Goal: Information Seeking & Learning: Learn about a topic

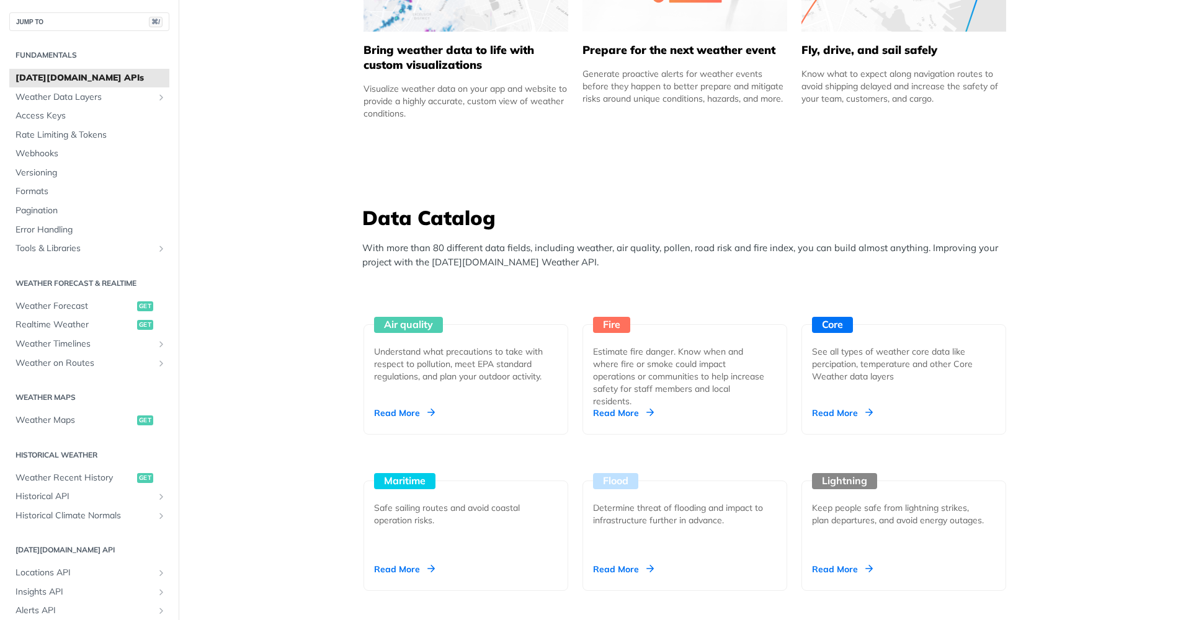
scroll to position [917, 0]
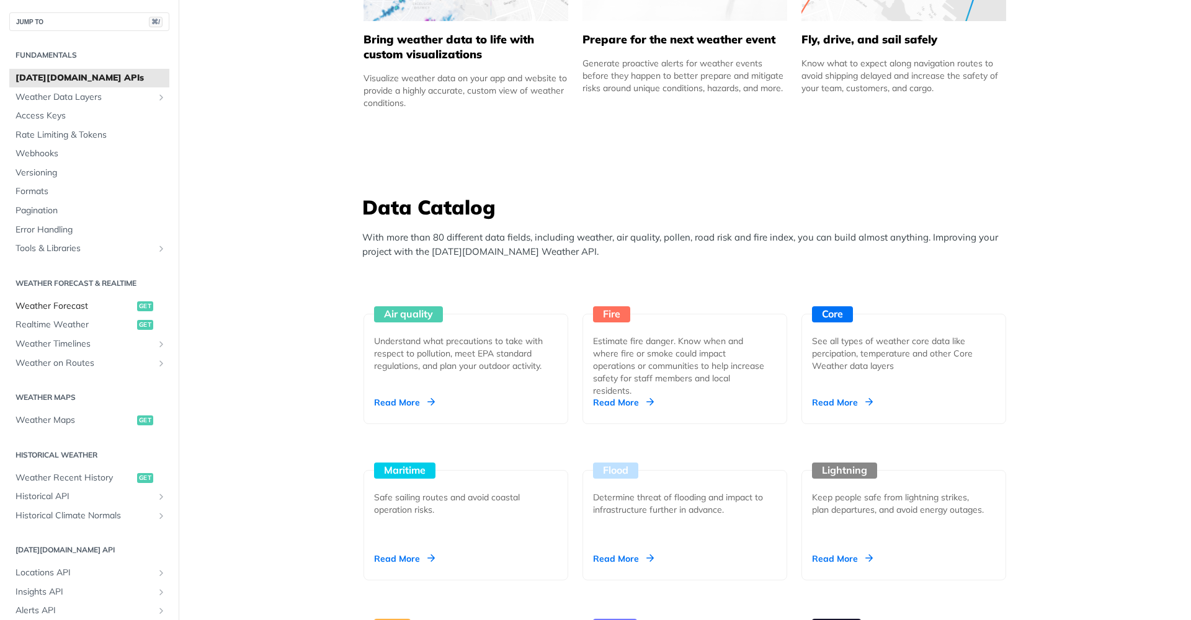
click at [82, 300] on span "Weather Forecast" at bounding box center [75, 306] width 119 height 12
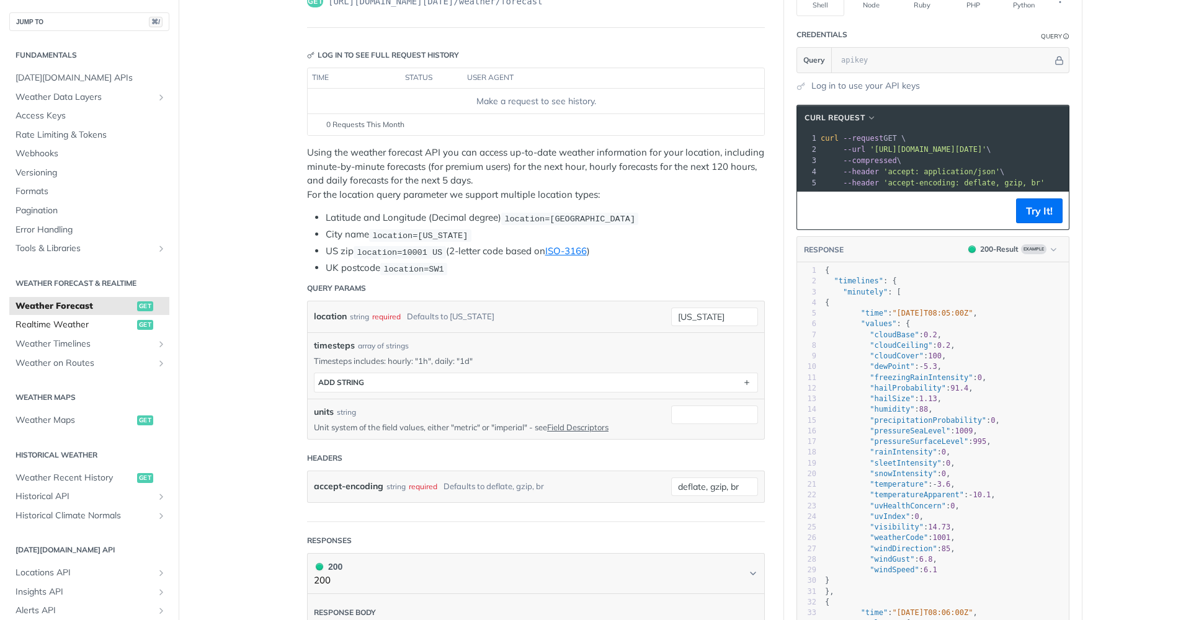
click at [66, 323] on span "Realtime Weather" at bounding box center [75, 325] width 119 height 12
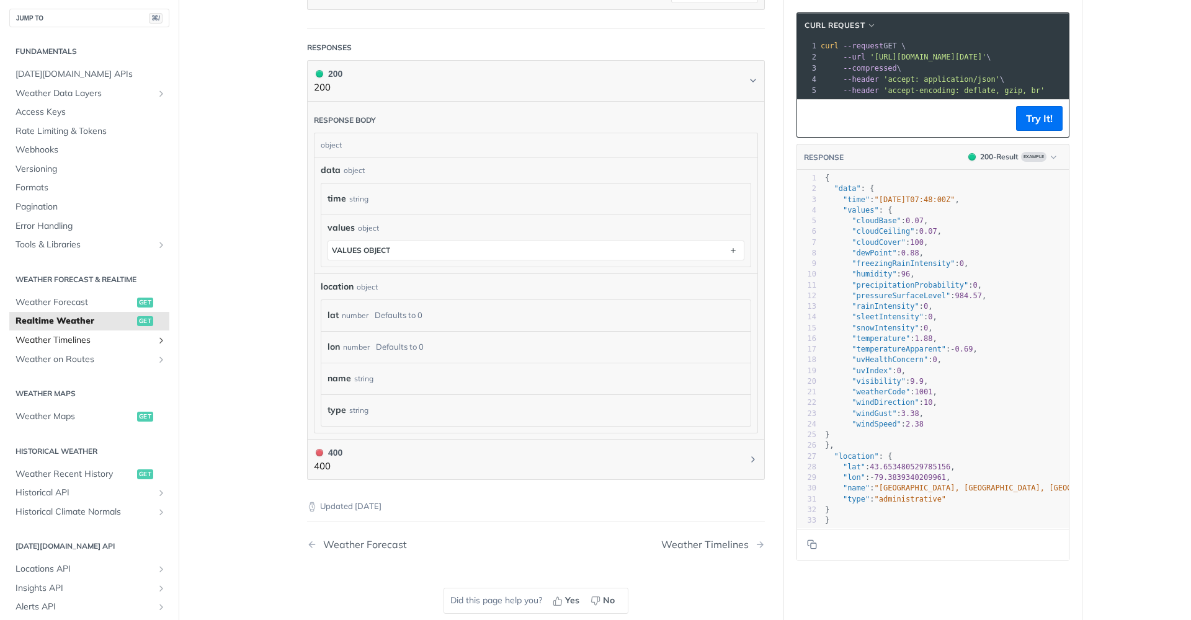
click at [51, 338] on span "Weather Timelines" at bounding box center [85, 340] width 138 height 12
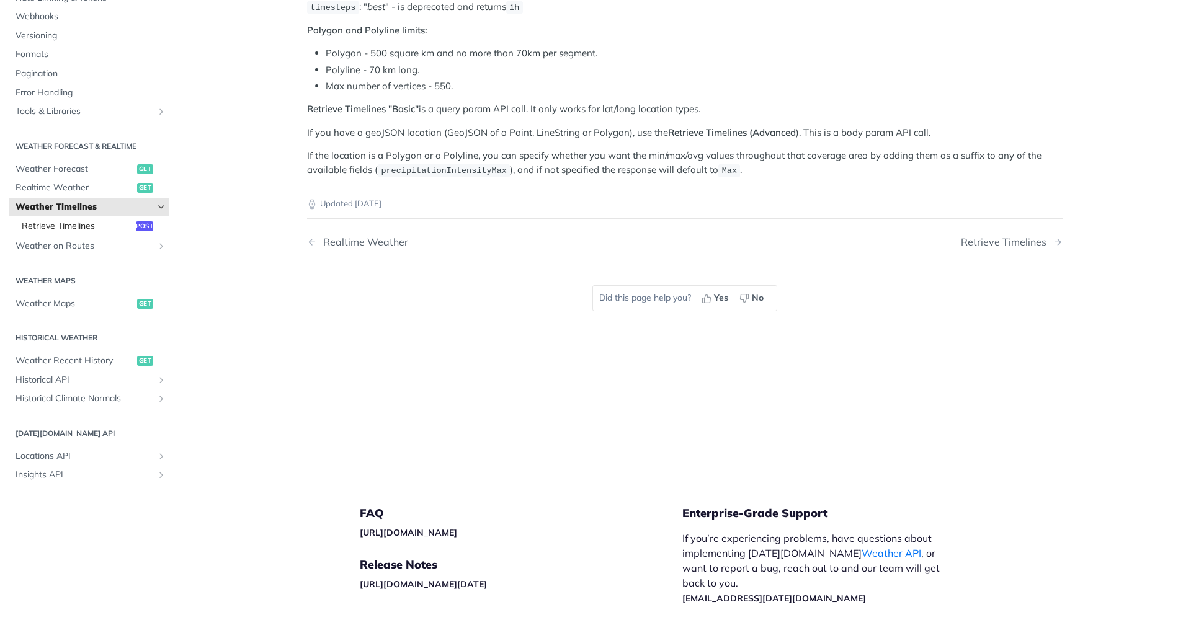
click at [93, 221] on span "Retrieve Timelines" at bounding box center [77, 226] width 111 height 12
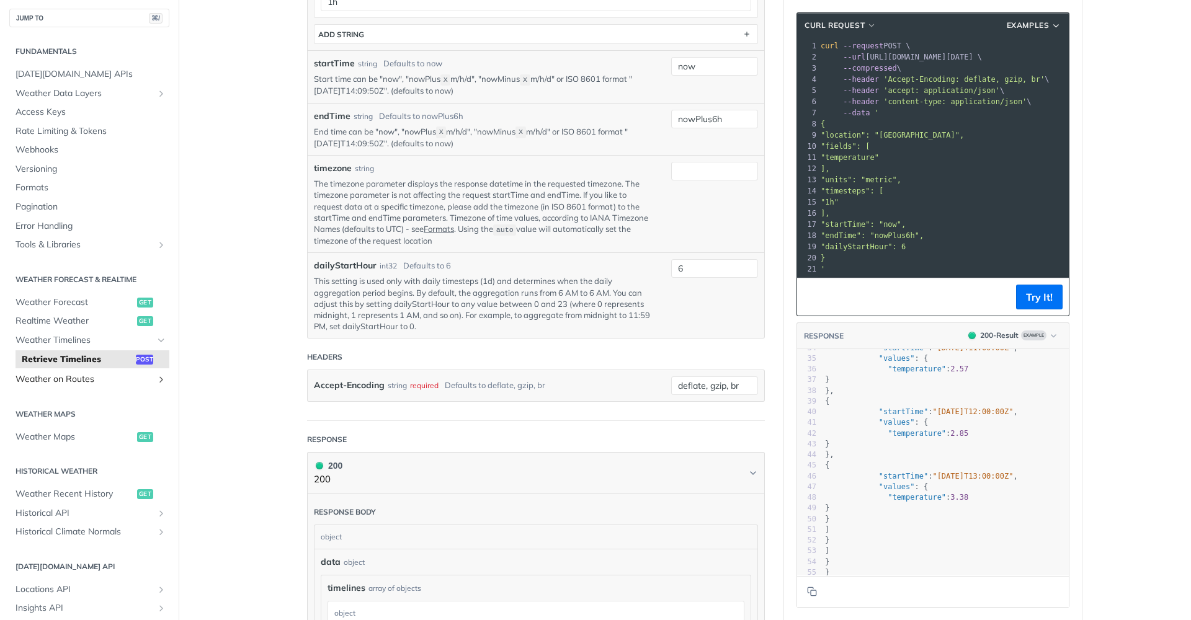
click at [160, 375] on icon "Show subpages for Weather on Routes" at bounding box center [161, 380] width 10 height 10
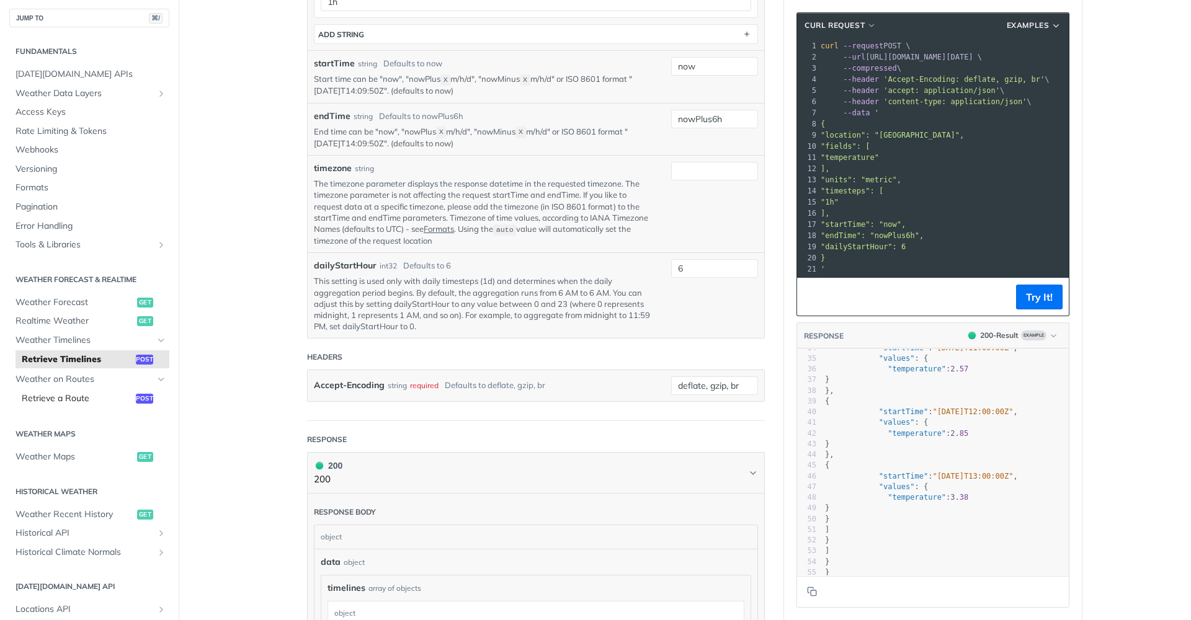
click at [96, 396] on span "Retrieve a Route" at bounding box center [77, 399] width 111 height 12
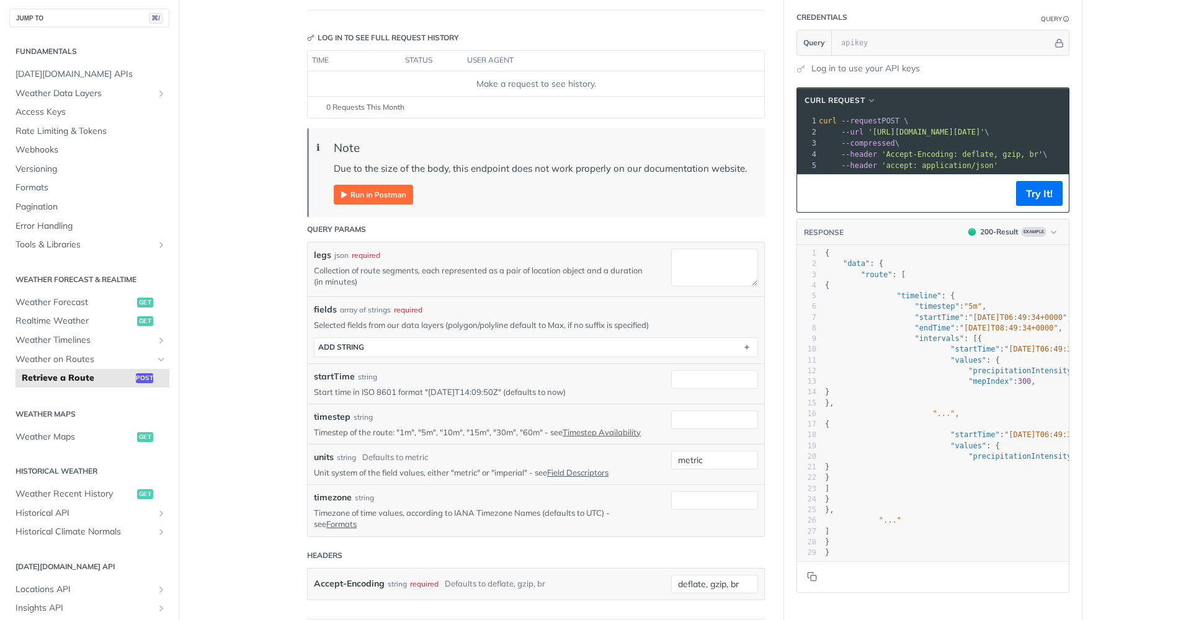
click at [439, 356] on div "fields array of strings required Selected fields from our data layers (polygon/…" at bounding box center [536, 330] width 457 height 66
click at [441, 353] on button "ADD string" at bounding box center [536, 347] width 443 height 19
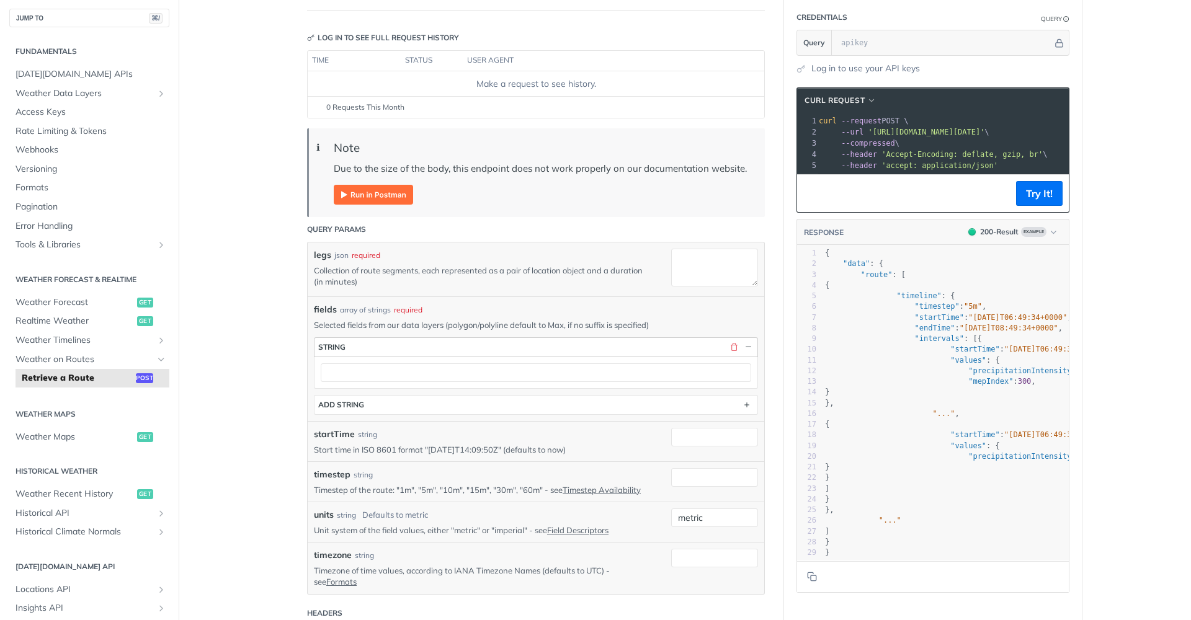
click at [444, 341] on button "string" at bounding box center [536, 347] width 443 height 19
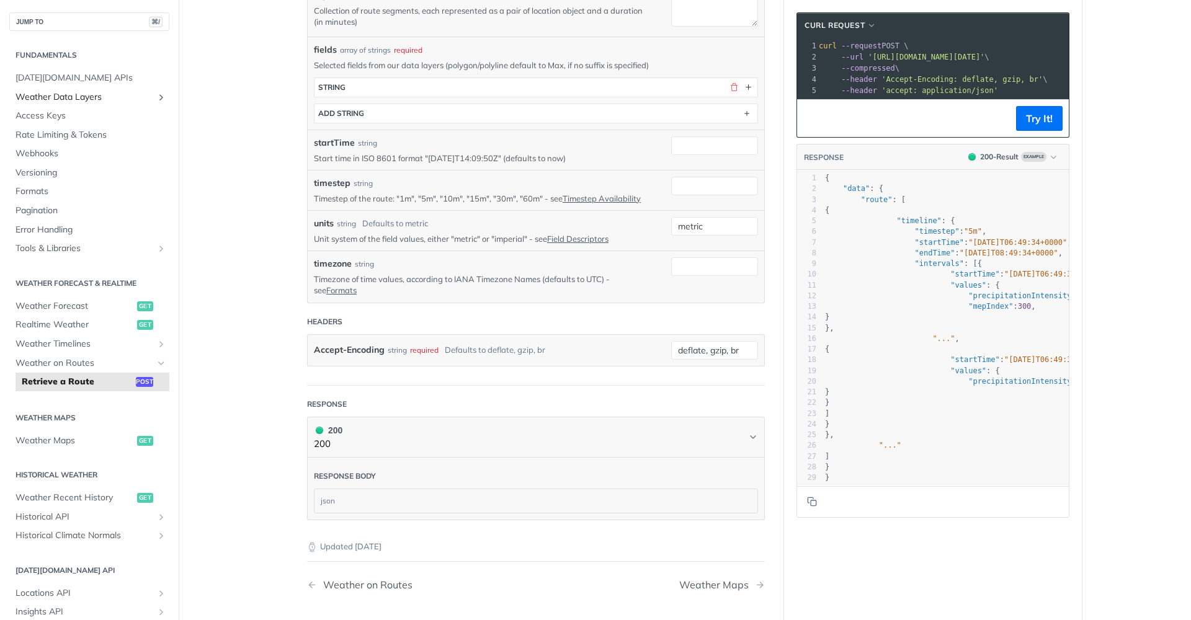
click at [154, 95] on link "Weather Data Layers" at bounding box center [89, 97] width 160 height 19
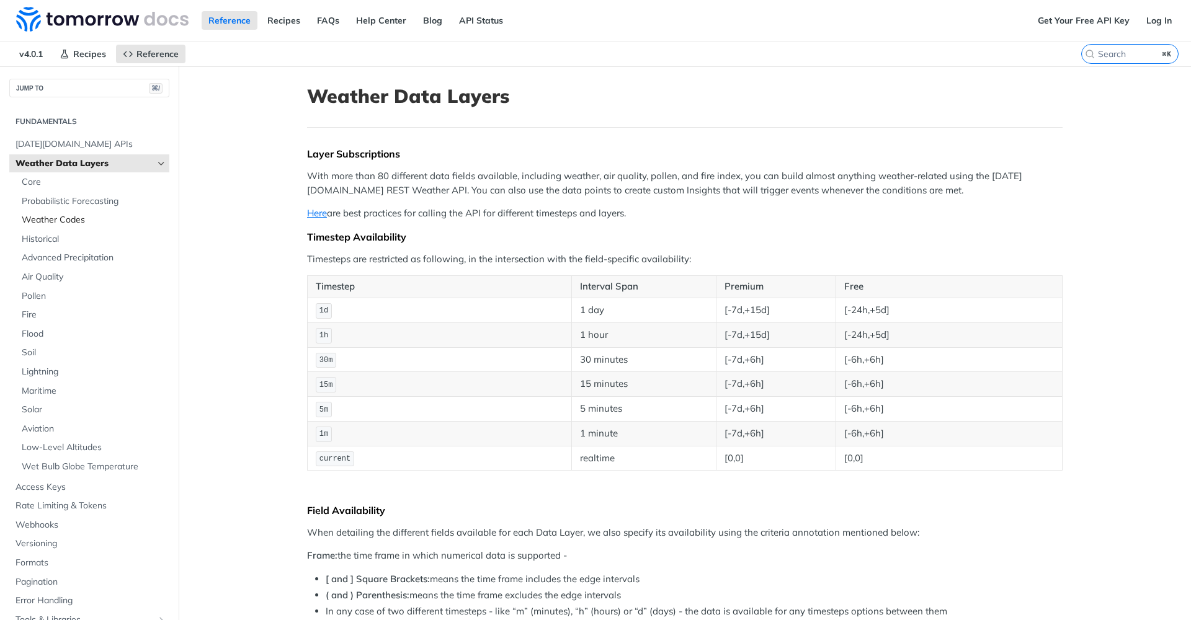
click at [69, 223] on span "Weather Codes" at bounding box center [94, 220] width 145 height 12
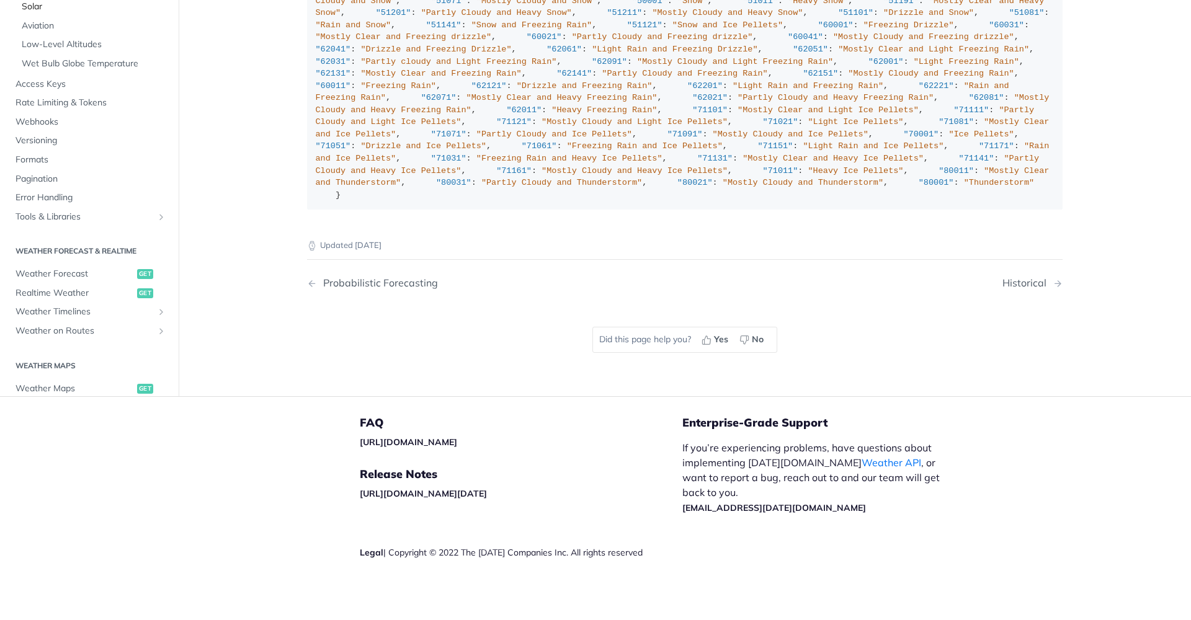
scroll to position [113, 0]
click at [53, 109] on span "Rate Limiting & Tokens" at bounding box center [91, 103] width 151 height 12
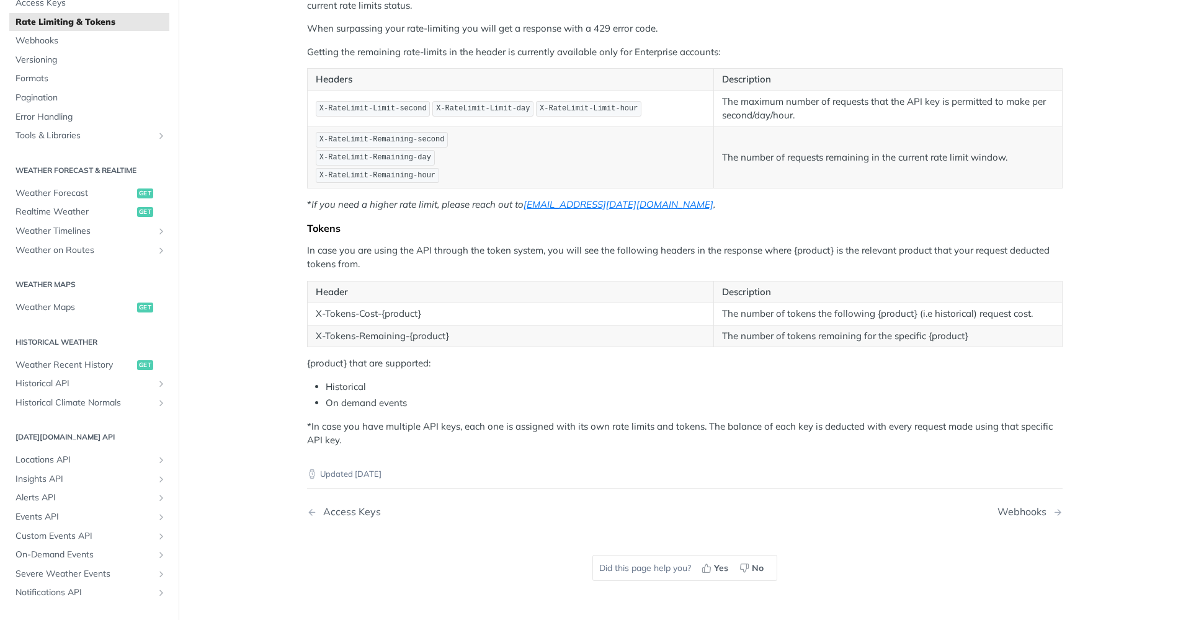
scroll to position [181, 0]
click at [1021, 510] on div "Webhooks" at bounding box center [1025, 516] width 55 height 12
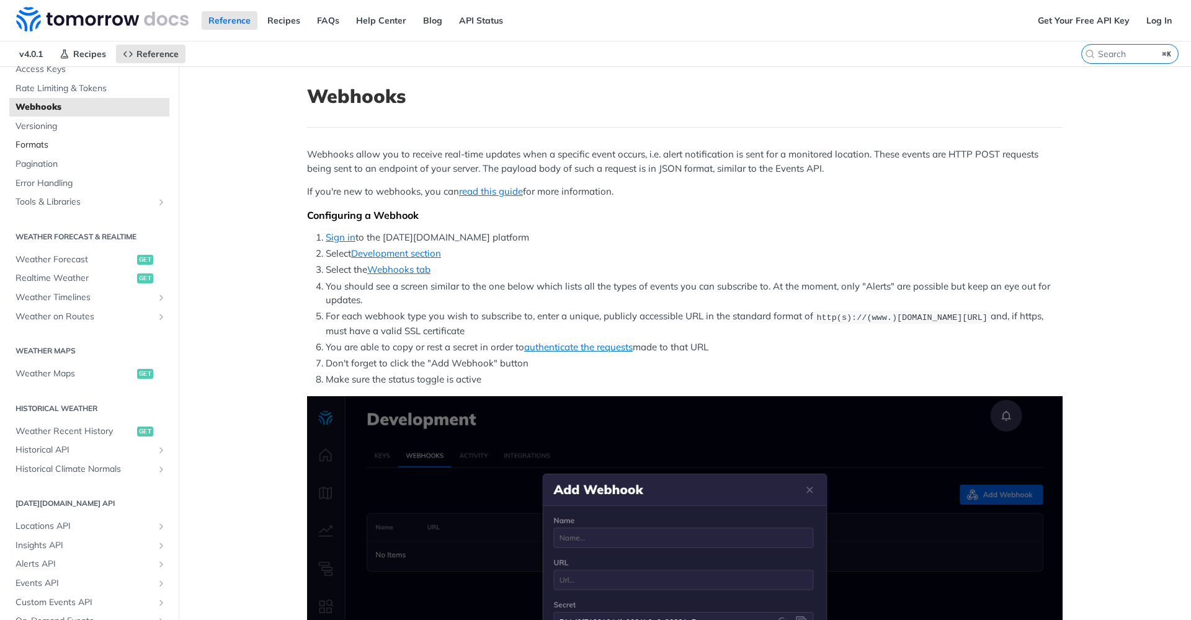
click at [53, 143] on span "Formats" at bounding box center [91, 145] width 151 height 12
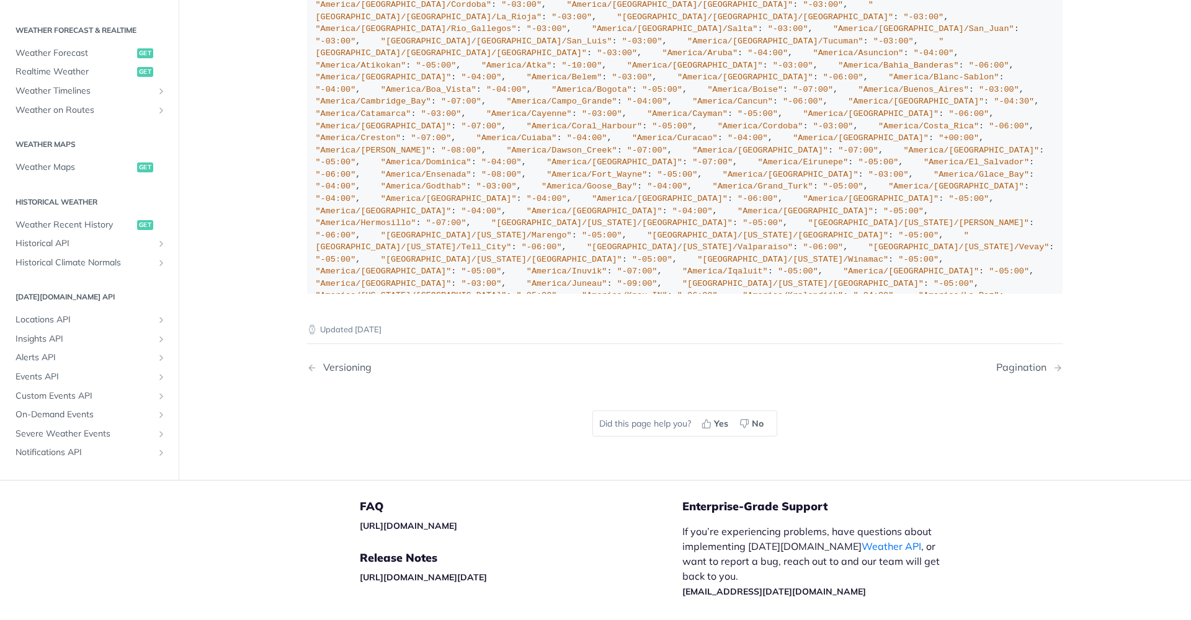
scroll to position [1312, 0]
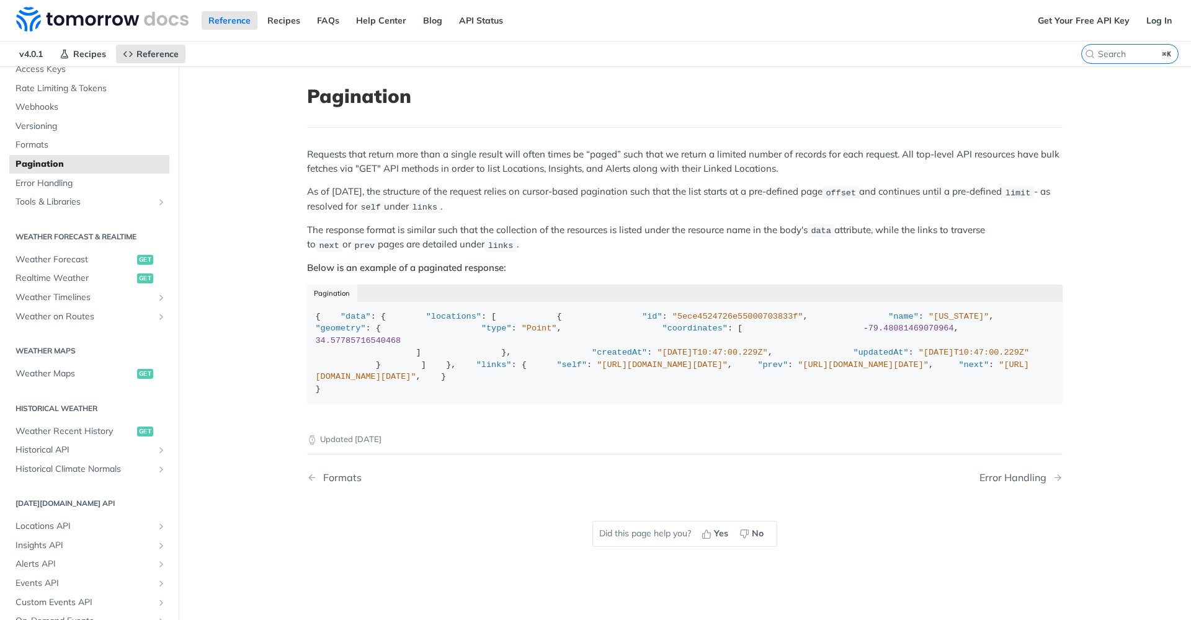
scroll to position [-1, 0]
click at [67, 174] on link "Error Handling" at bounding box center [89, 183] width 160 height 19
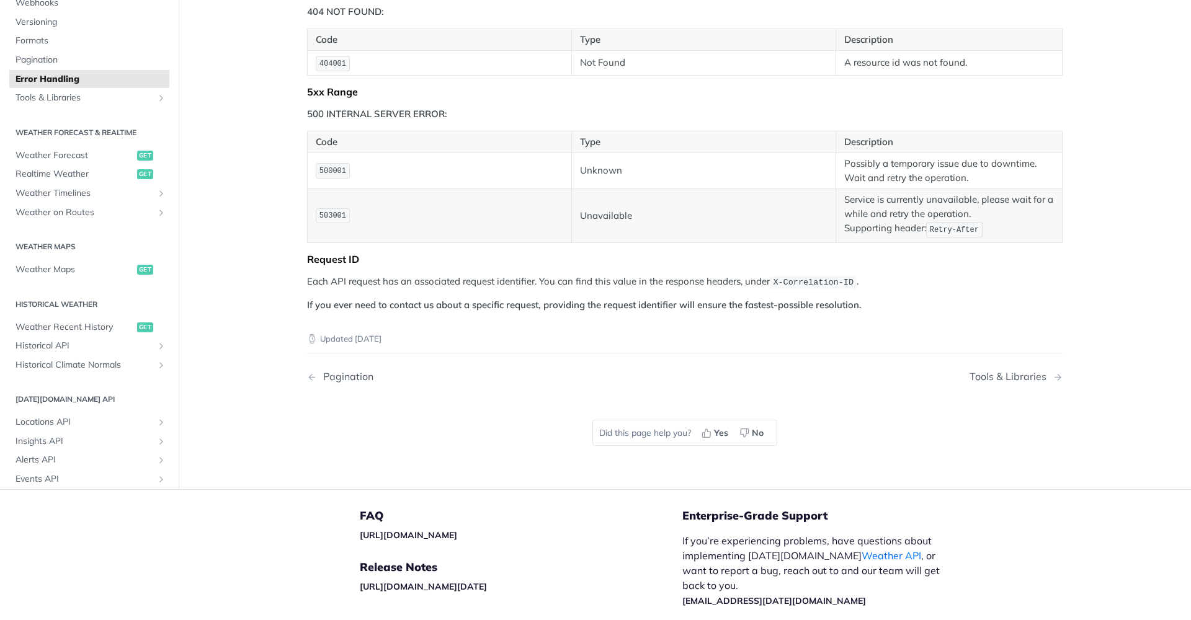
scroll to position [17, 0]
click at [96, 108] on span "Tools & Libraries" at bounding box center [85, 102] width 138 height 12
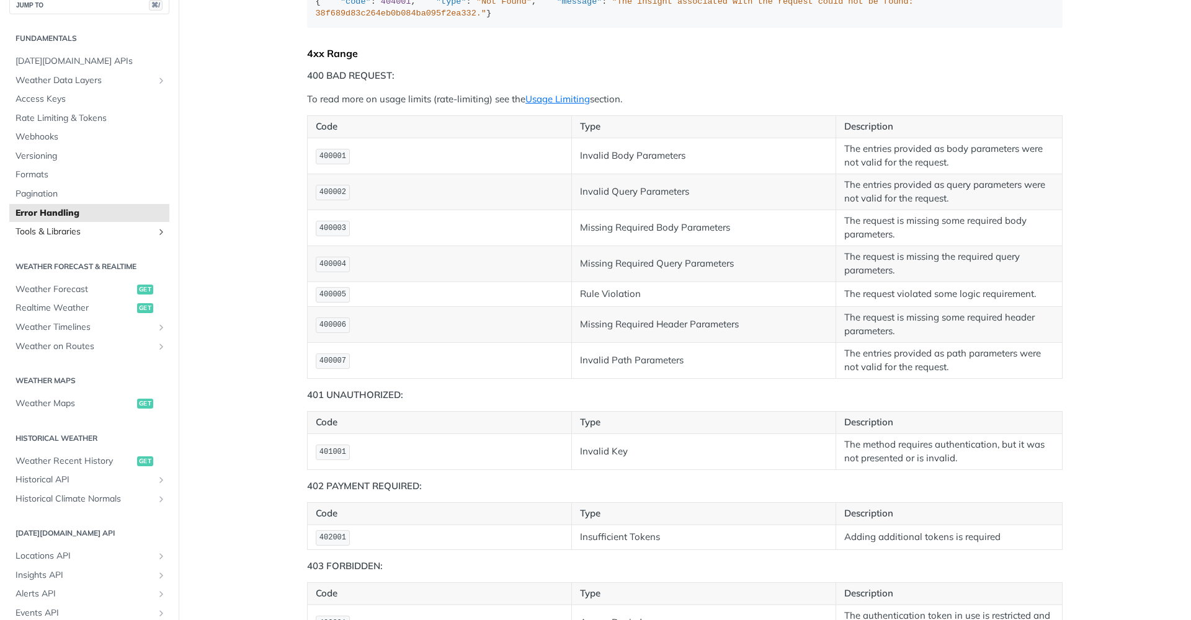
click at [164, 231] on icon "Show subpages for Tools & Libraries" at bounding box center [161, 232] width 10 height 10
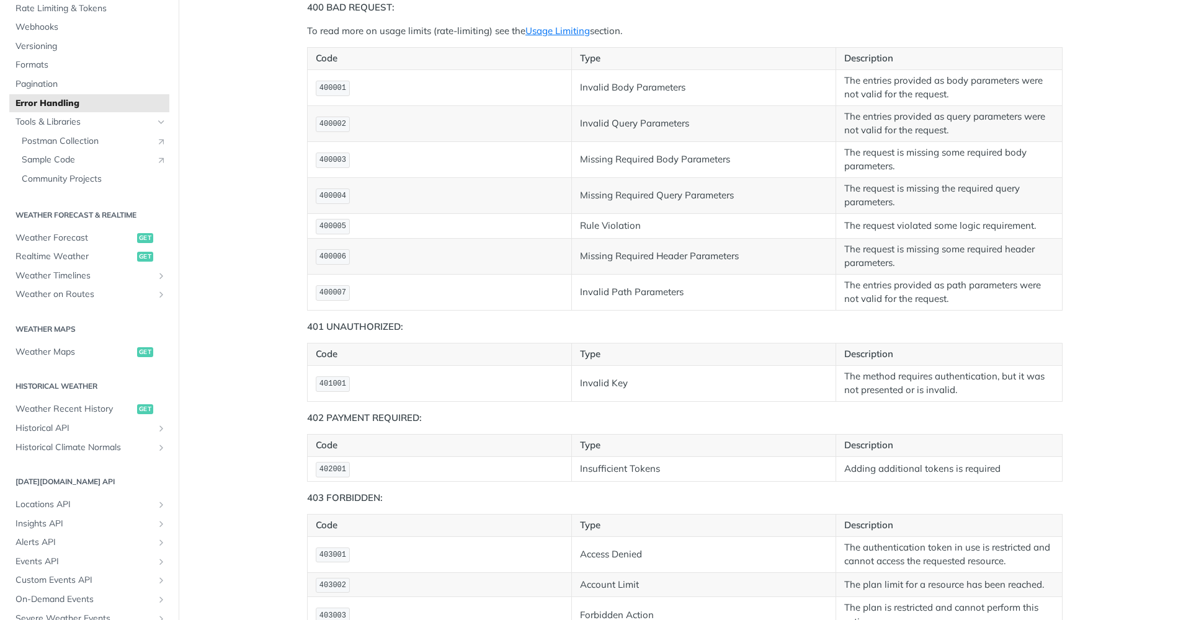
scroll to position [142, 0]
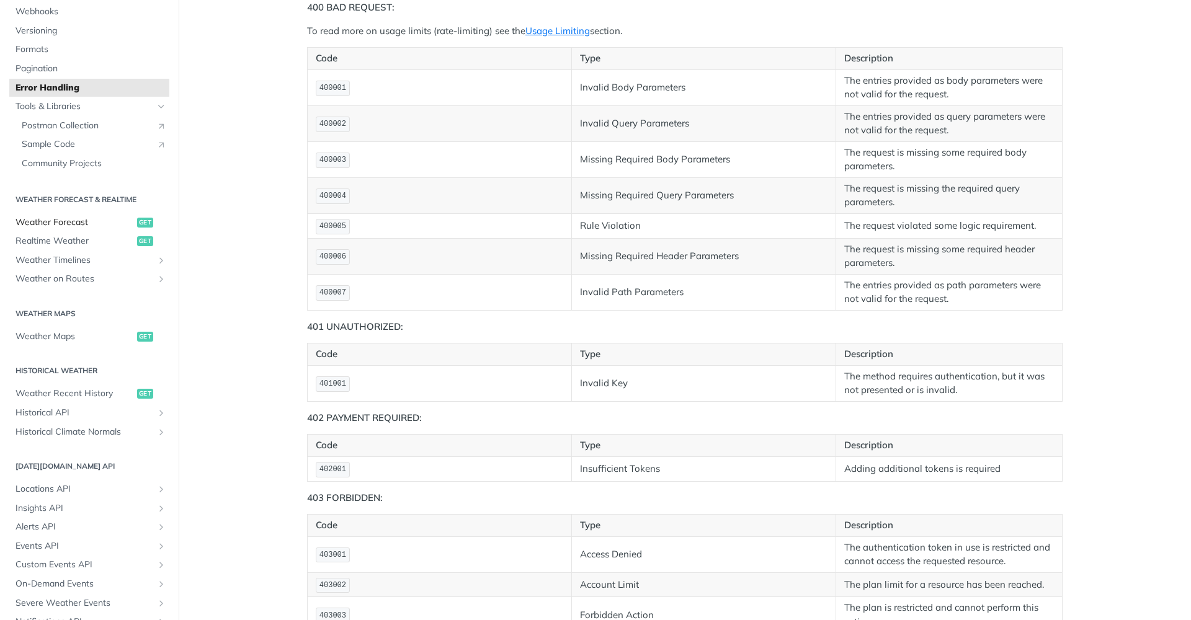
click at [75, 217] on span "Weather Forecast" at bounding box center [75, 223] width 119 height 12
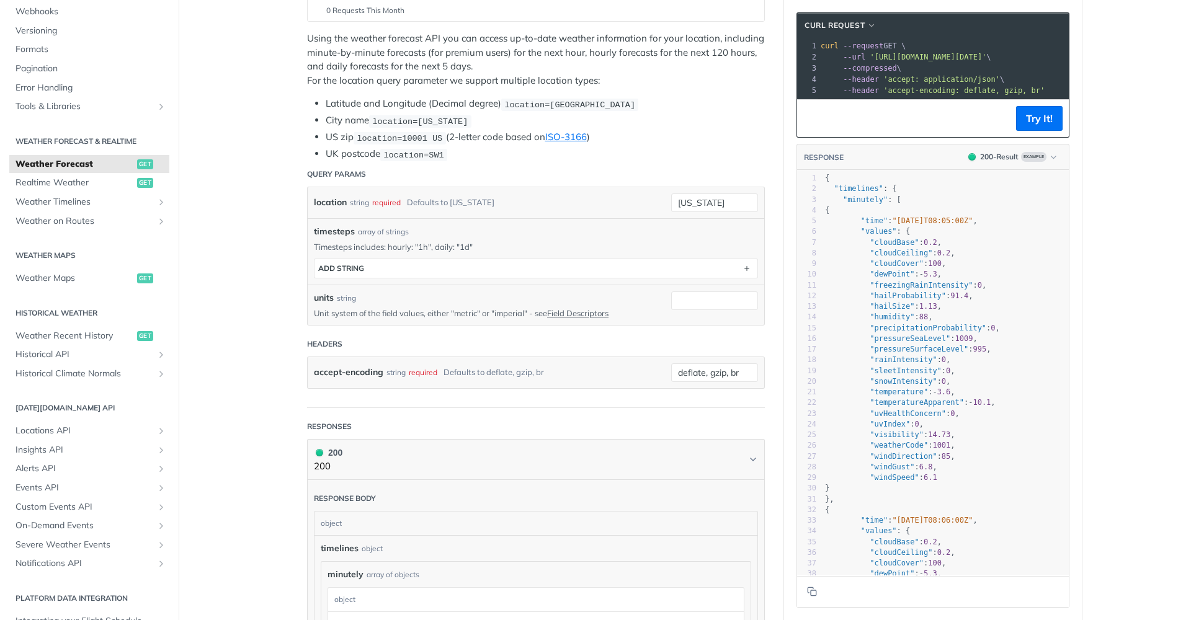
scroll to position [221, 0]
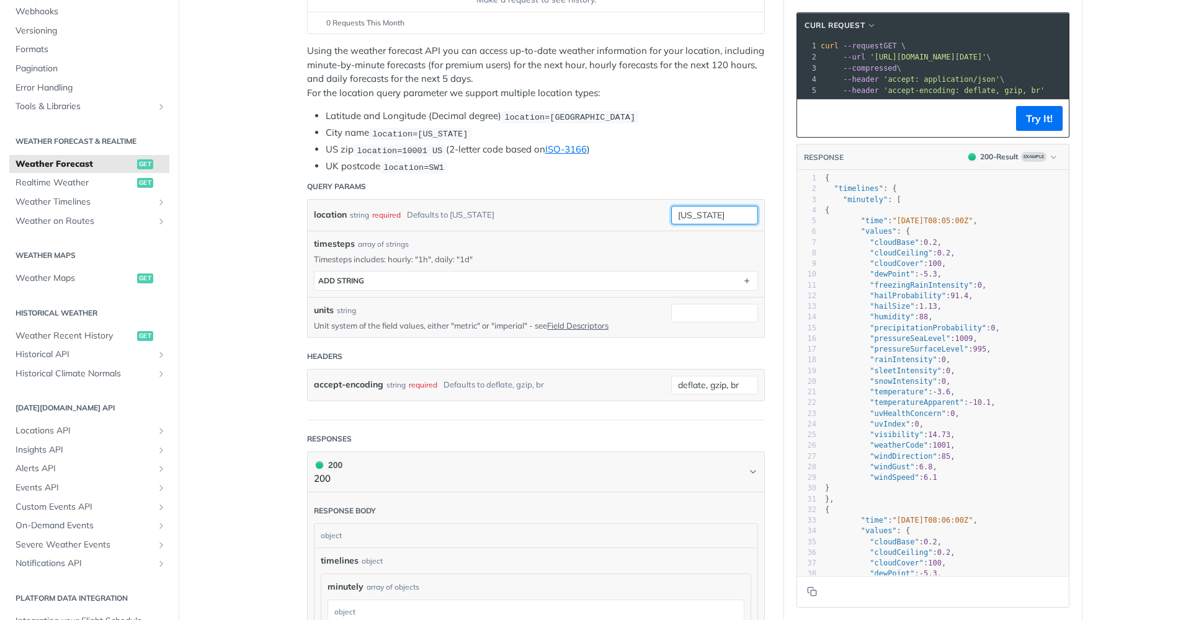
click at [692, 212] on input "[US_STATE]" at bounding box center [714, 215] width 87 height 19
click at [624, 206] on div "location string required Defaults to [US_STATE]" at bounding box center [483, 215] width 339 height 19
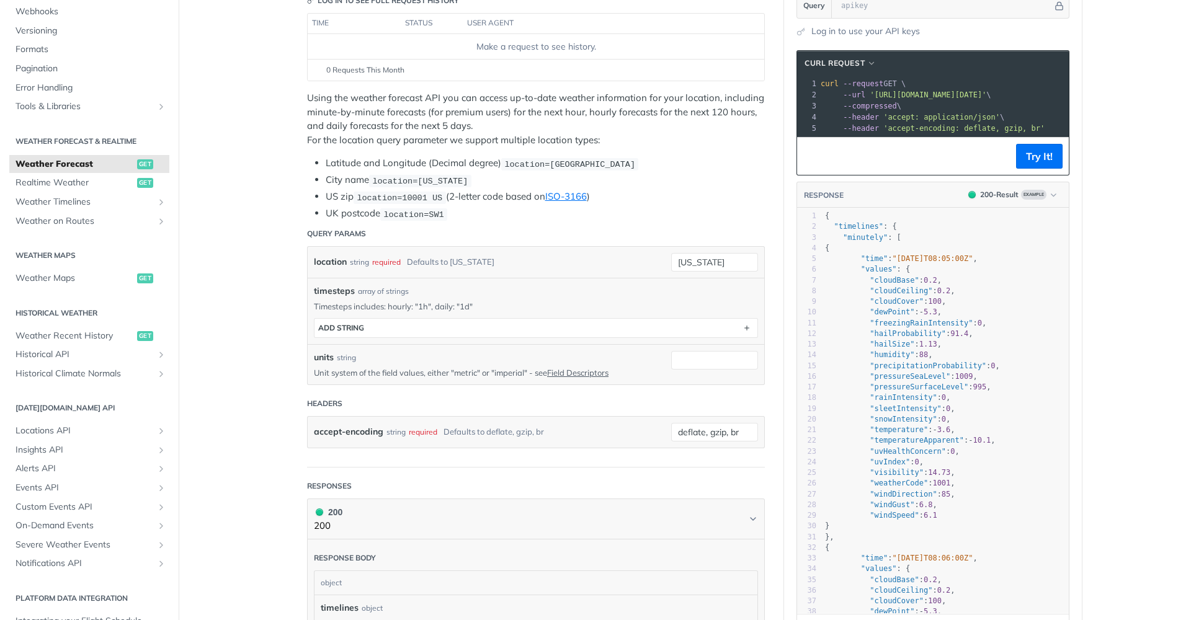
click at [356, 213] on li "UK postcode location=SW1" at bounding box center [545, 214] width 439 height 14
click at [671, 202] on ul "Latitude and Longitude (Decimal degree) location=[GEOGRAPHIC_DATA] City name lo…" at bounding box center [536, 188] width 458 height 65
click at [476, 214] on li "UK postcode location=SW1" at bounding box center [545, 214] width 439 height 14
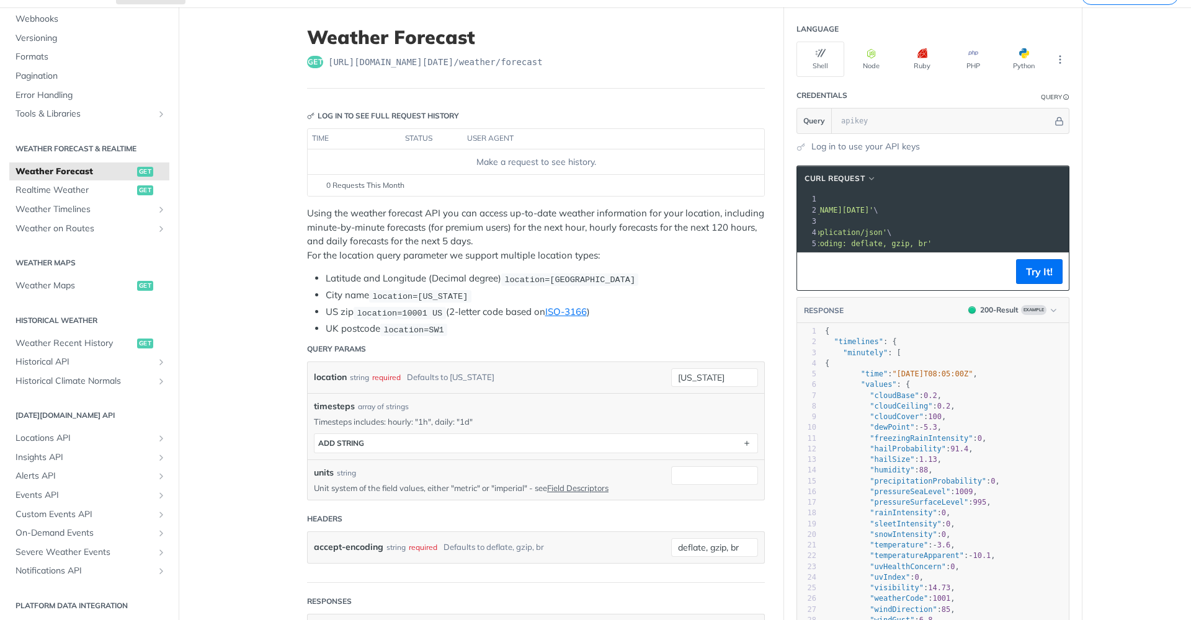
scroll to position [60, 0]
click at [714, 372] on input "[US_STATE]" at bounding box center [714, 377] width 87 height 19
click at [702, 331] on li "UK postcode location=SW1" at bounding box center [545, 328] width 439 height 14
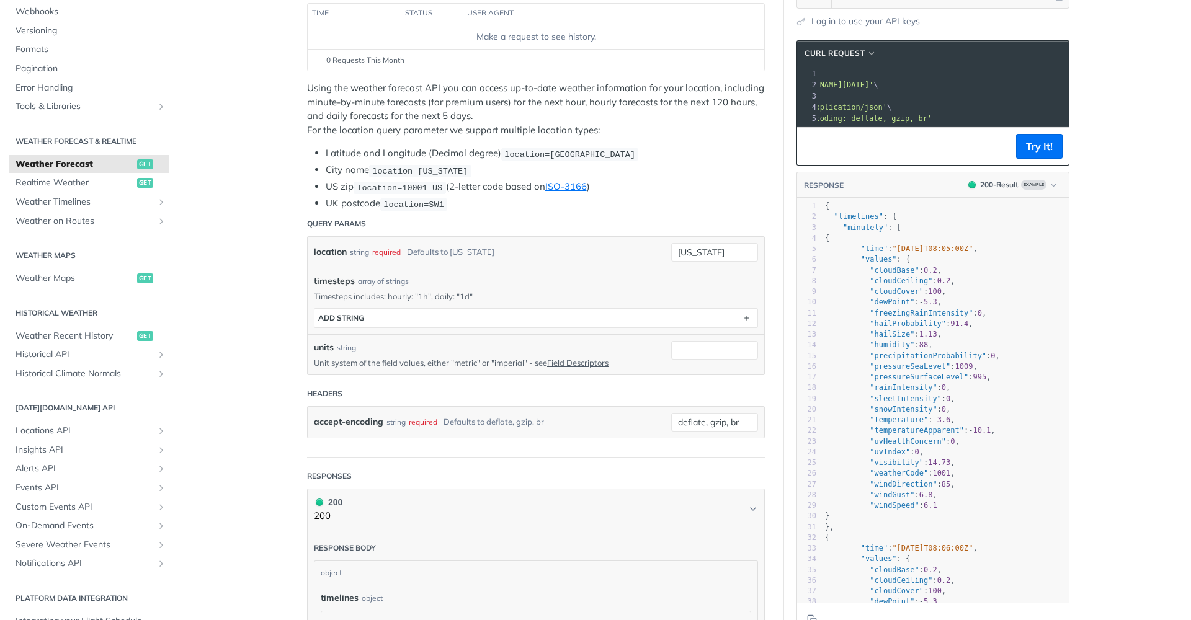
scroll to position [185, 0]
click at [1053, 184] on icon "button" at bounding box center [1053, 184] width 9 height 9
type textarea "": "[DATE]T08:05:00Z""
drag, startPoint x: 997, startPoint y: 248, endPoint x: 883, endPoint y: 246, distance: 113.6
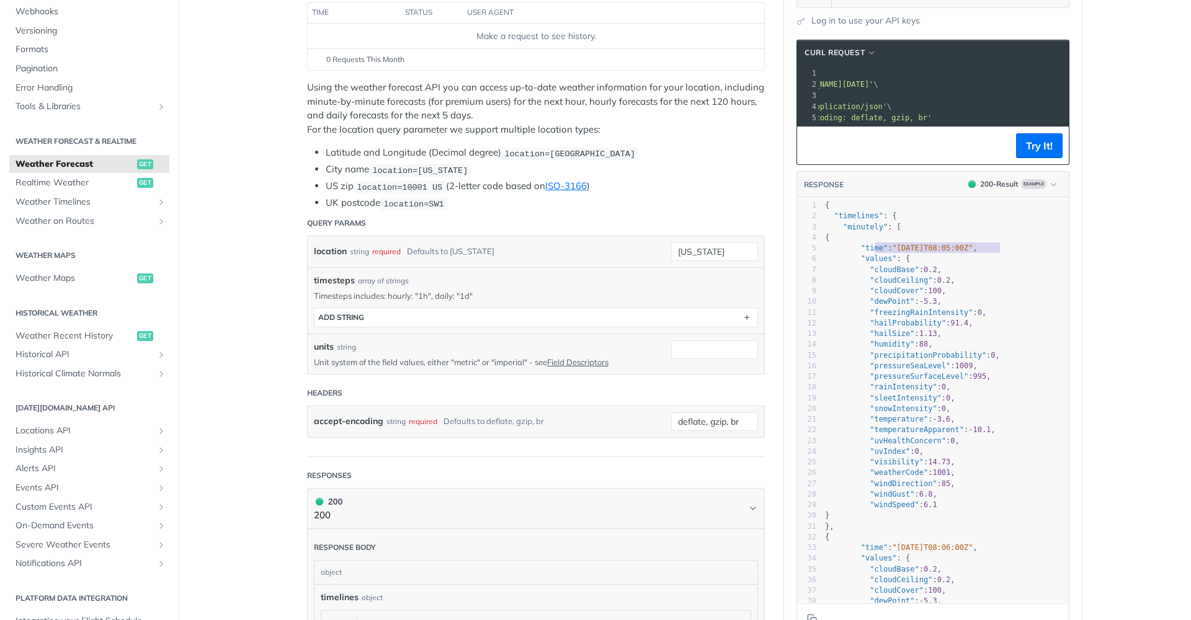
click at [883, 246] on span ""time" : "[DATE]T08:05:00Z" ," at bounding box center [901, 248] width 153 height 9
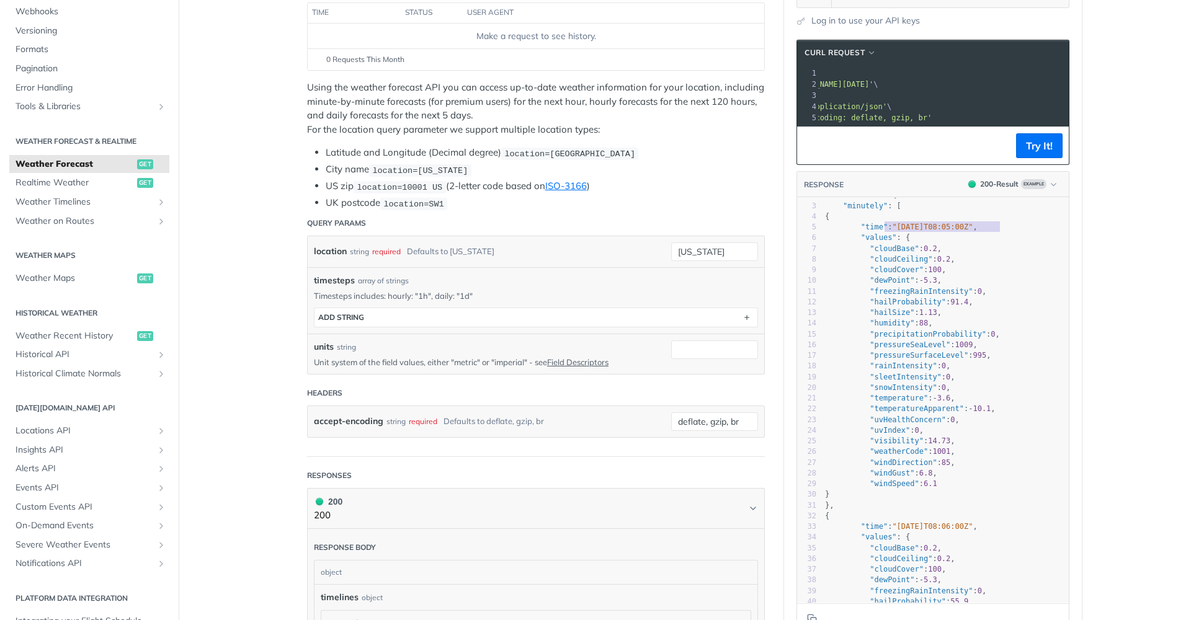
scroll to position [21, 0]
type textarea "cloudBase": 0.2"
drag, startPoint x: 875, startPoint y: 249, endPoint x: 939, endPoint y: 251, distance: 63.3
click at [942, 249] on span ""cloudBase" : 0.2 ," at bounding box center [883, 248] width 117 height 9
type textarea ""cloudCeiling": 0.2,"
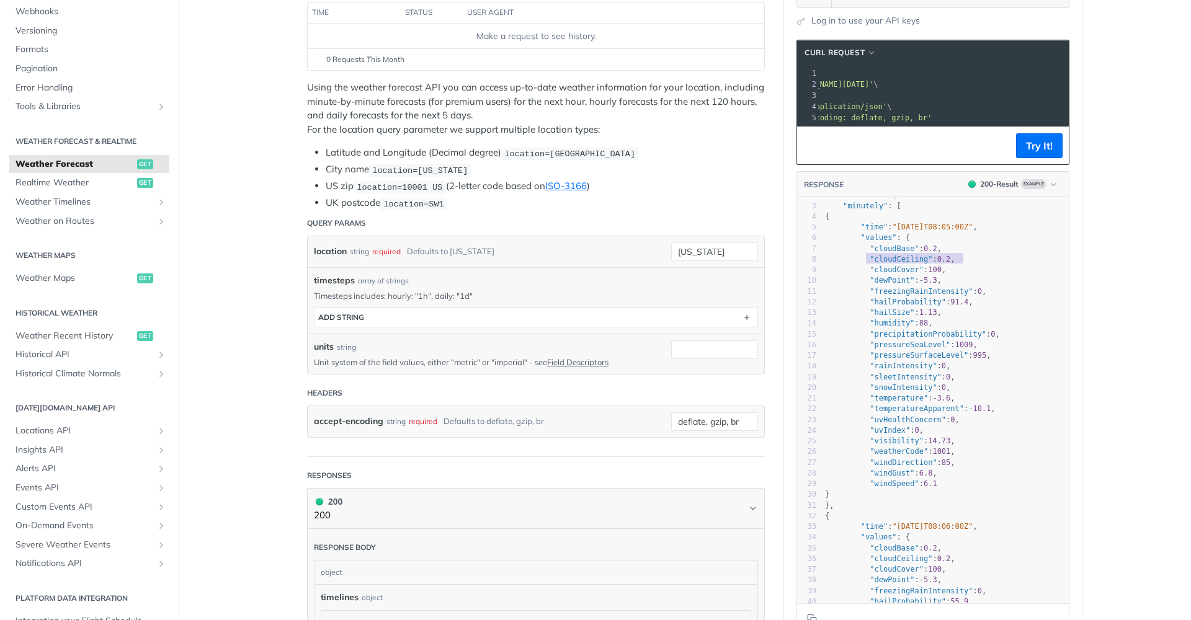
drag, startPoint x: 867, startPoint y: 258, endPoint x: 986, endPoint y: 259, distance: 119.1
click at [989, 259] on pre ""cloudCeiling" : 0.2 ," at bounding box center [946, 259] width 246 height 11
type textarea ""cloudCover": 100"
drag, startPoint x: 889, startPoint y: 268, endPoint x: 905, endPoint y: 279, distance: 19.1
click at [946, 271] on span ""cloudCover" : 100 ," at bounding box center [885, 270] width 121 height 9
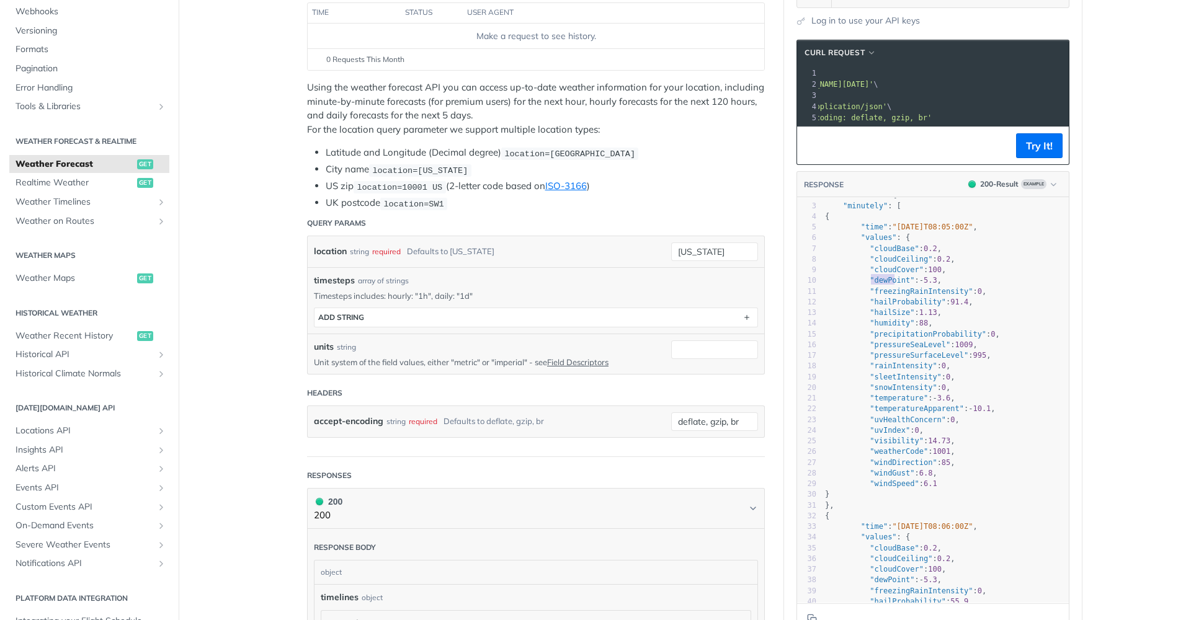
type textarea ""dewPoint": -5.3, "freezingRainIntensity"
drag, startPoint x: 893, startPoint y: 284, endPoint x: 972, endPoint y: 289, distance: 79.0
click at [972, 289] on div "1 { 2 "timelines" : { 3 "minutely" : [ 4 { 5 "time" : "[DATE]T08:05:00Z" , 6 "v…" at bounding box center [946, 436] width 246 height 514
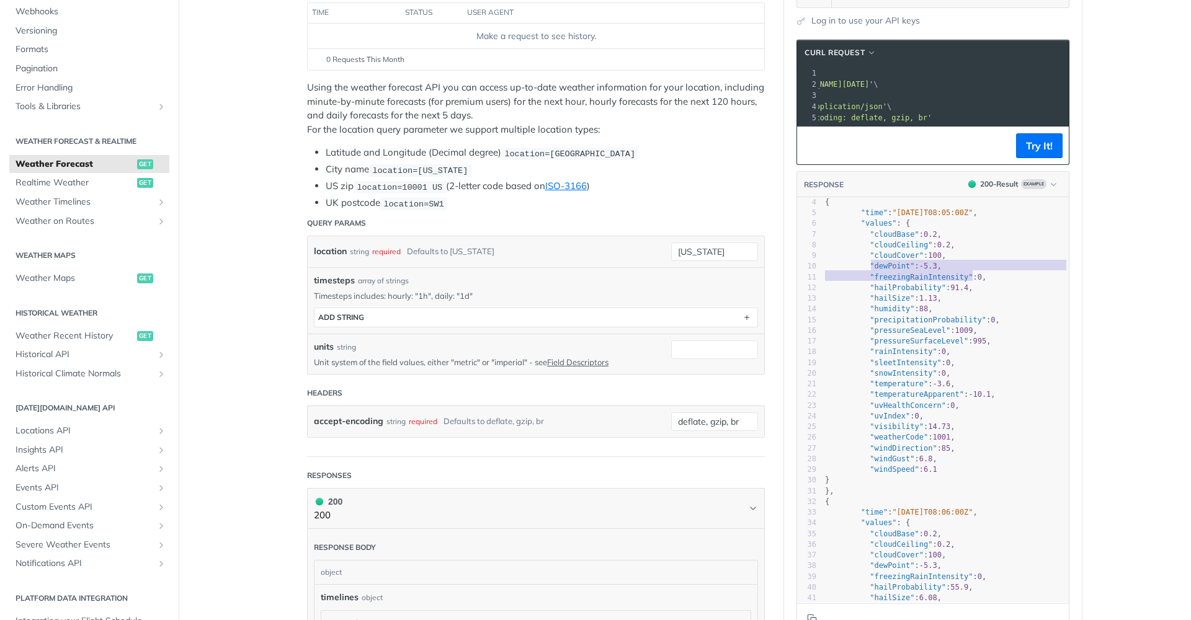
scroll to position [35, 0]
type textarea "inIntensity": 0,"
drag, startPoint x: 890, startPoint y: 349, endPoint x: 977, endPoint y: 351, distance: 86.9
click at [977, 351] on pre ""rainIntensity" : 0 ," at bounding box center [946, 352] width 246 height 11
type textarea "eetIntensity": 0"
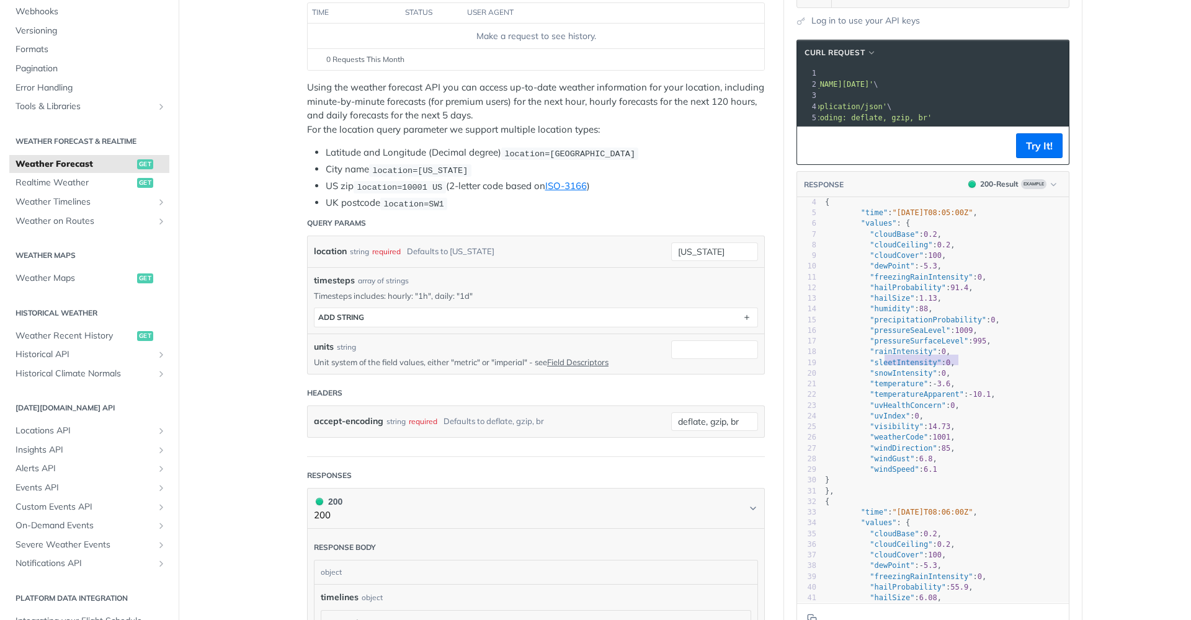
drag, startPoint x: 960, startPoint y: 357, endPoint x: 876, endPoint y: 360, distance: 83.8
click at [882, 360] on span ""sleetIntensity" : 0 ," at bounding box center [890, 363] width 130 height 9
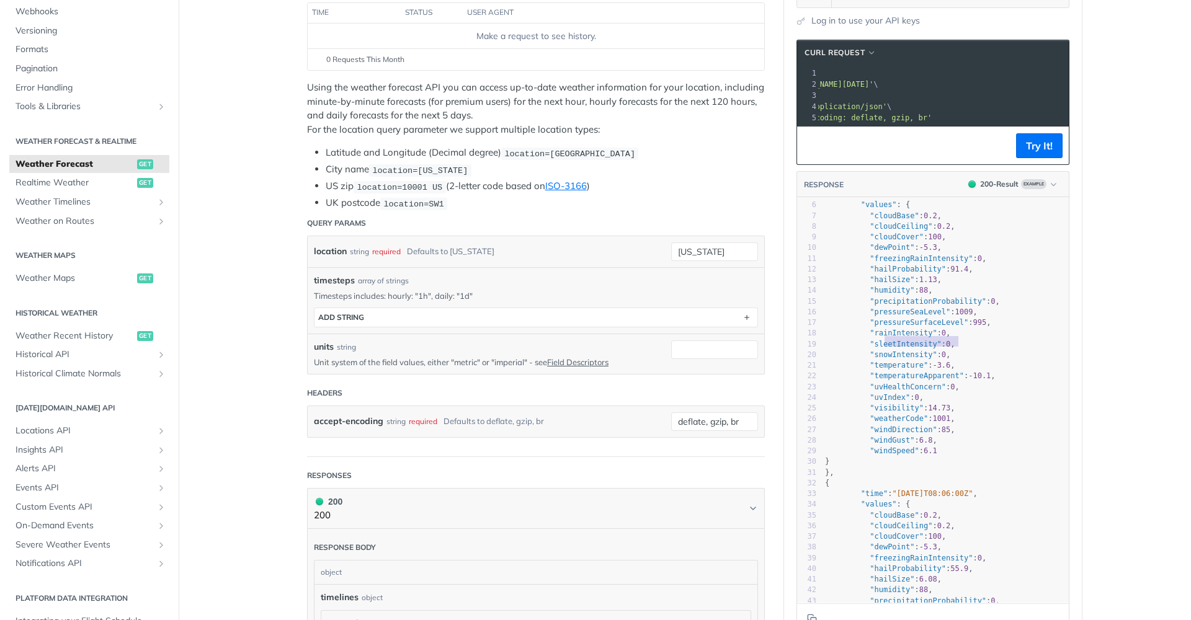
scroll to position [60, 0]
type textarea "1001,"
drag, startPoint x: 935, startPoint y: 409, endPoint x: 964, endPoint y: 411, distance: 28.6
click at [955, 411] on span ""weatherCode" : 1001 ," at bounding box center [890, 413] width 130 height 9
click at [955, 422] on span ""windDirection" : 85 ," at bounding box center [890, 424] width 130 height 9
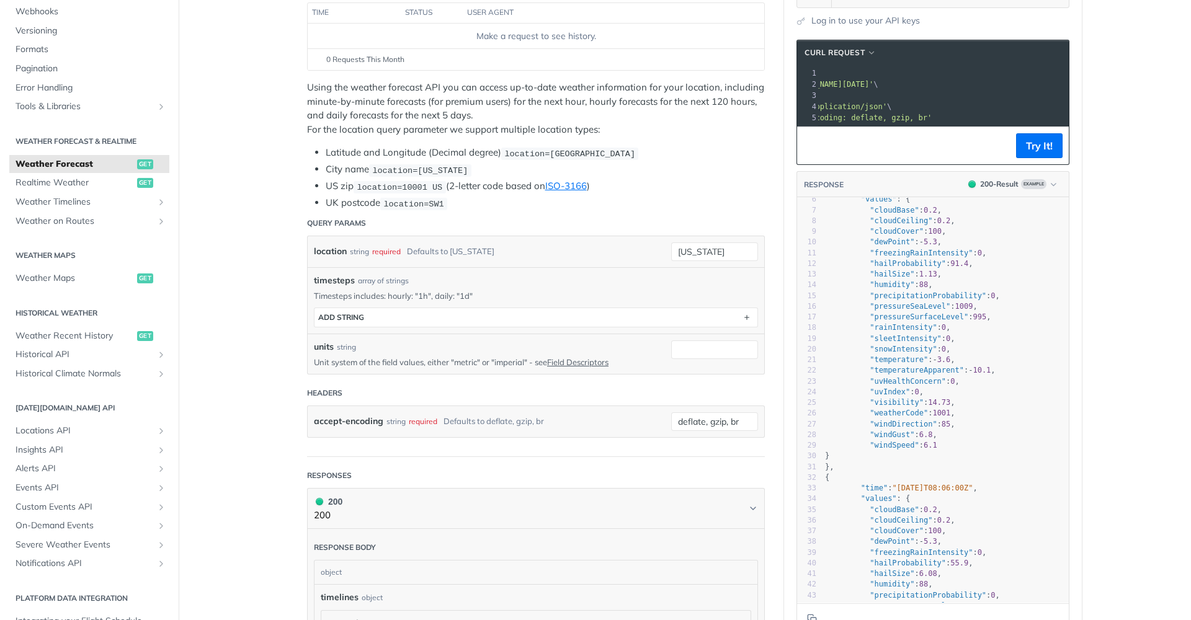
scroll to position [65, 0]
type textarea "": 85,"
drag, startPoint x: 939, startPoint y: 414, endPoint x: 971, endPoint y: 415, distance: 31.6
click at [970, 415] on pre ""windDirection" : 85 ," at bounding box center [946, 418] width 246 height 11
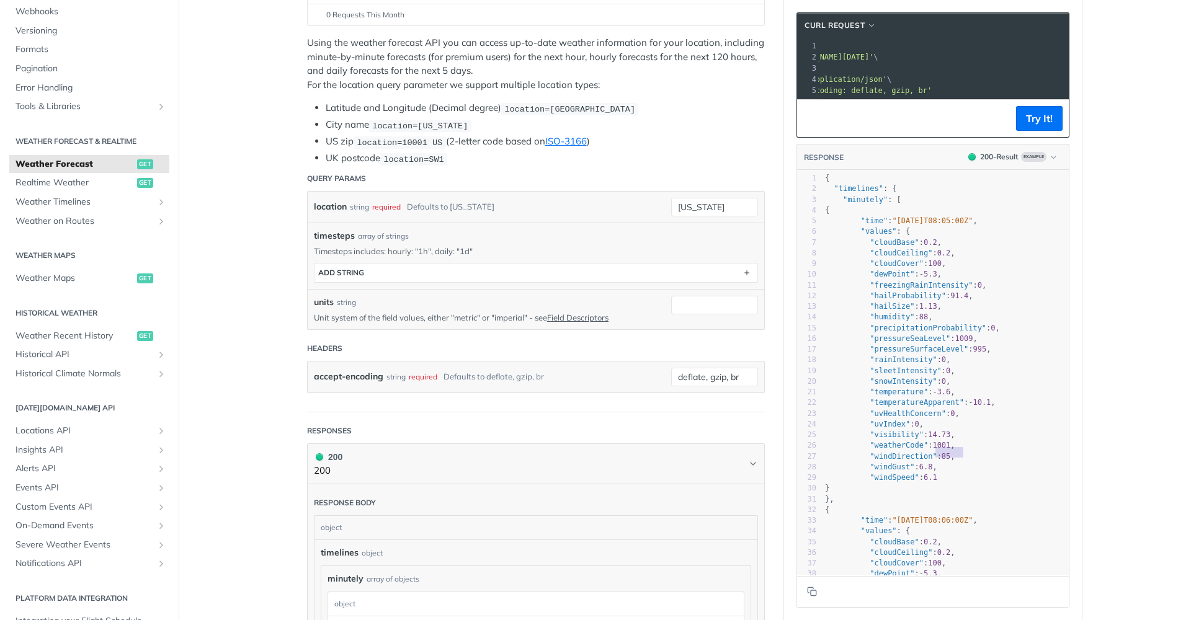
scroll to position [0, 2]
type textarea ""temperature": -3.6,"
drag, startPoint x: 866, startPoint y: 390, endPoint x: 973, endPoint y: 391, distance: 107.3
click at [973, 390] on pre ""temperature" : - 3.6 ," at bounding box center [946, 392] width 246 height 11
type textarea ""temperatureApparent": -10.1, "uvHealthConcern": 0,"
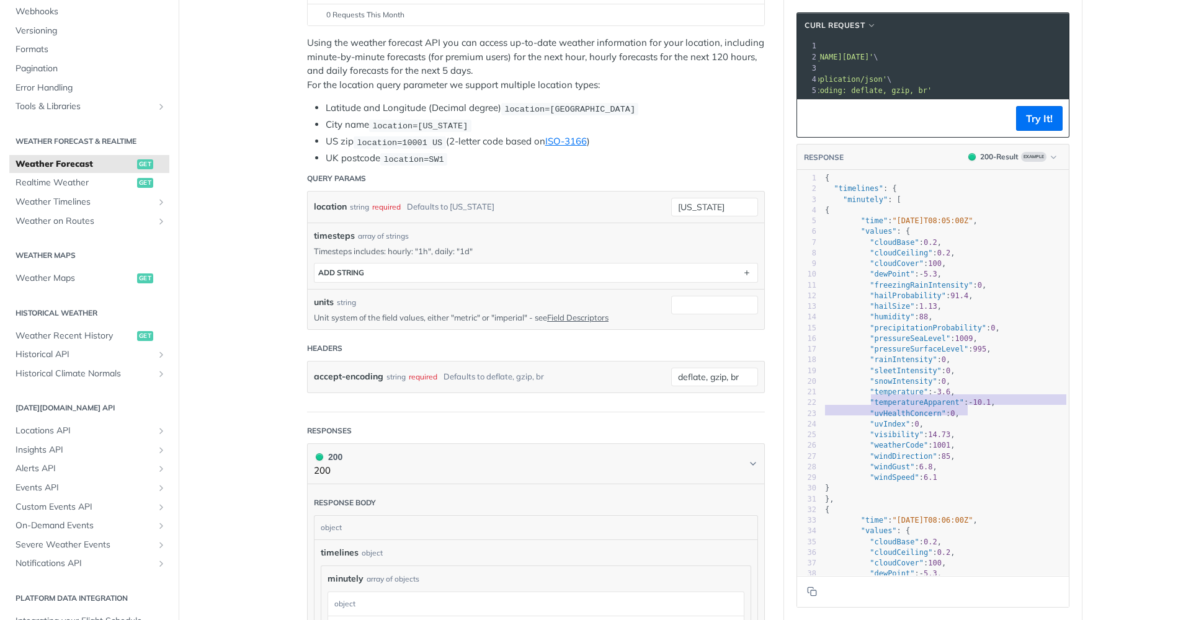
drag, startPoint x: 869, startPoint y: 398, endPoint x: 1021, endPoint y: 405, distance: 152.2
click at [1021, 405] on div "1 { 2 "timelines" : { 3 "minutely" : [ 4 { 5 "time" : "[DATE]T08:05:00Z" , 6 "v…" at bounding box center [946, 489] width 246 height 632
click at [1021, 409] on pre ""uvHealthConcern" : 0 ," at bounding box center [946, 414] width 246 height 11
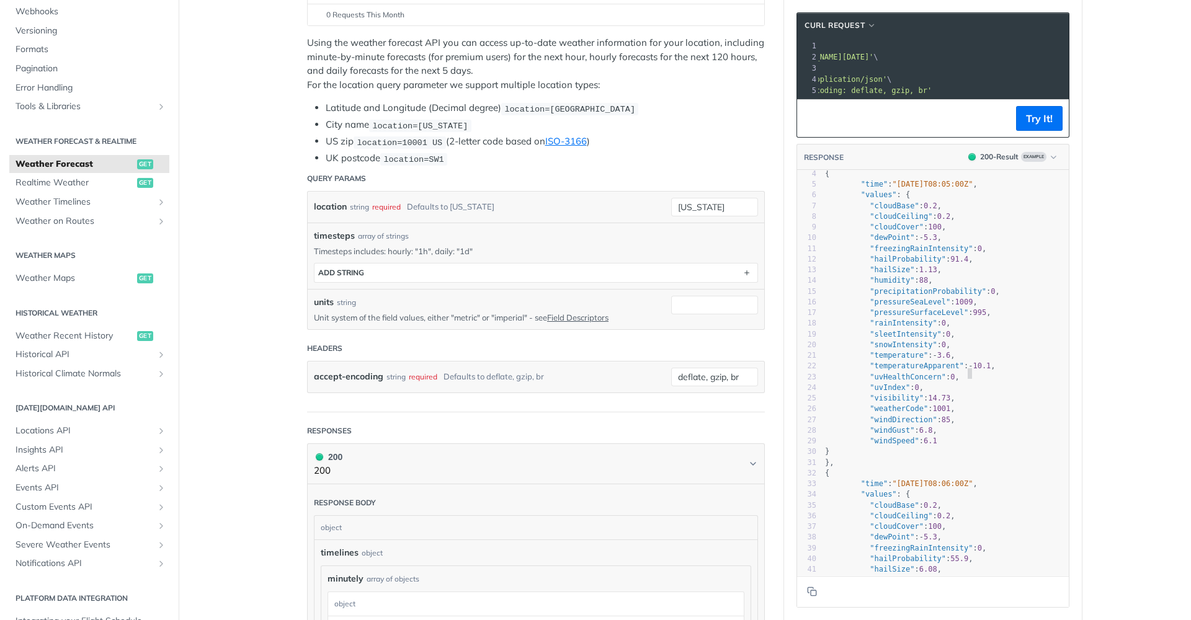
scroll to position [40, 0]
click at [990, 391] on pre ""visibility" : 14.73 ," at bounding box center [946, 394] width 246 height 11
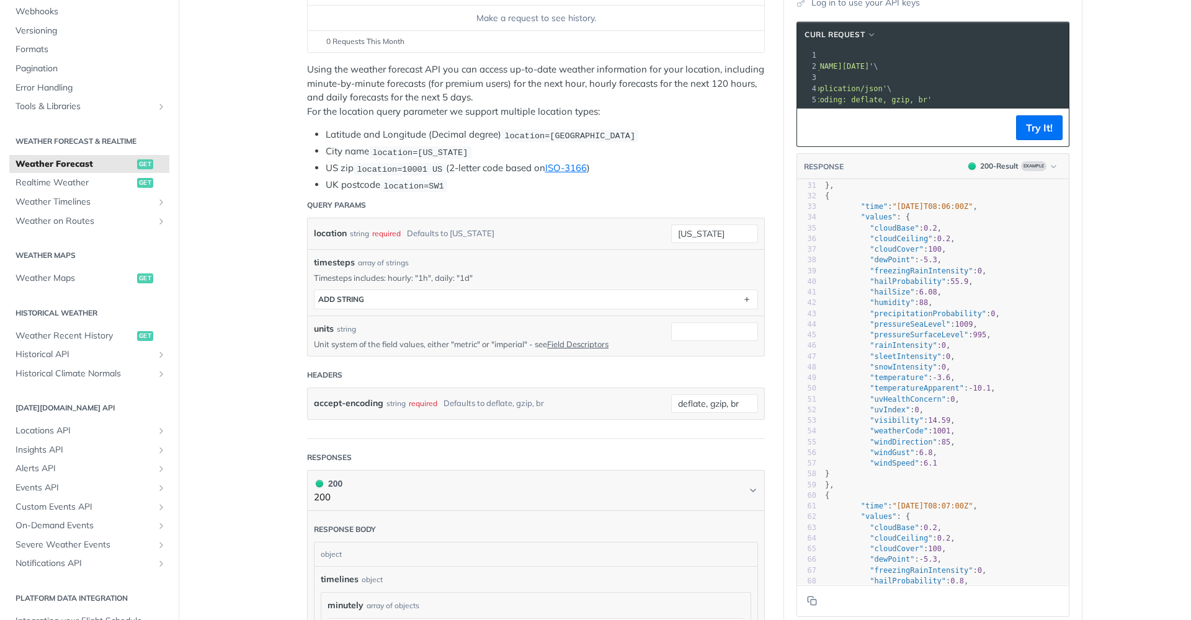
scroll to position [423, 0]
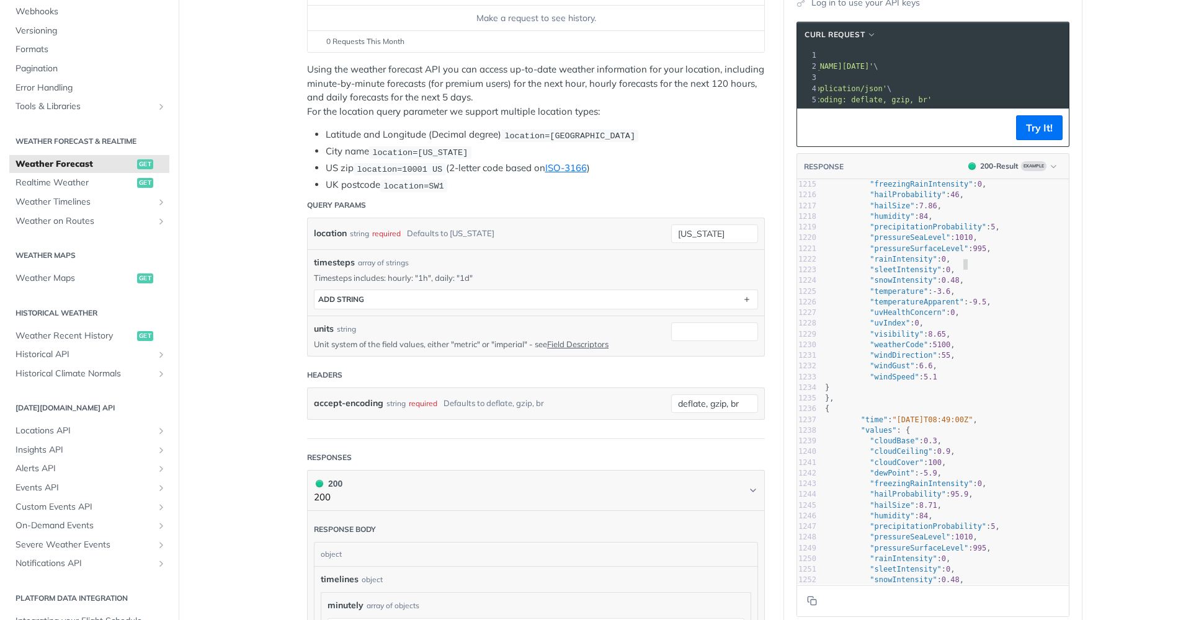
click at [1063, 265] on pre ""sleetIntensity" : 0 ," at bounding box center [946, 270] width 246 height 11
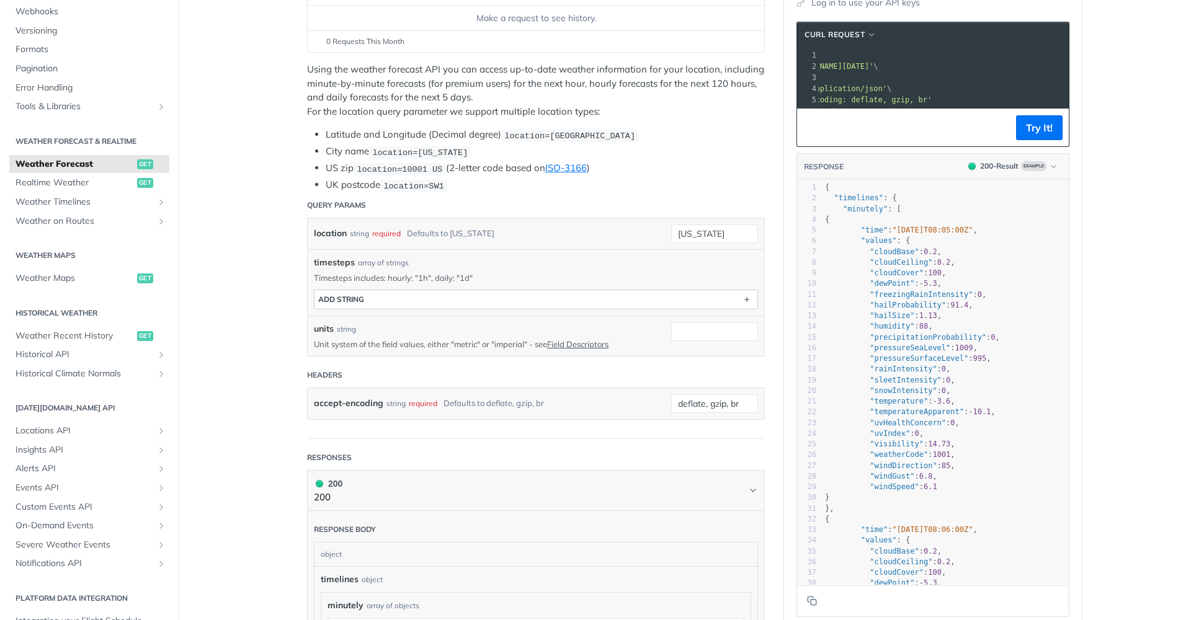
click at [388, 291] on button "ADD string" at bounding box center [536, 299] width 443 height 19
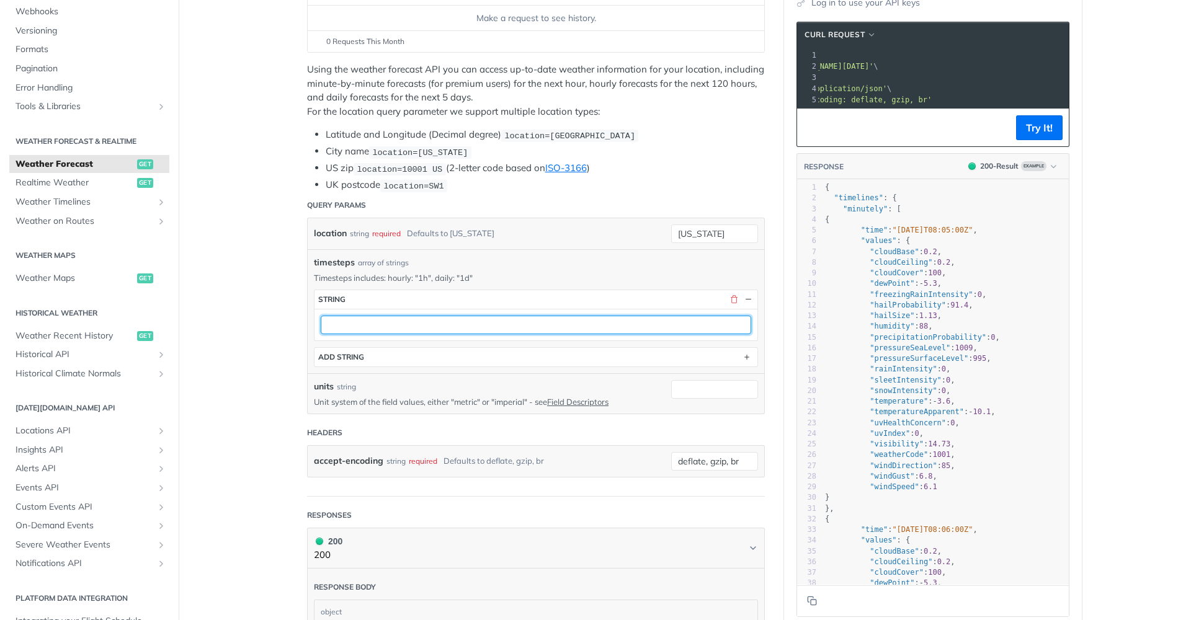
click at [371, 316] on input "text" at bounding box center [536, 325] width 431 height 19
type input "daily"
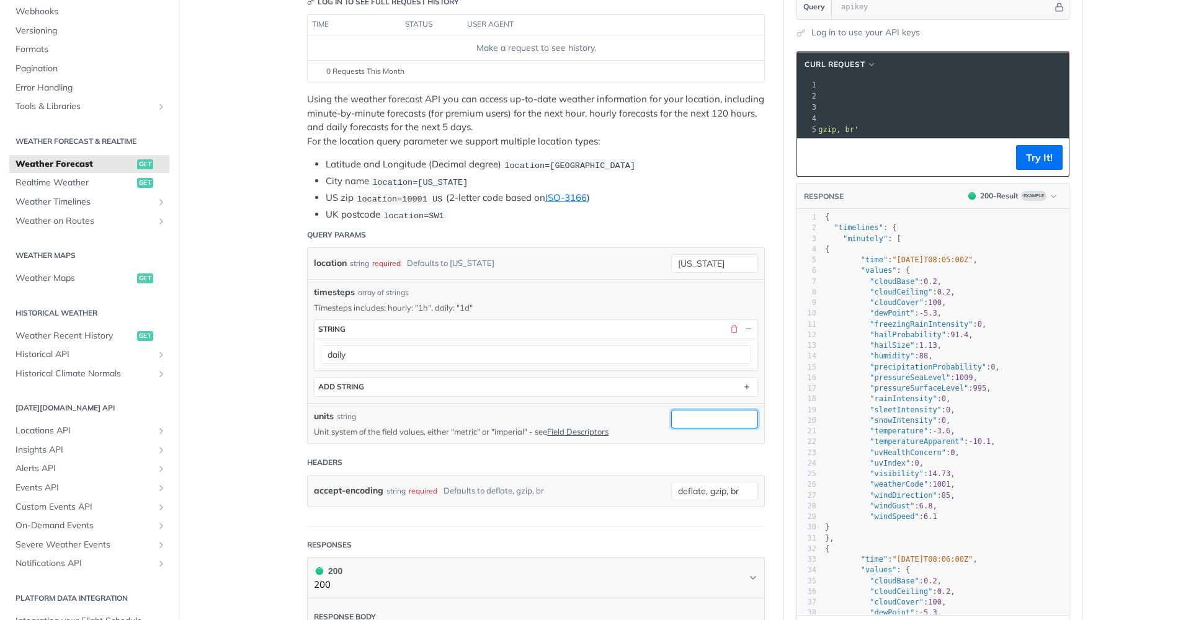
click at [690, 410] on input "units" at bounding box center [714, 419] width 87 height 19
type input "metric"
click at [604, 463] on header "Headers" at bounding box center [536, 462] width 458 height 25
click at [424, 380] on button "ADD string" at bounding box center [536, 387] width 443 height 19
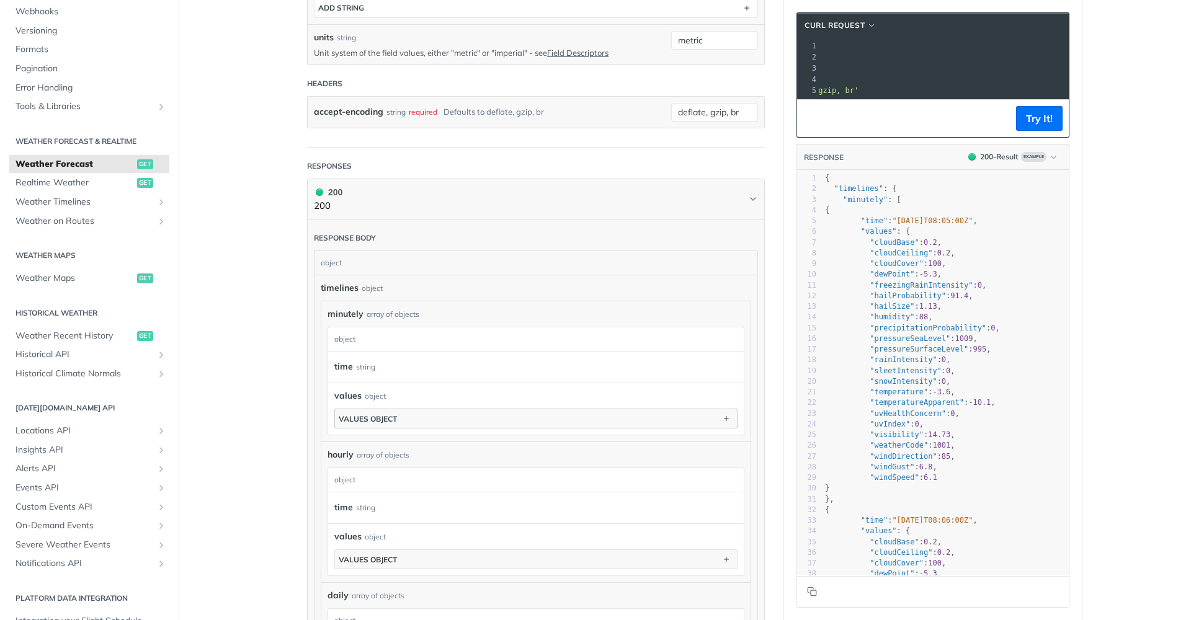
click at [471, 418] on button "values object" at bounding box center [536, 418] width 402 height 19
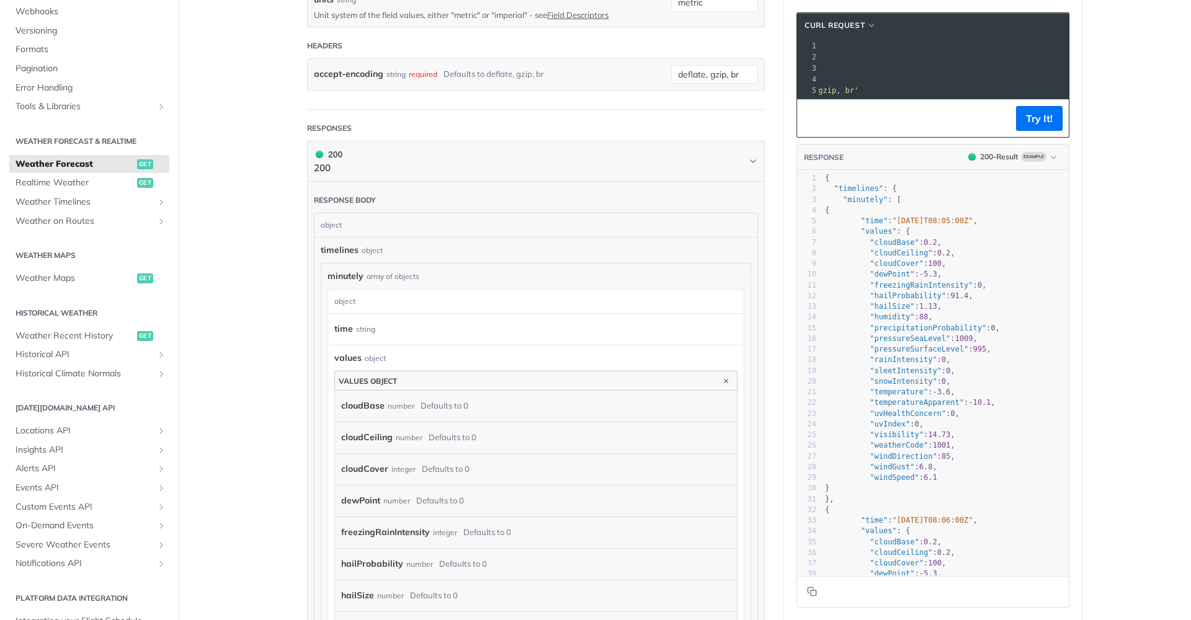
click at [407, 375] on button "values object" at bounding box center [536, 381] width 402 height 19
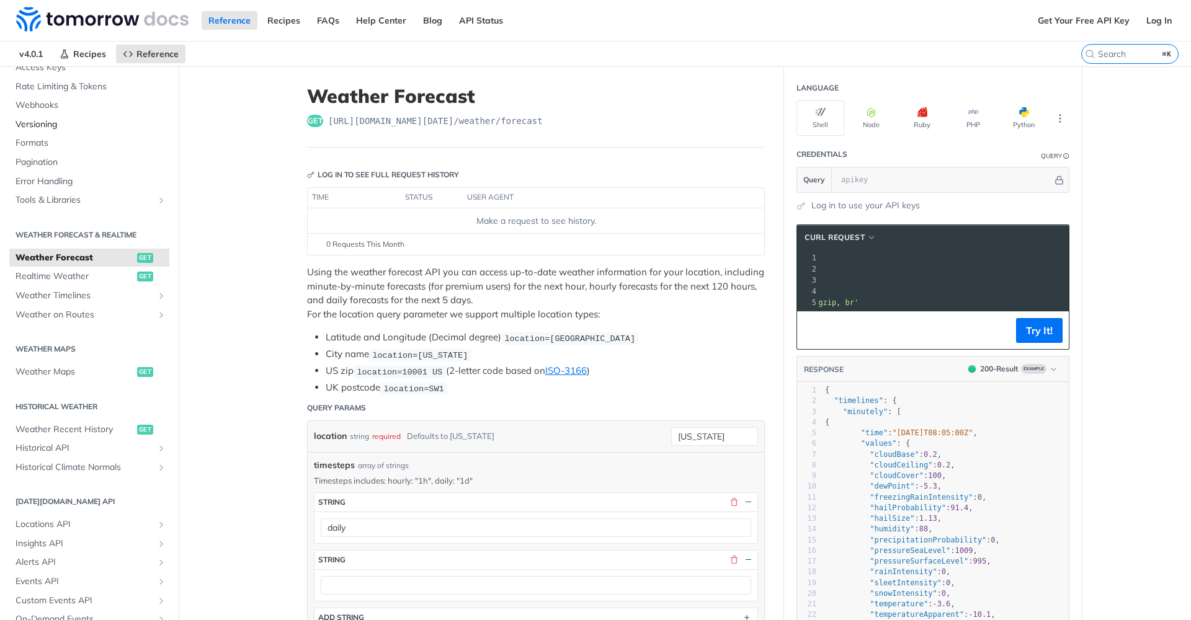
scroll to position [57, 0]
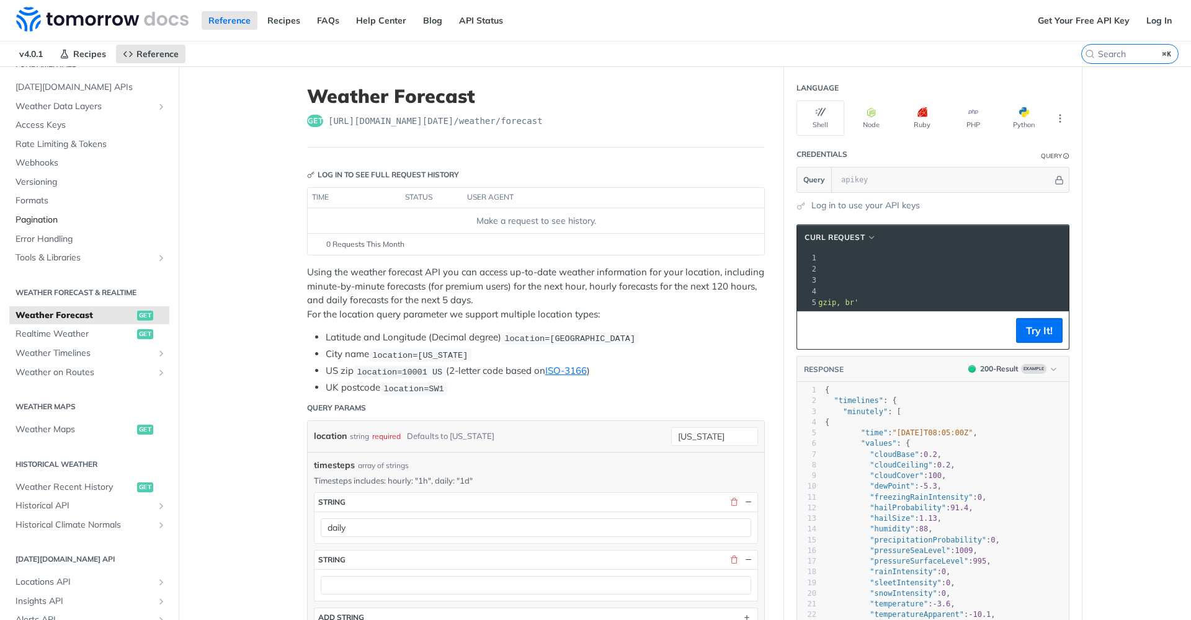
click at [40, 217] on span "Pagination" at bounding box center [91, 220] width 151 height 12
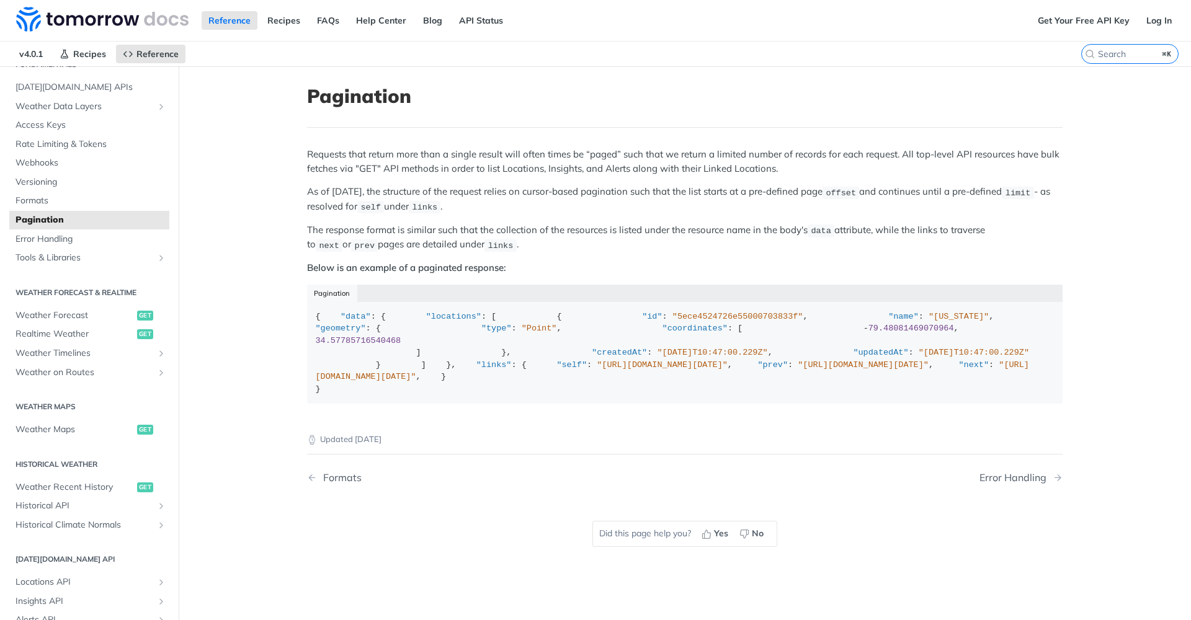
drag, startPoint x: 528, startPoint y: 246, endPoint x: 520, endPoint y: 240, distance: 9.8
click at [527, 246] on p "The response format is similar such that the collection of the resources is lis…" at bounding box center [685, 237] width 756 height 29
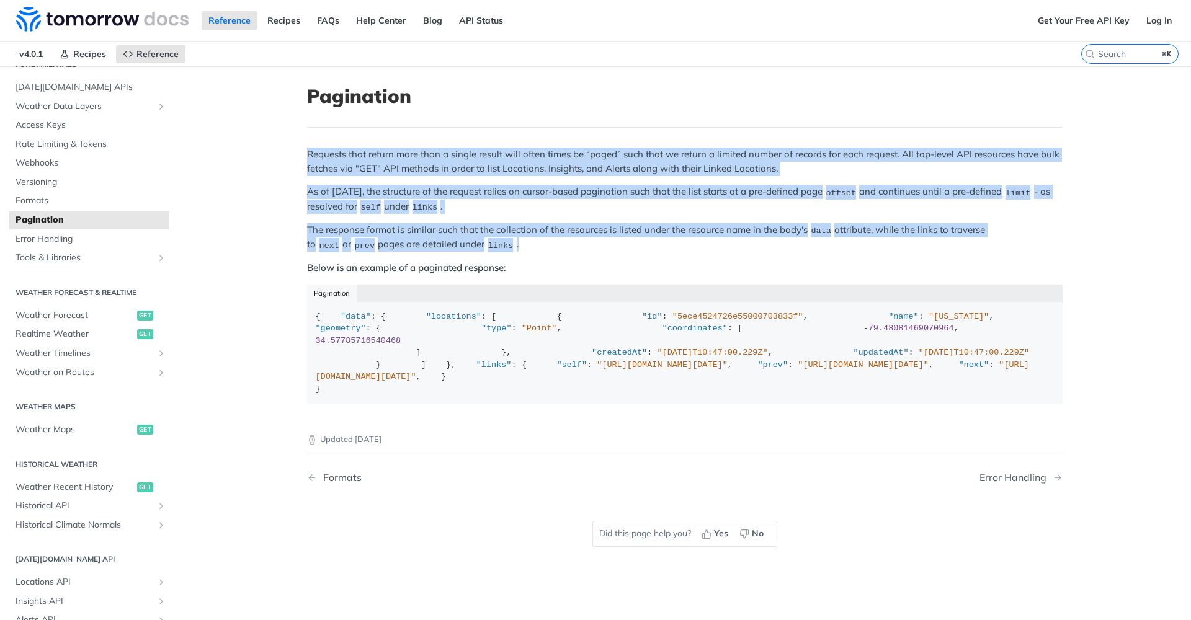
drag, startPoint x: 480, startPoint y: 244, endPoint x: 324, endPoint y: 158, distance: 178.0
click at [302, 153] on article "Pagination Requests that return more than a single result will often times be “…" at bounding box center [685, 376] width 794 height 620
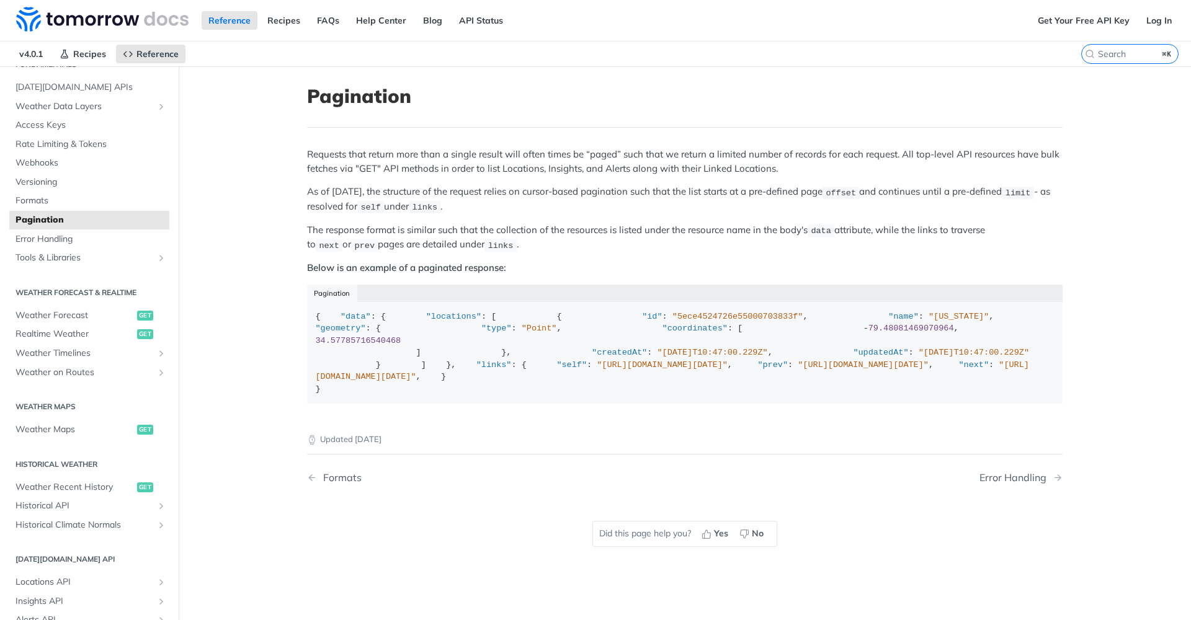
click at [516, 252] on div "Requests that return more than a single result will often times be “paged” such…" at bounding box center [685, 281] width 756 height 266
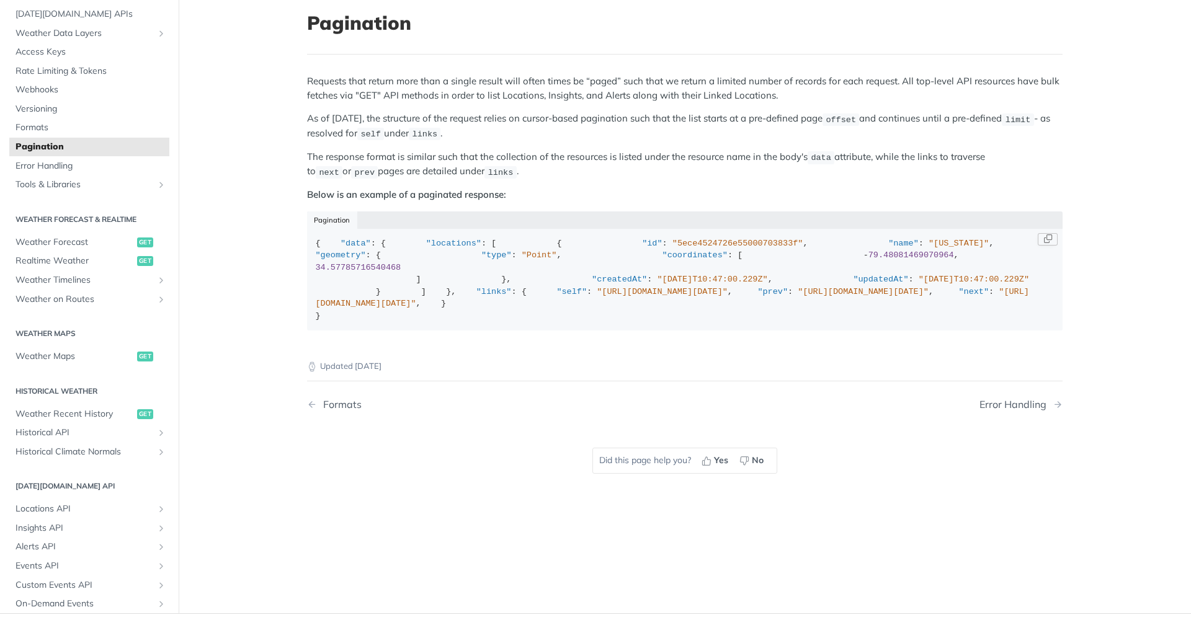
scroll to position [75, 0]
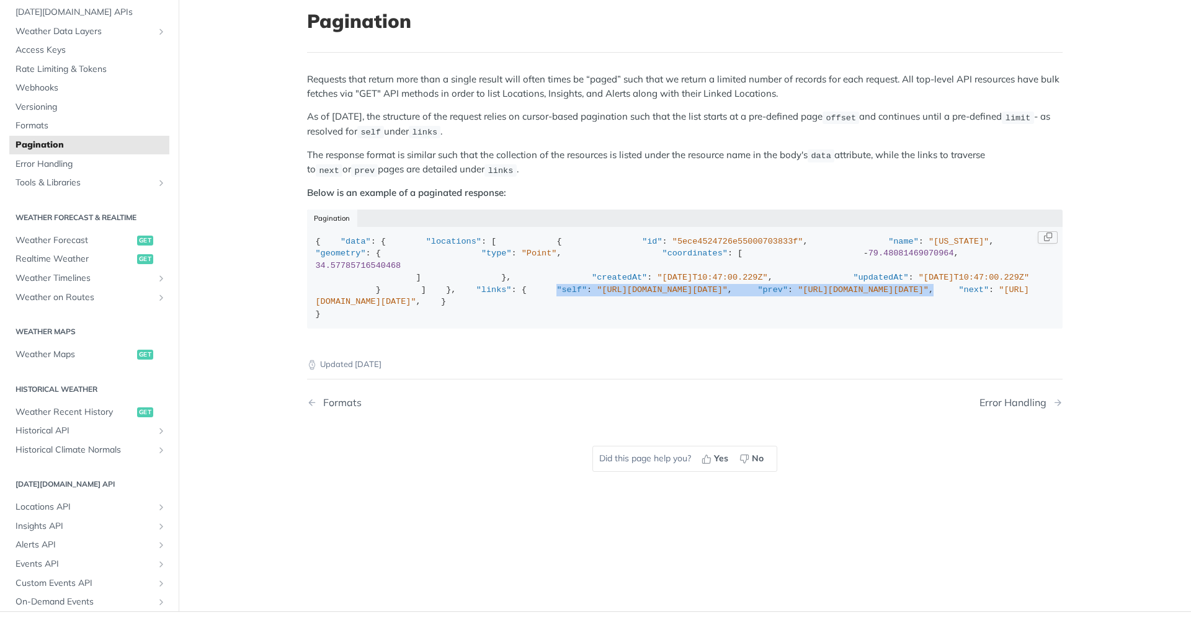
drag, startPoint x: 422, startPoint y: 464, endPoint x: 682, endPoint y: 468, distance: 260.6
click at [682, 321] on div "{ "data" : { "locations" : [ { "id" : "5ece4524726e55000703833f" , "name" : "[U…" at bounding box center [685, 278] width 739 height 85
click at [686, 321] on div "{ "data" : { "locations" : [ { "id" : "5ece4524726e55000703833f" , "name" : "[U…" at bounding box center [685, 278] width 739 height 85
drag, startPoint x: 657, startPoint y: 475, endPoint x: 317, endPoint y: 471, distance: 340.0
click at [316, 321] on div "{ "data" : { "locations" : [ { "id" : "5ece4524726e55000703833f" , "name" : "[U…" at bounding box center [685, 278] width 739 height 85
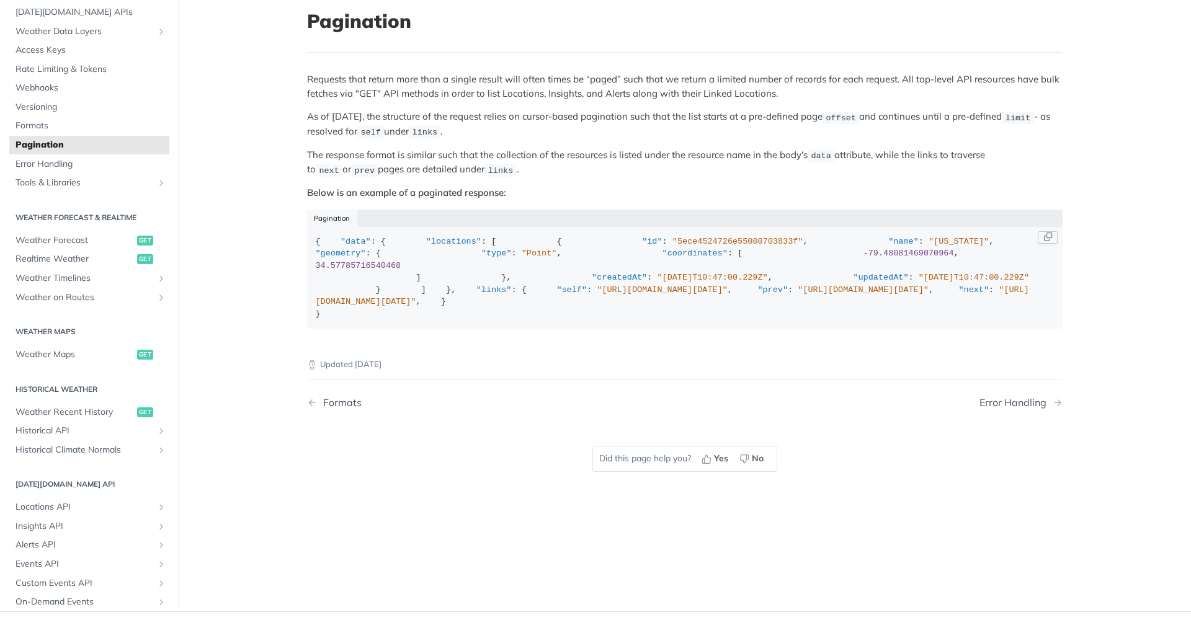
click at [959, 295] on span ""next"" at bounding box center [974, 289] width 30 height 9
drag, startPoint x: 365, startPoint y: 483, endPoint x: 699, endPoint y: 481, distance: 334.4
click at [708, 321] on div "{ "data" : { "locations" : [ { "id" : "5ece4524726e55000703833f" , "name" : "[U…" at bounding box center [685, 278] width 739 height 85
drag, startPoint x: 656, startPoint y: 478, endPoint x: 358, endPoint y: 474, distance: 297.8
click at [358, 321] on div "{ "data" : { "locations" : [ { "id" : "5ece4524726e55000703833f" , "name" : "[U…" at bounding box center [685, 278] width 739 height 85
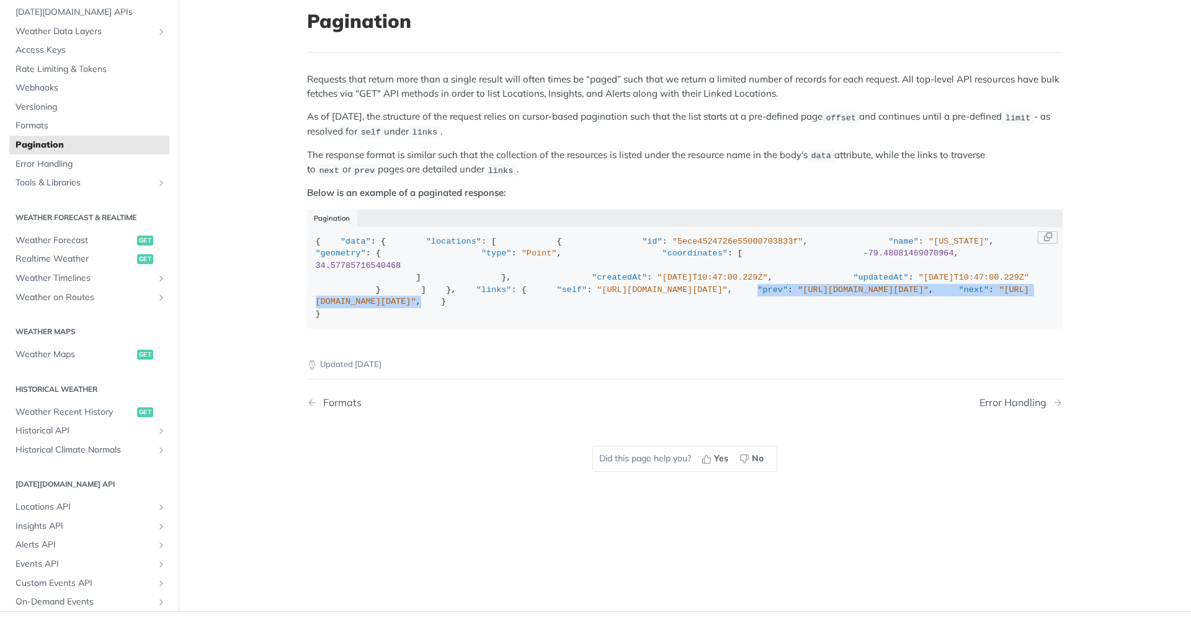
click at [798, 295] on span ""[URL][DOMAIN_NAME][DATE]"" at bounding box center [863, 289] width 131 height 9
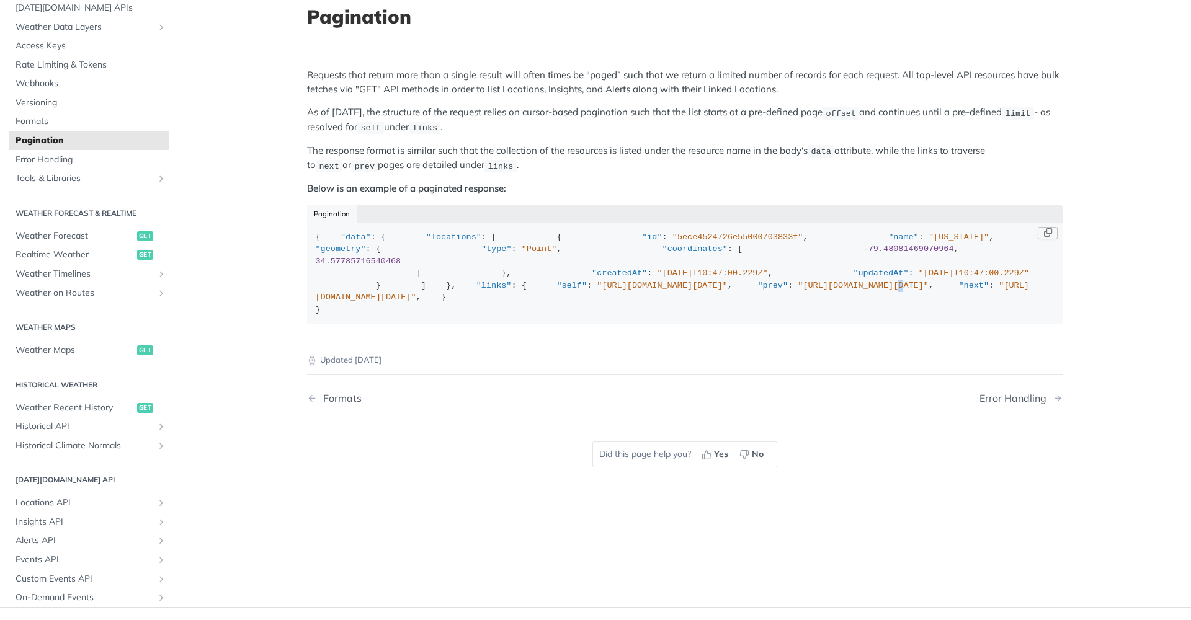
scroll to position [82, 0]
click at [686, 314] on div "{ "data" : { "locations" : [ { "id" : "5ece4524726e55000703833f" , "name" : "[U…" at bounding box center [685, 271] width 739 height 85
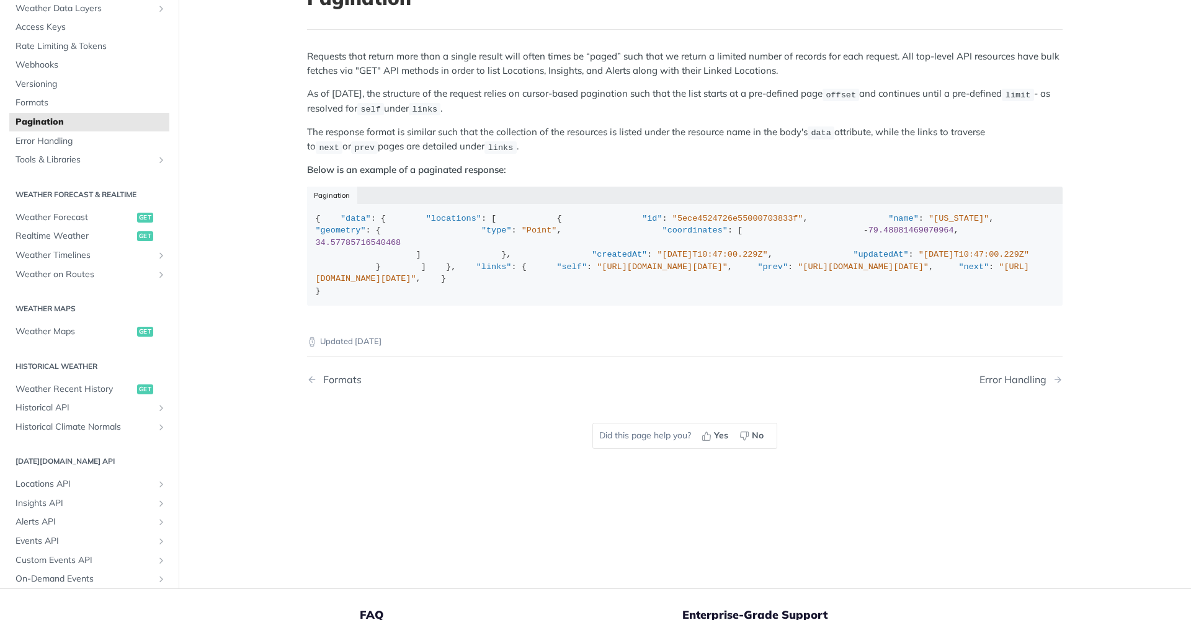
scroll to position [89, 0]
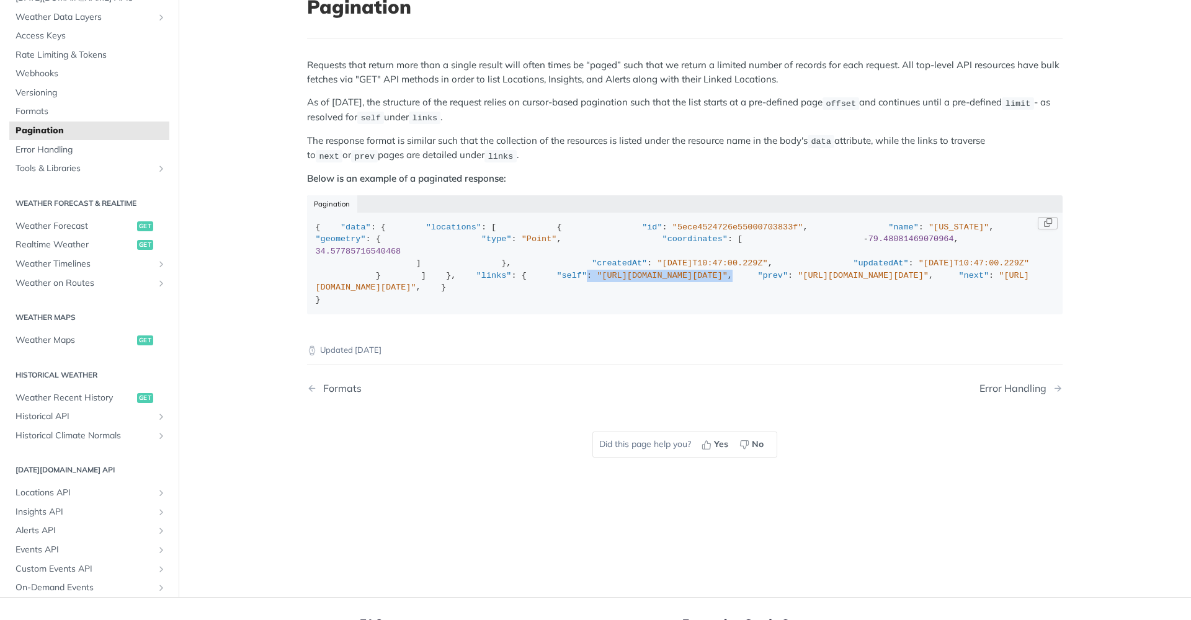
drag, startPoint x: 658, startPoint y: 447, endPoint x: 388, endPoint y: 447, distance: 269.9
click at [388, 306] on div "{ "data" : { "locations" : [ { "id" : "5ece4524726e55000703833f" , "name" : "[U…" at bounding box center [685, 263] width 739 height 85
click at [677, 306] on div "{ "data" : { "locations" : [ { "id" : "5ece4524726e55000703833f" , "name" : "[U…" at bounding box center [685, 263] width 739 height 85
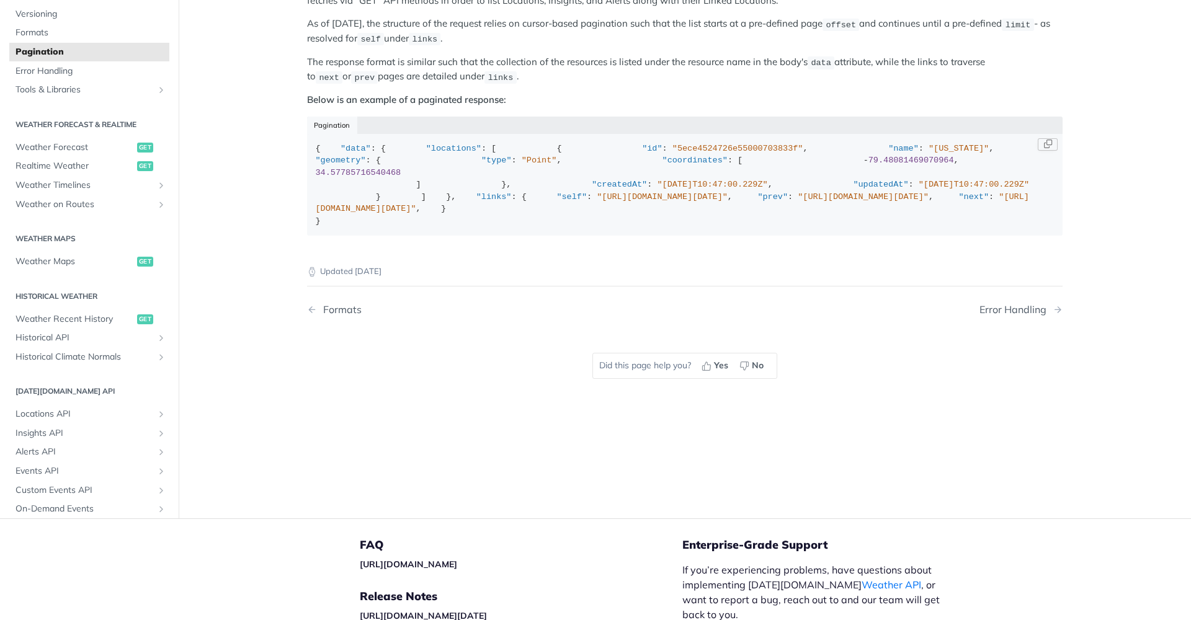
scroll to position [176, 0]
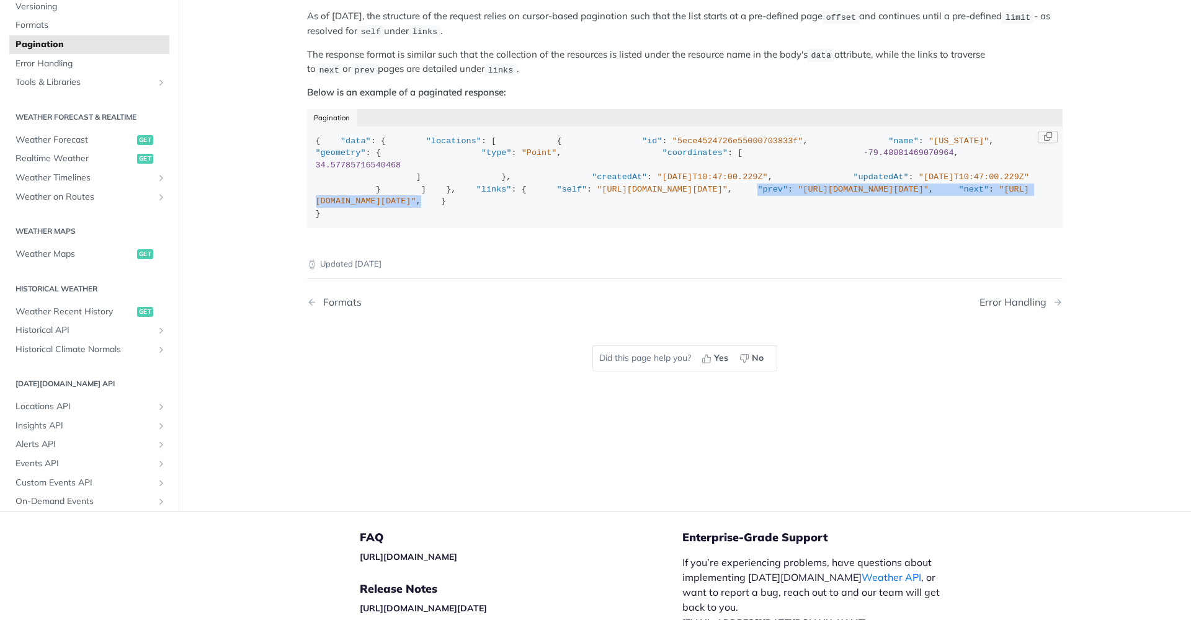
drag, startPoint x: 357, startPoint y: 365, endPoint x: 685, endPoint y: 388, distance: 329.0
click at [685, 220] on div "{ "data" : { "locations" : [ { "id" : "5ece4524726e55000703833f" , "name" : "[U…" at bounding box center [685, 177] width 739 height 85
click at [671, 220] on div "{ "data" : { "locations" : [ { "id" : "5ece4524726e55000703833f" , "name" : "[U…" at bounding box center [685, 177] width 739 height 85
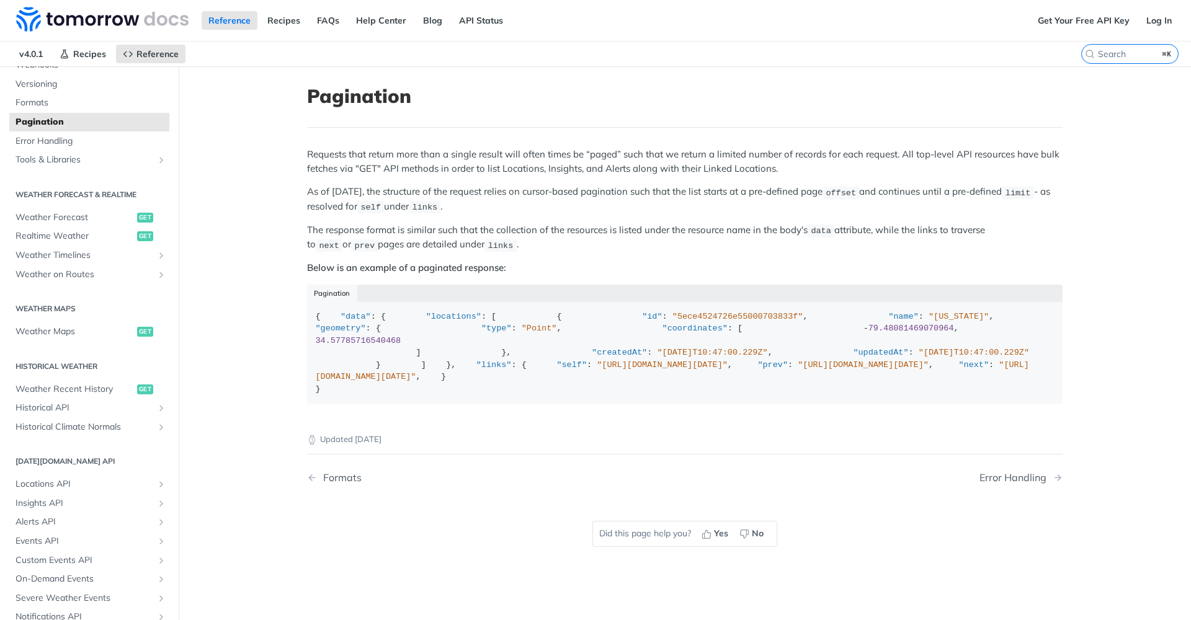
scroll to position [166, 0]
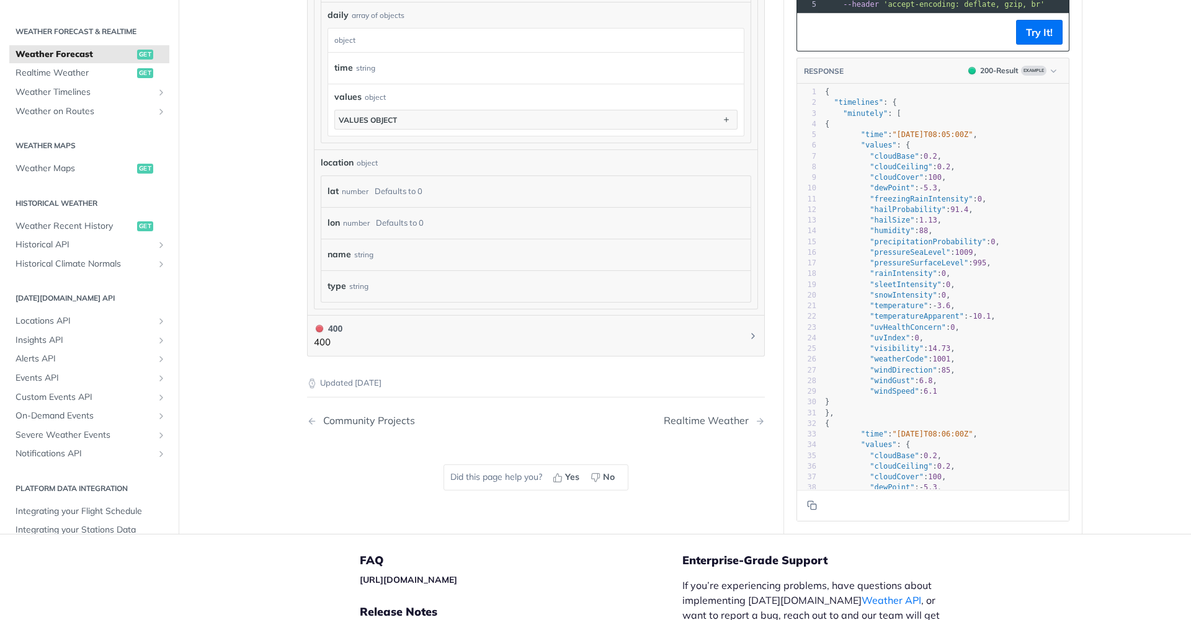
scroll to position [1081, 0]
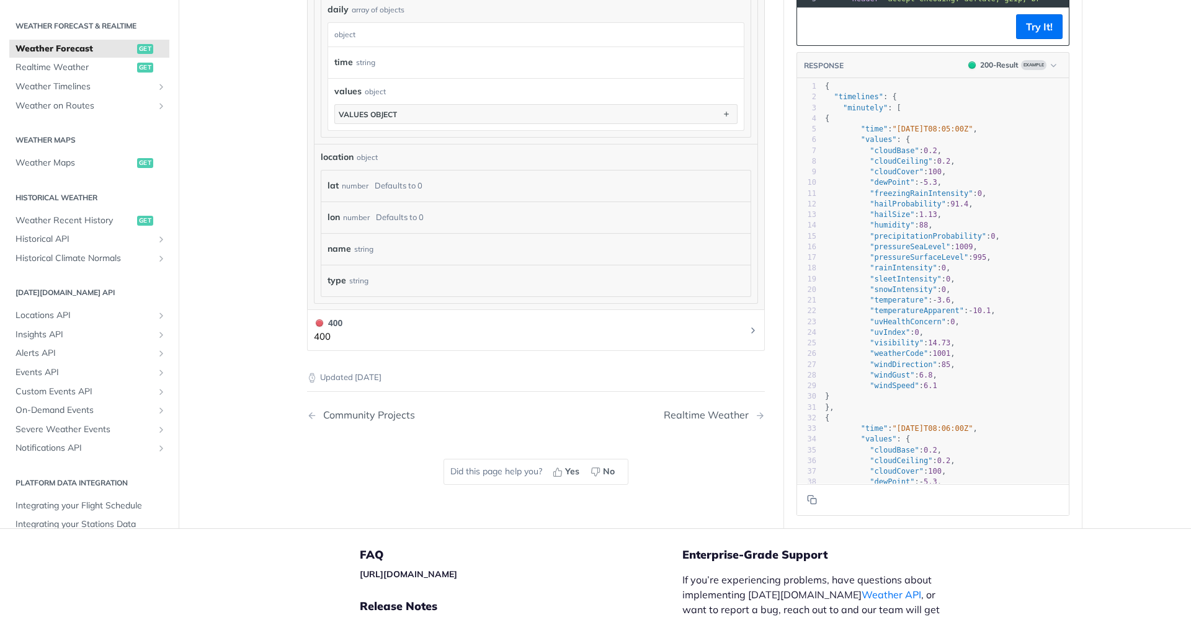
click at [748, 331] on button "400 400" at bounding box center [536, 330] width 444 height 28
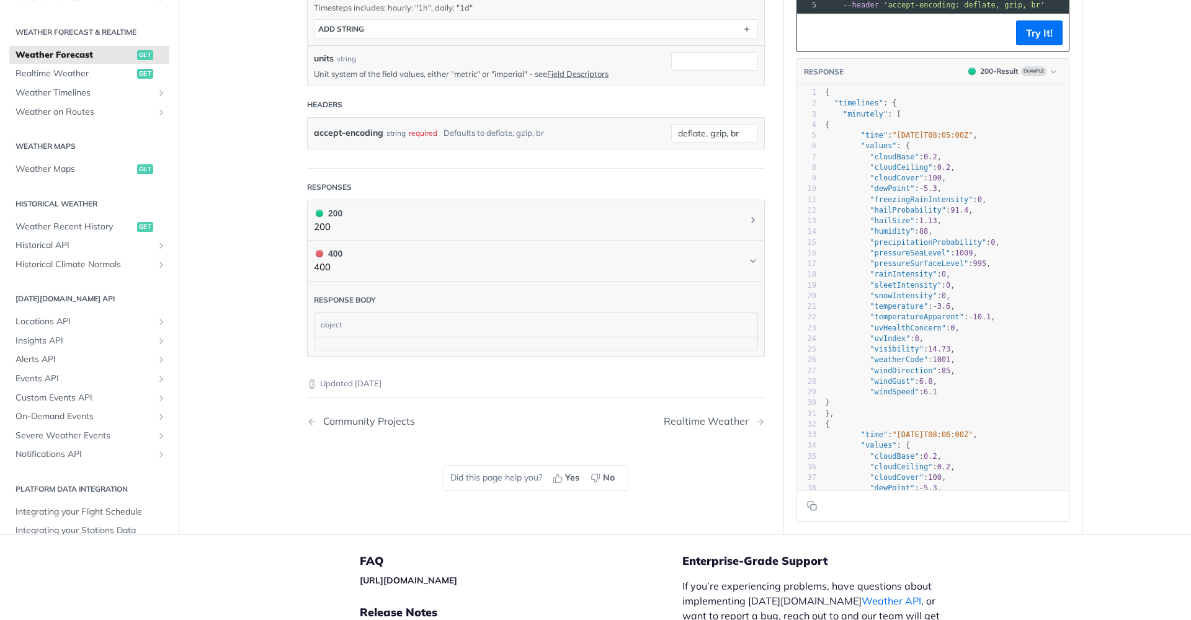
scroll to position [381, 0]
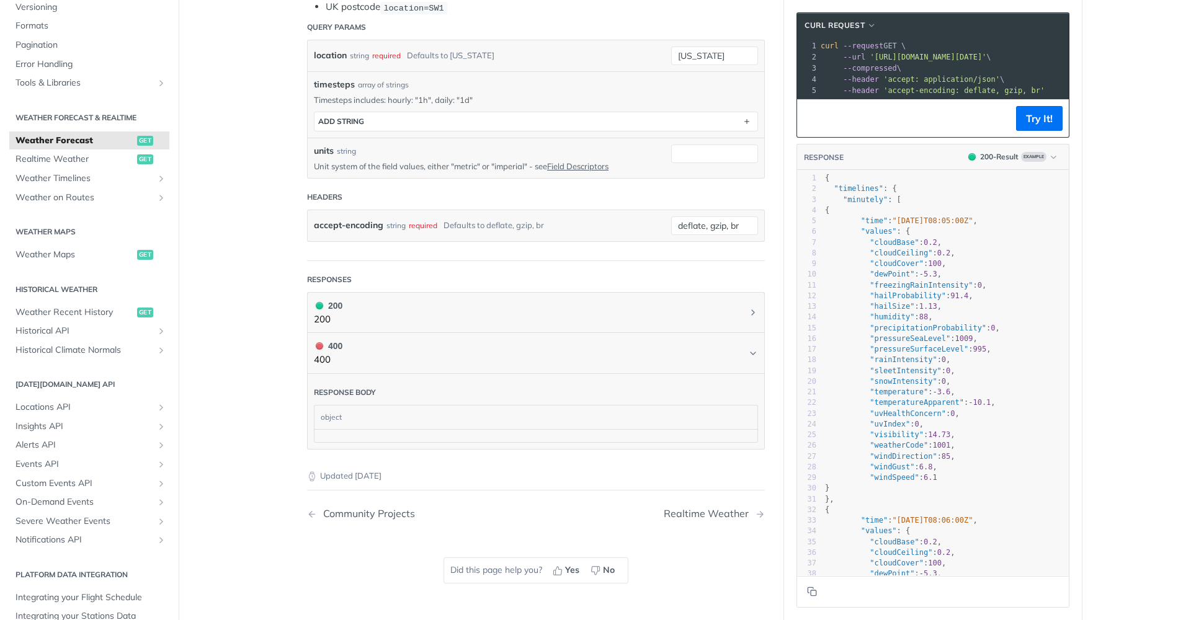
click at [470, 414] on div "object" at bounding box center [535, 418] width 440 height 24
click at [356, 357] on button "400 400" at bounding box center [536, 353] width 444 height 28
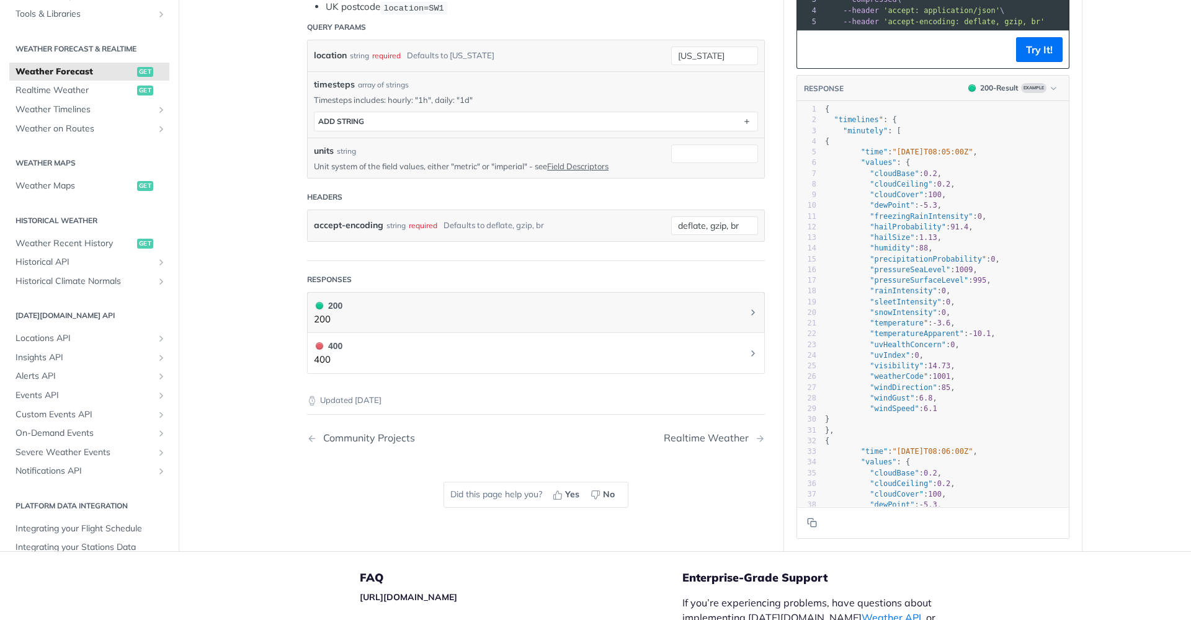
click at [356, 357] on button "400 400" at bounding box center [536, 353] width 444 height 28
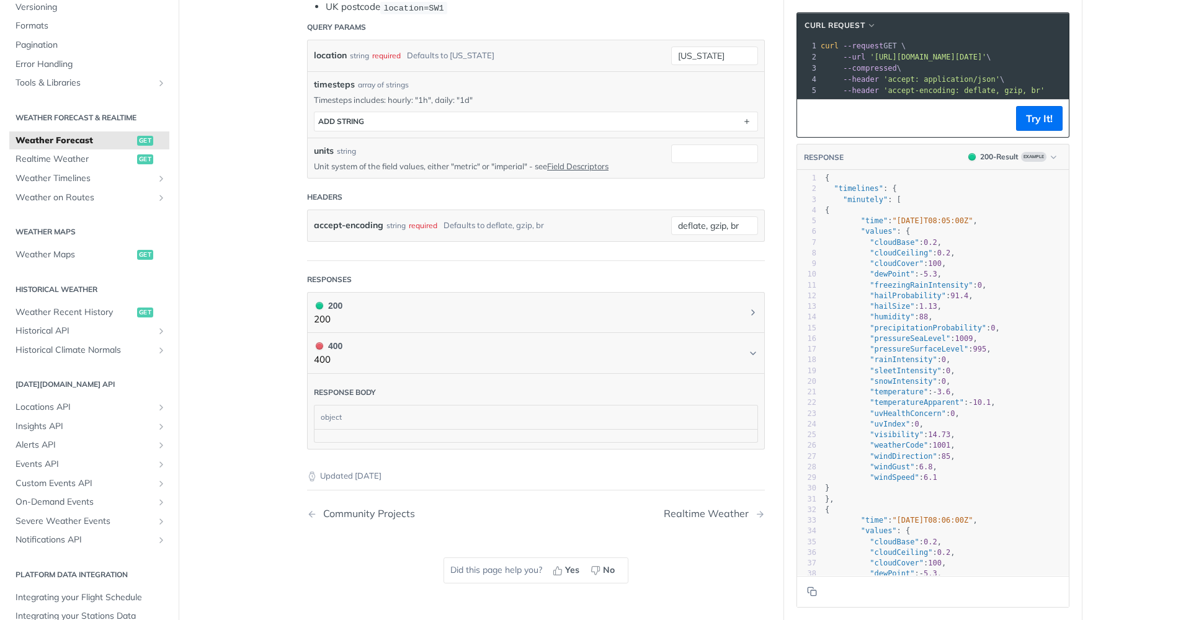
click at [356, 408] on div "object" at bounding box center [535, 418] width 440 height 24
click at [352, 429] on div at bounding box center [536, 435] width 443 height 13
click at [764, 356] on h1 "400 400" at bounding box center [536, 354] width 458 height 42
click at [752, 352] on icon "Chevron" at bounding box center [753, 354] width 10 height 10
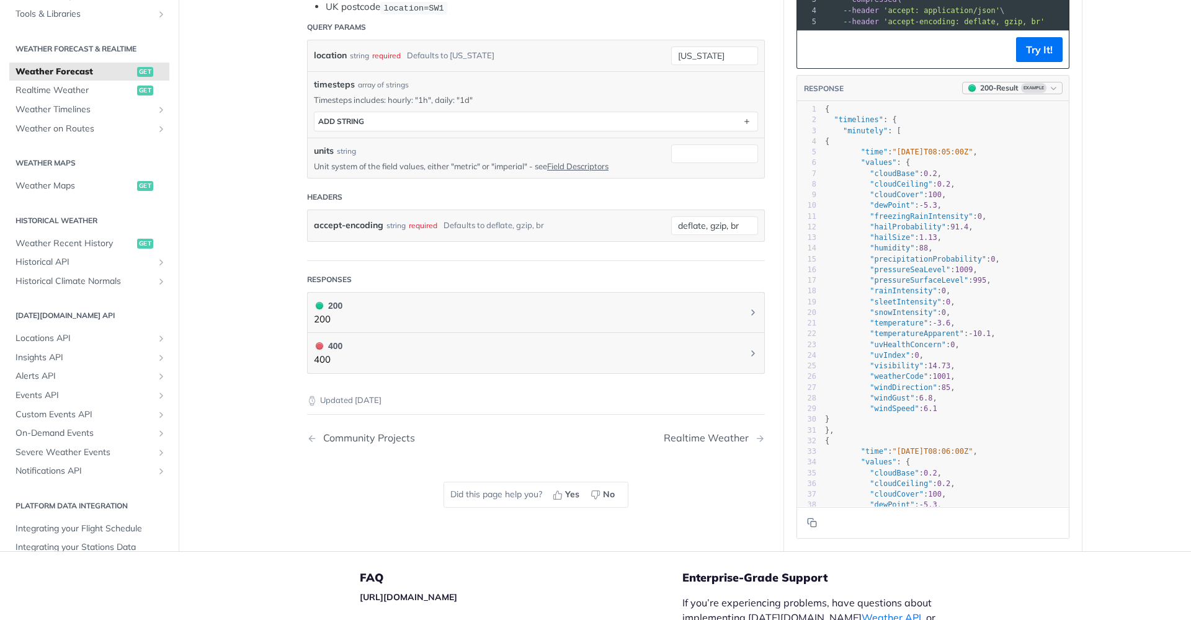
click at [1047, 82] on button "200 - Result Example" at bounding box center [1012, 88] width 101 height 12
click at [982, 150] on div "400 - Result" at bounding box center [957, 157] width 53 height 14
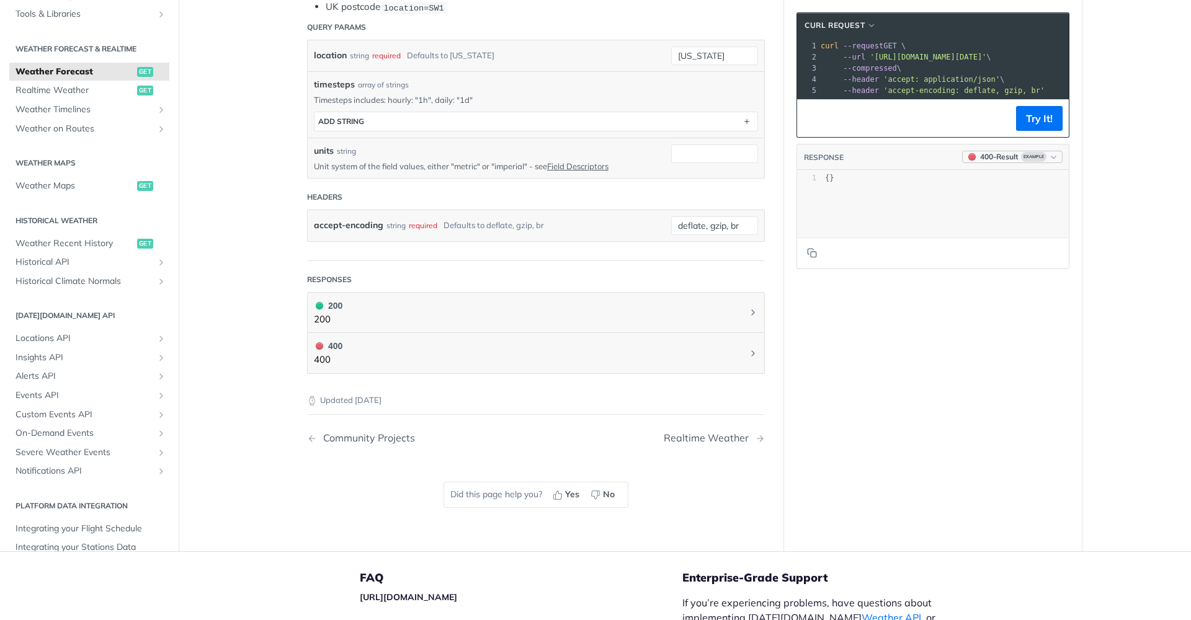
click at [1035, 158] on span "Example" at bounding box center [1033, 157] width 25 height 10
click at [979, 204] on div "200 - Result" at bounding box center [963, 204] width 42 height 12
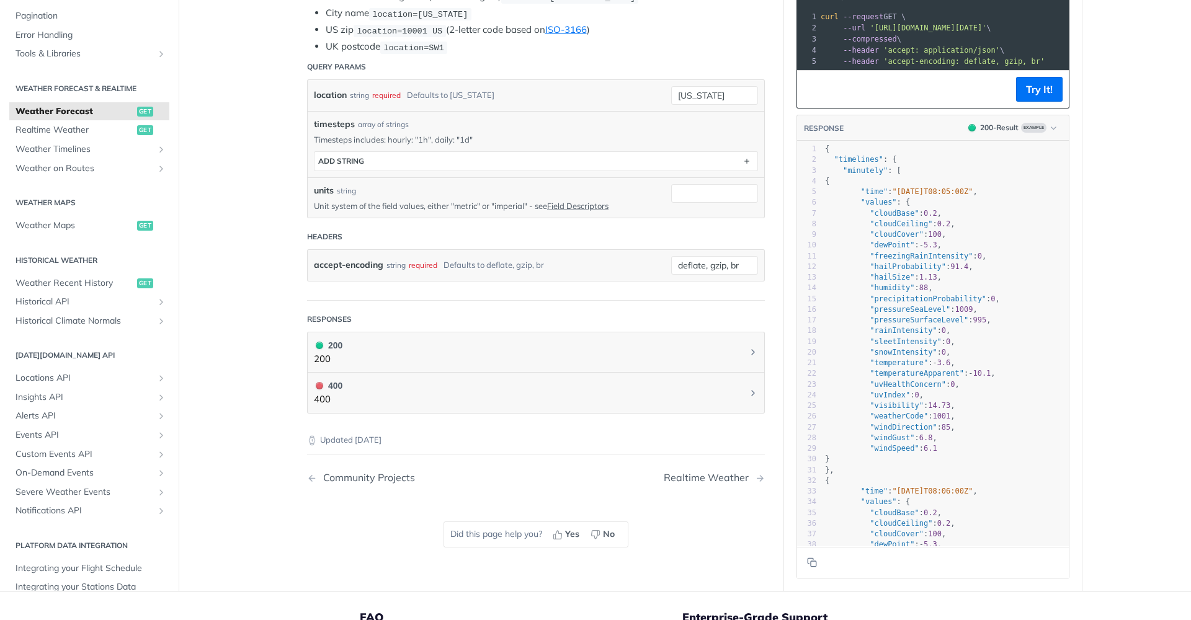
scroll to position [324, 0]
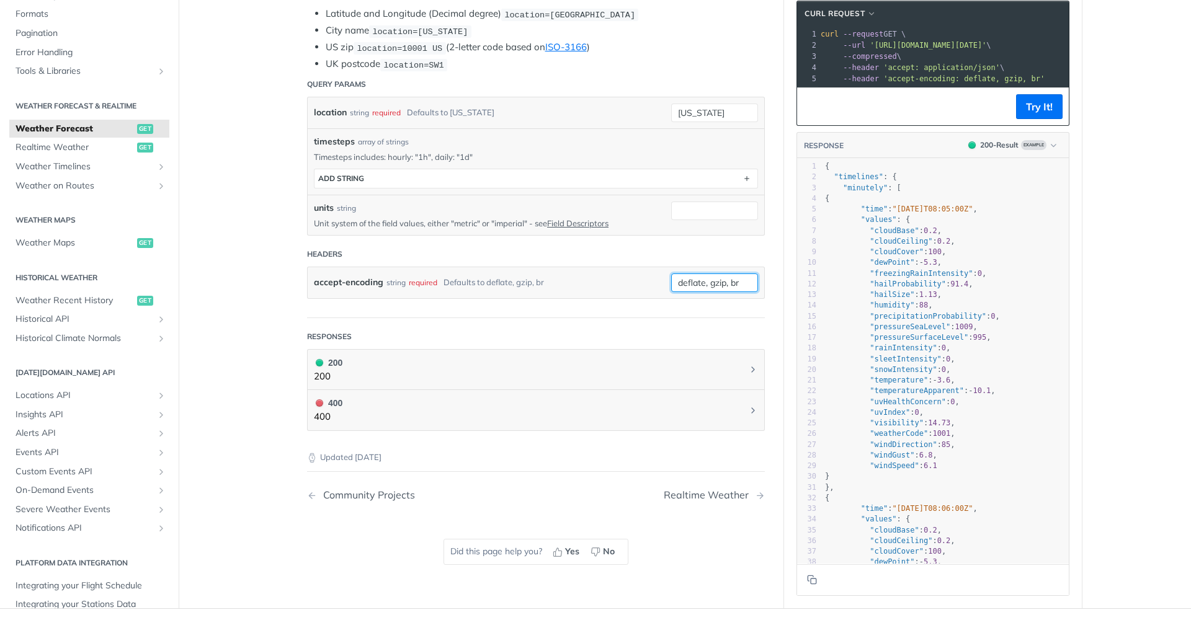
click at [698, 274] on input "deflate, gzip, br" at bounding box center [714, 283] width 87 height 19
click at [725, 280] on input "deflate, gzip, br" at bounding box center [714, 283] width 87 height 19
drag, startPoint x: 745, startPoint y: 279, endPoint x: 752, endPoint y: 279, distance: 6.8
click at [745, 279] on input "deflate, gzip, br" at bounding box center [714, 283] width 87 height 19
click at [771, 278] on article "Weather Forecast get [URL][DOMAIN_NAME][DATE] /weather/forecast Log in to see f…" at bounding box center [536, 176] width 496 height 866
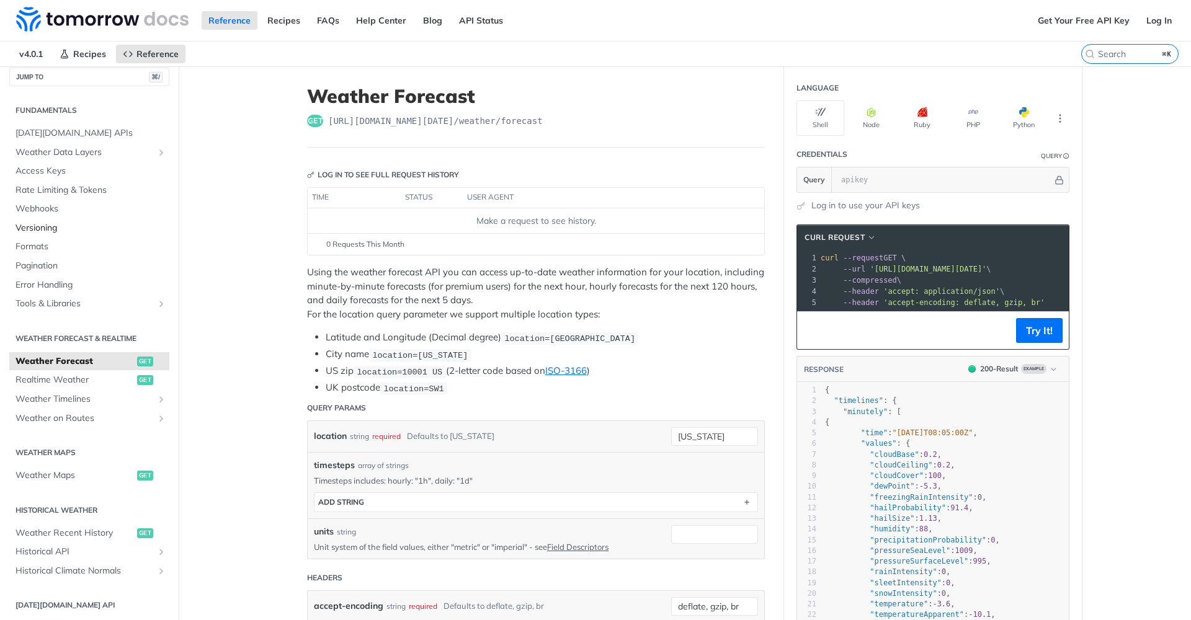
scroll to position [0, 0]
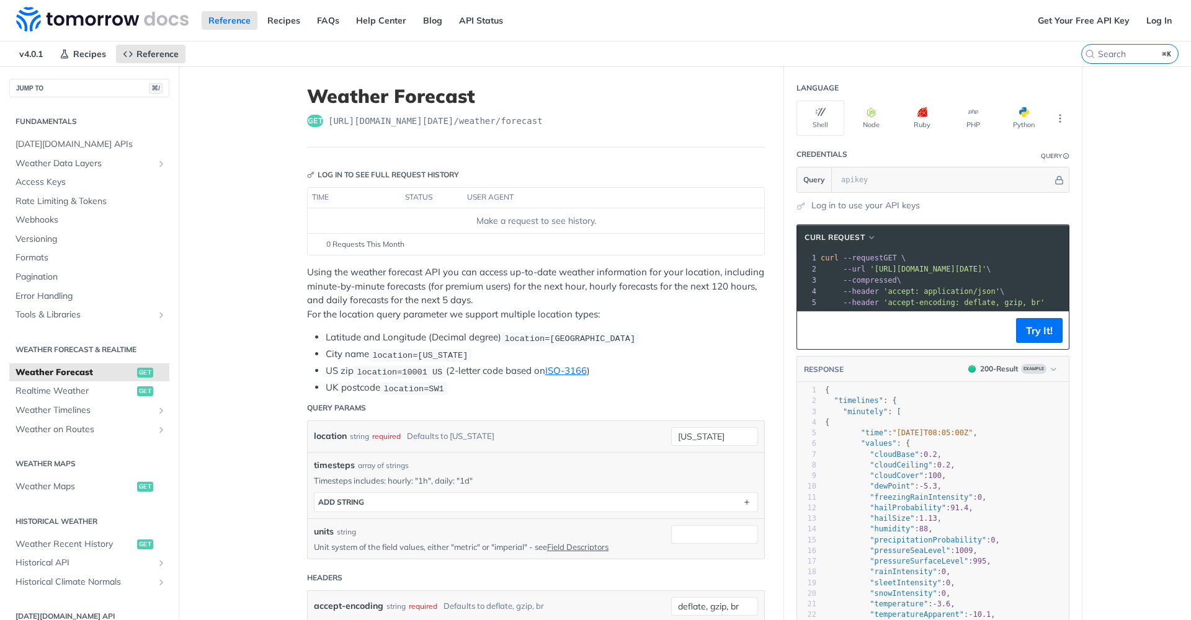
click at [477, 97] on h1 "Weather Forecast" at bounding box center [536, 96] width 458 height 22
drag, startPoint x: 471, startPoint y: 96, endPoint x: 303, endPoint y: 97, distance: 168.1
click at [303, 97] on article "Weather Forecast get [URL][DOMAIN_NAME][DATE] /weather/forecast Log in to see f…" at bounding box center [536, 499] width 496 height 866
drag, startPoint x: 594, startPoint y: 123, endPoint x: 492, endPoint y: 115, distance: 102.1
click at [593, 123] on div "get [URL][DOMAIN_NAME][DATE] /weather/forecast" at bounding box center [536, 121] width 458 height 12
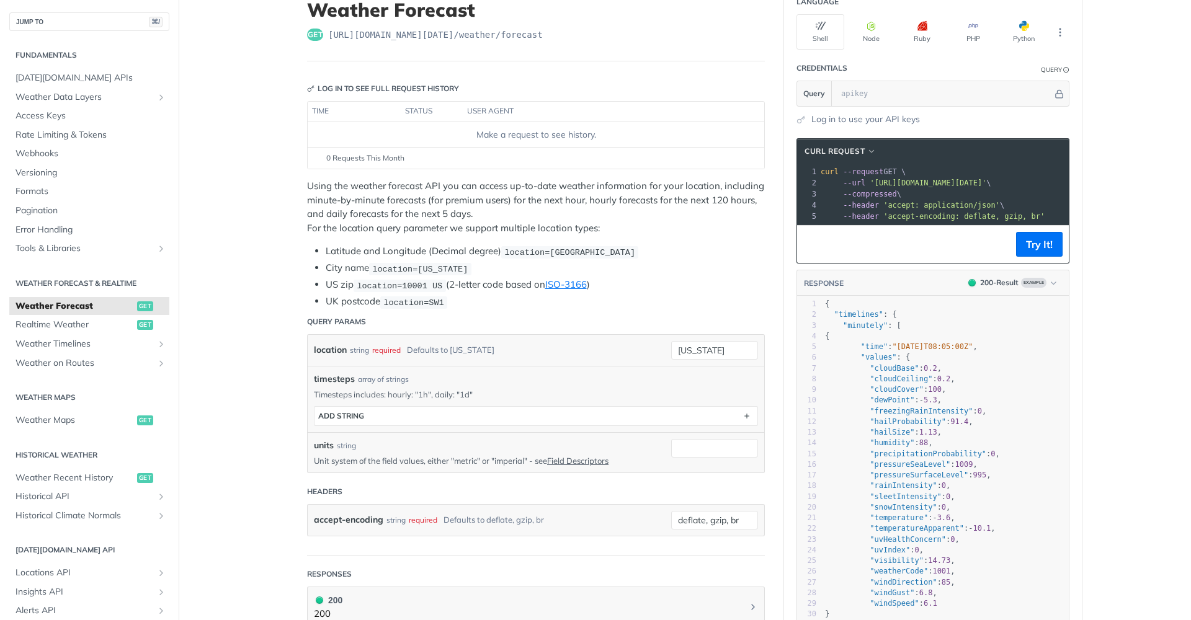
scroll to position [158, 0]
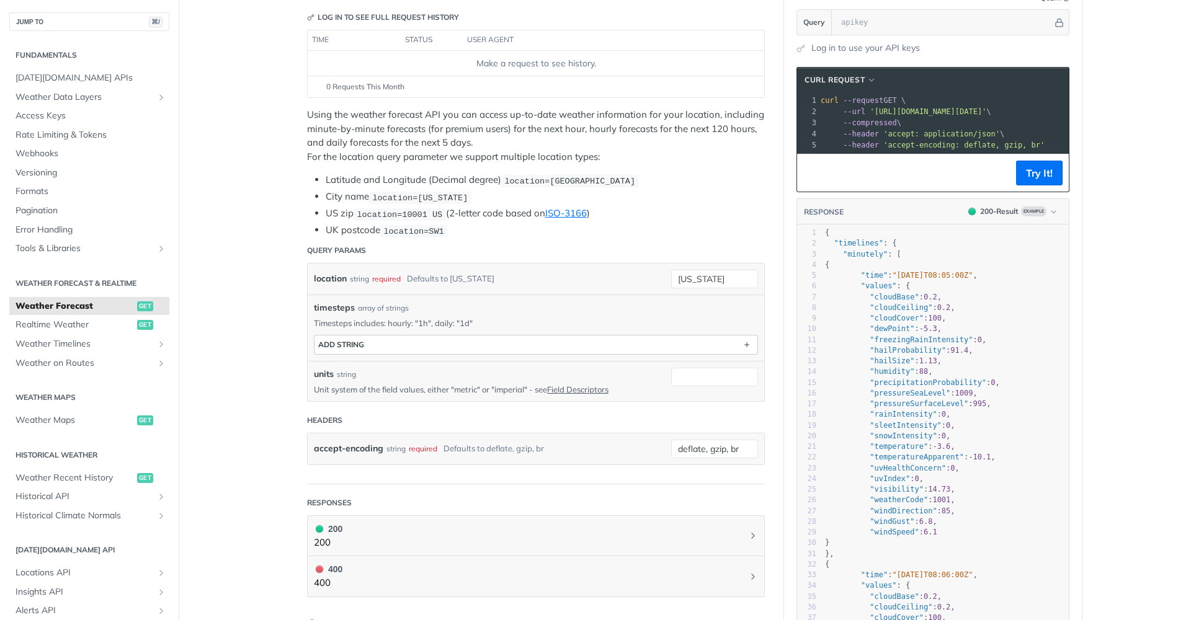
click at [474, 337] on button "ADD string" at bounding box center [536, 345] width 443 height 19
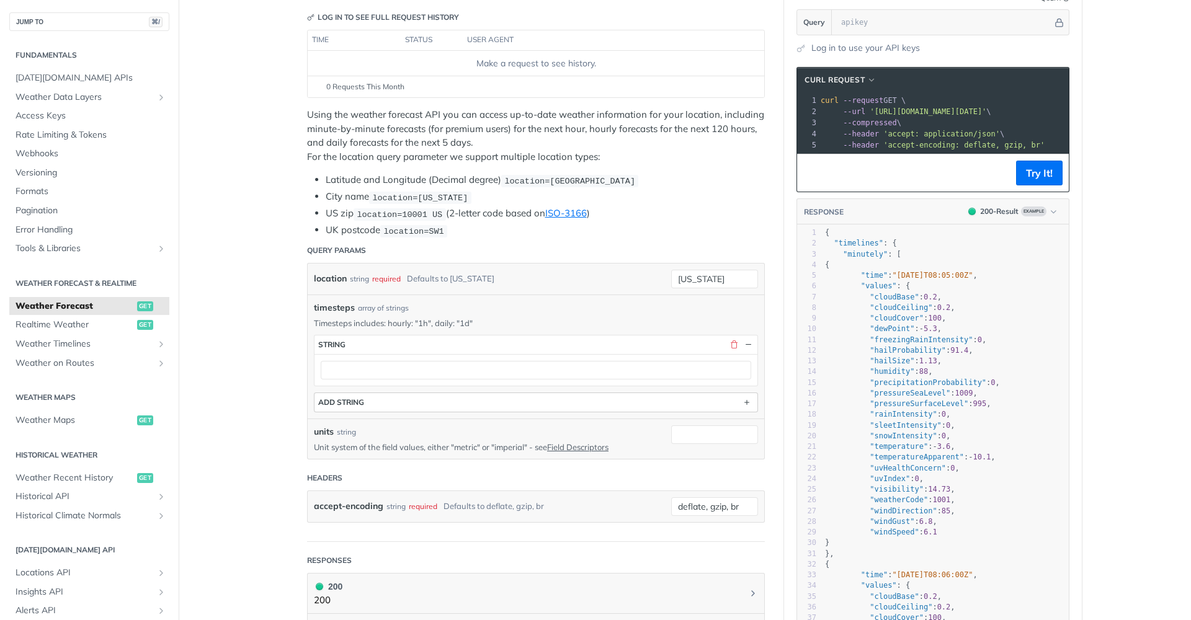
click at [516, 396] on button "ADD string" at bounding box center [536, 402] width 443 height 19
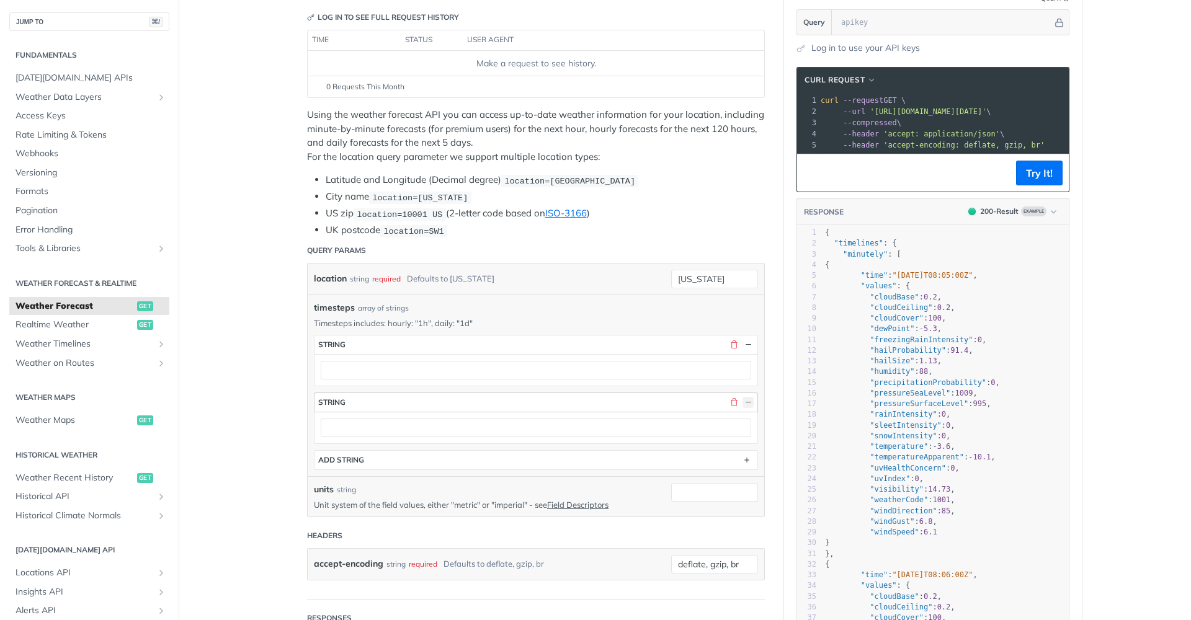
click at [744, 399] on button "button" at bounding box center [748, 402] width 11 height 11
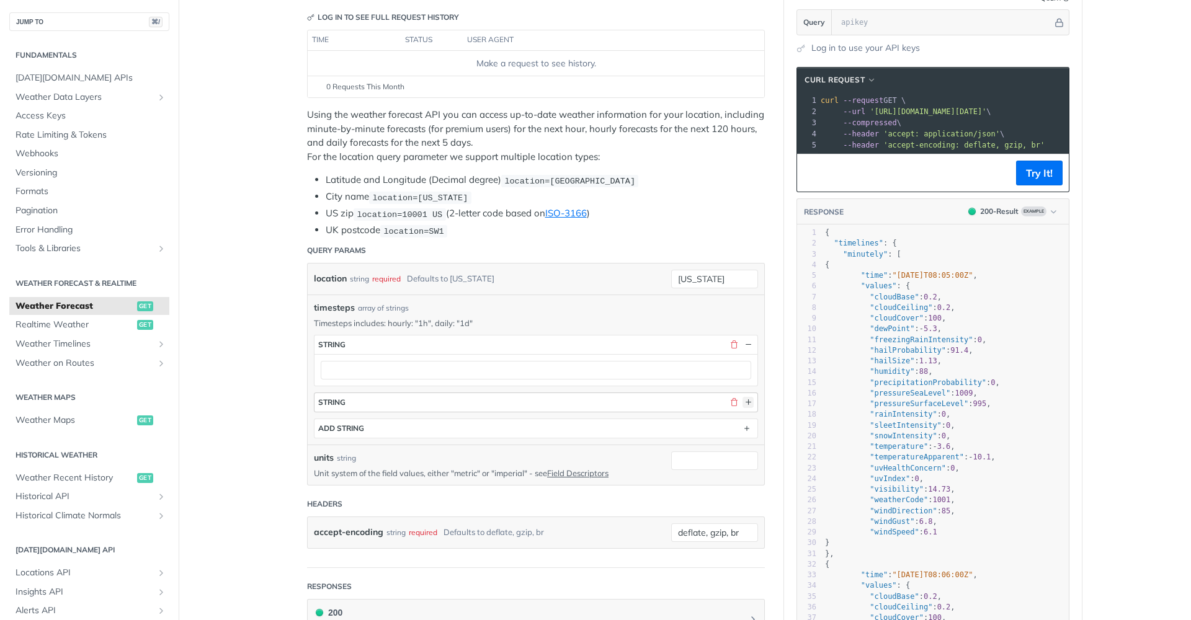
click at [744, 399] on button "button" at bounding box center [748, 402] width 11 height 11
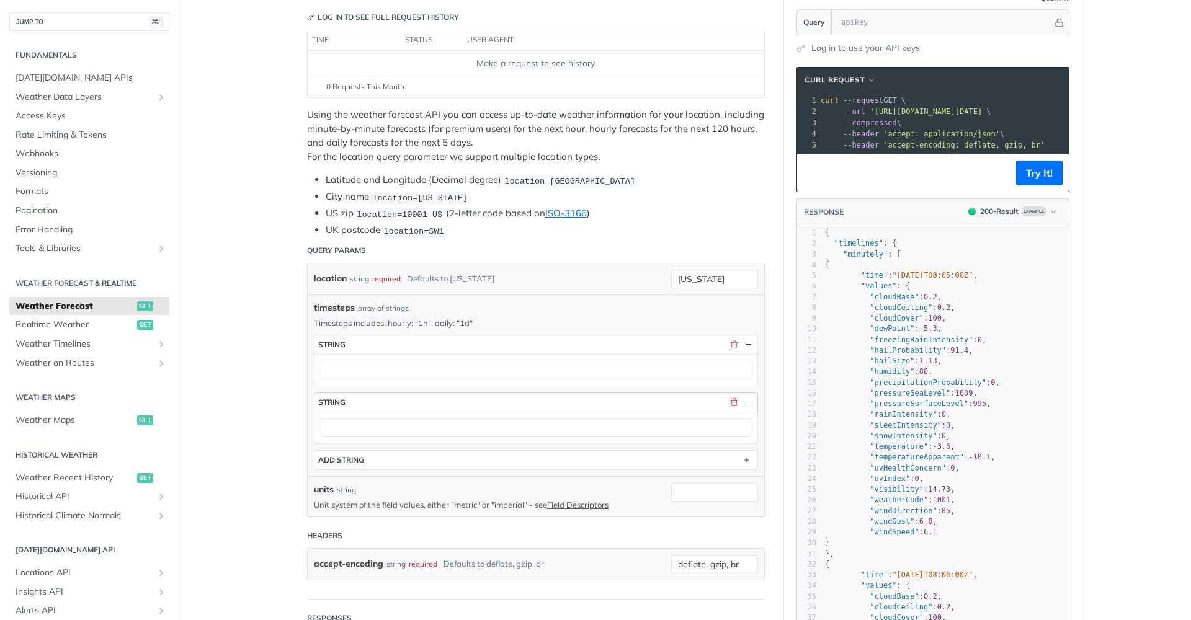
click at [736, 399] on button "button" at bounding box center [733, 402] width 11 height 11
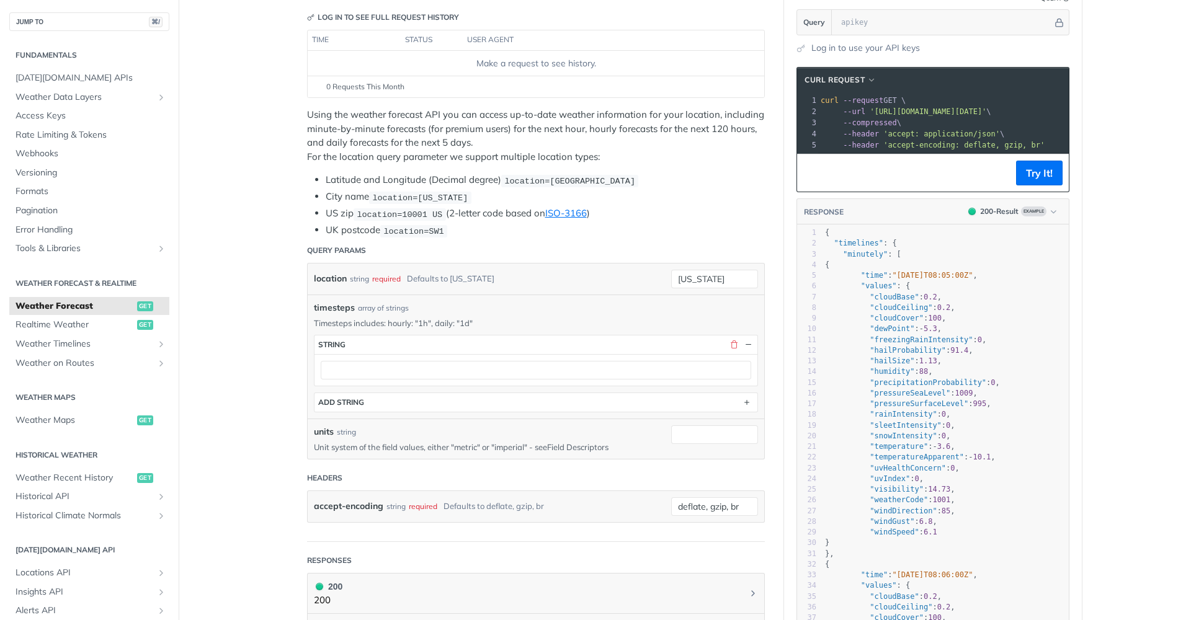
click at [564, 442] on link "Field Descriptors" at bounding box center [577, 447] width 61 height 10
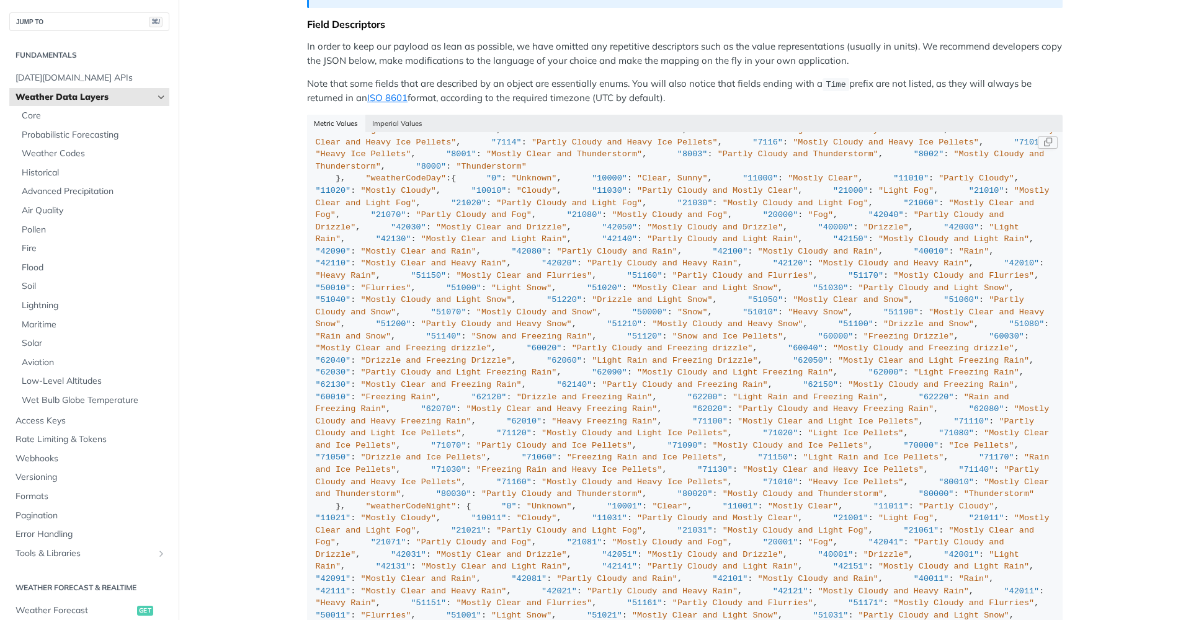
scroll to position [1062, 0]
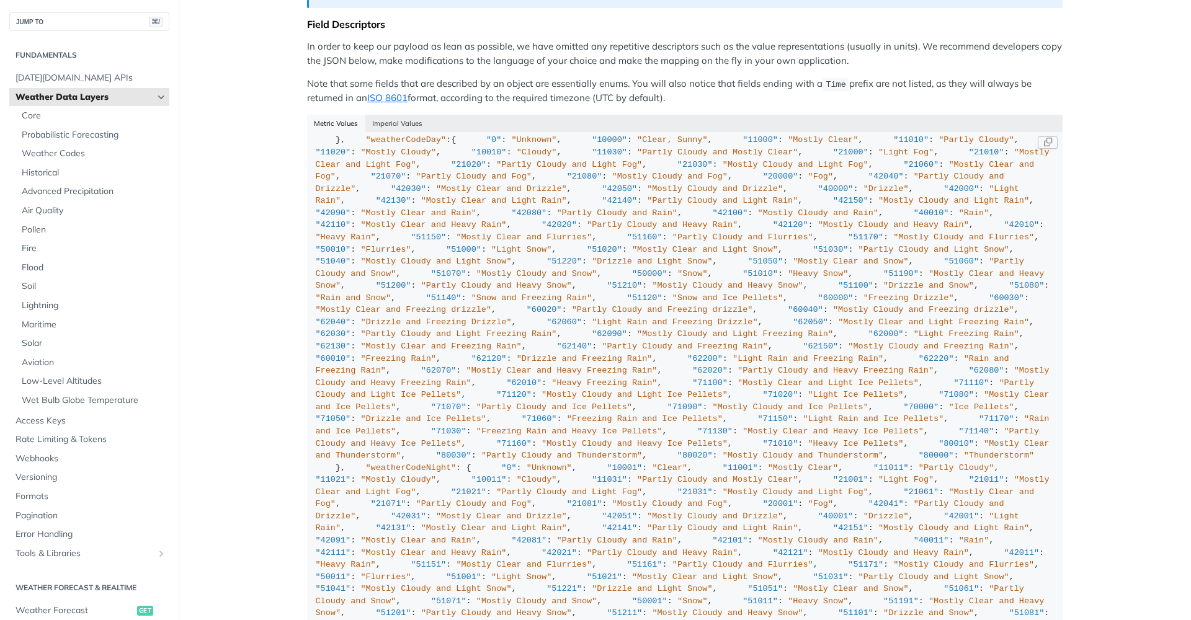
drag, startPoint x: 418, startPoint y: 316, endPoint x: 480, endPoint y: 317, distance: 62.7
drag, startPoint x: 509, startPoint y: 334, endPoint x: 443, endPoint y: 332, distance: 65.8
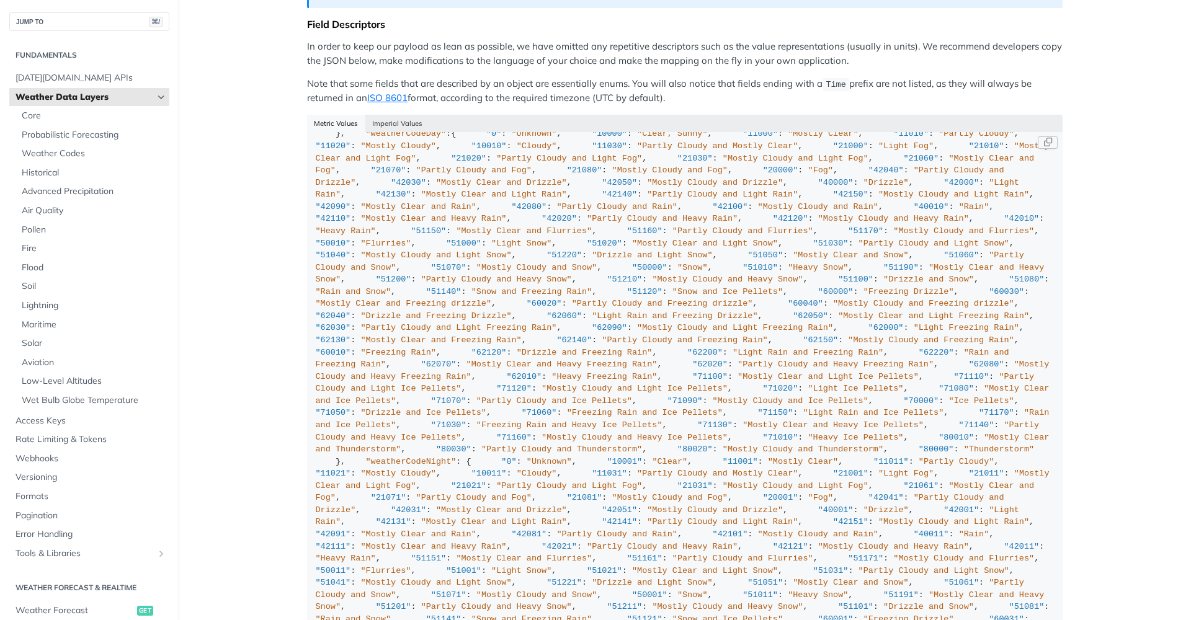
scroll to position [1071, 0]
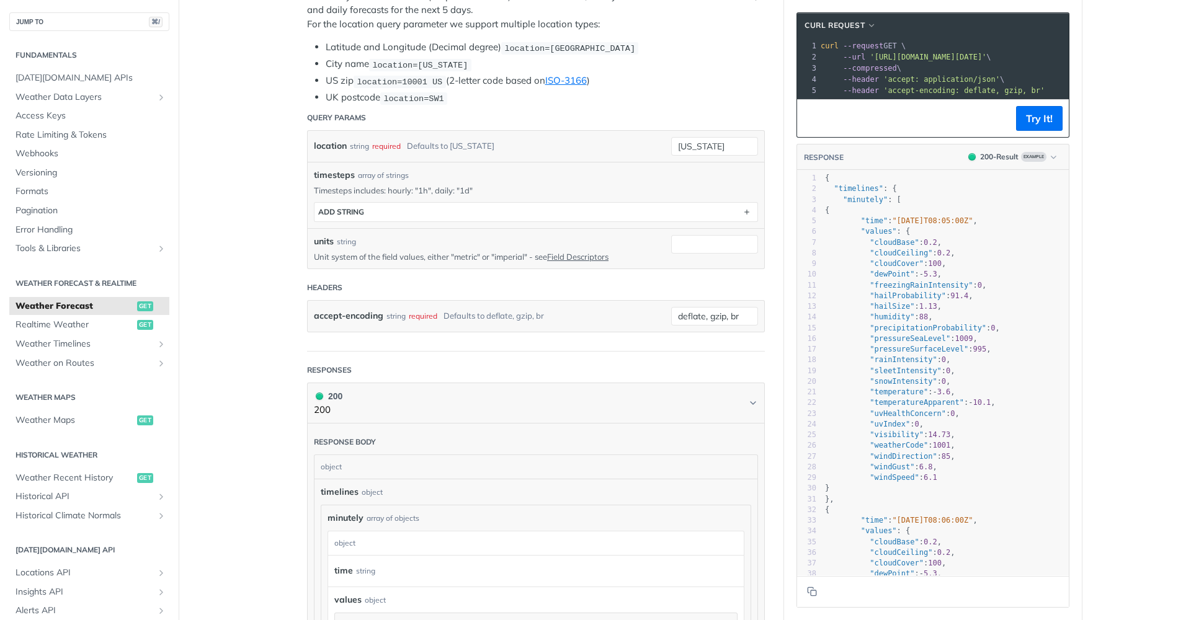
scroll to position [11, 0]
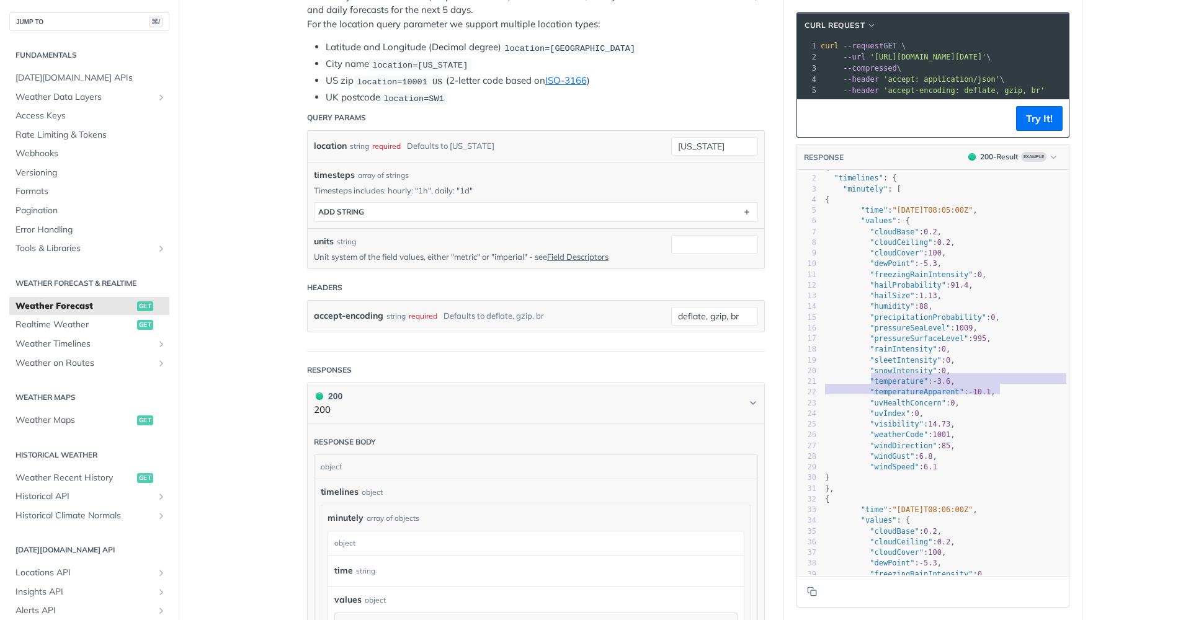
type textarea ""temperature": -3.6, "temperatureApparent": -10.1,"
drag, startPoint x: 903, startPoint y: 378, endPoint x: 1006, endPoint y: 392, distance: 103.9
click at [1006, 392] on div "1 { 2 "timelines" : { 3 "minutely" : [ 4 { 5 "time" : "[DATE]T08:05:00Z" , 6 "v…" at bounding box center [946, 420] width 246 height 514
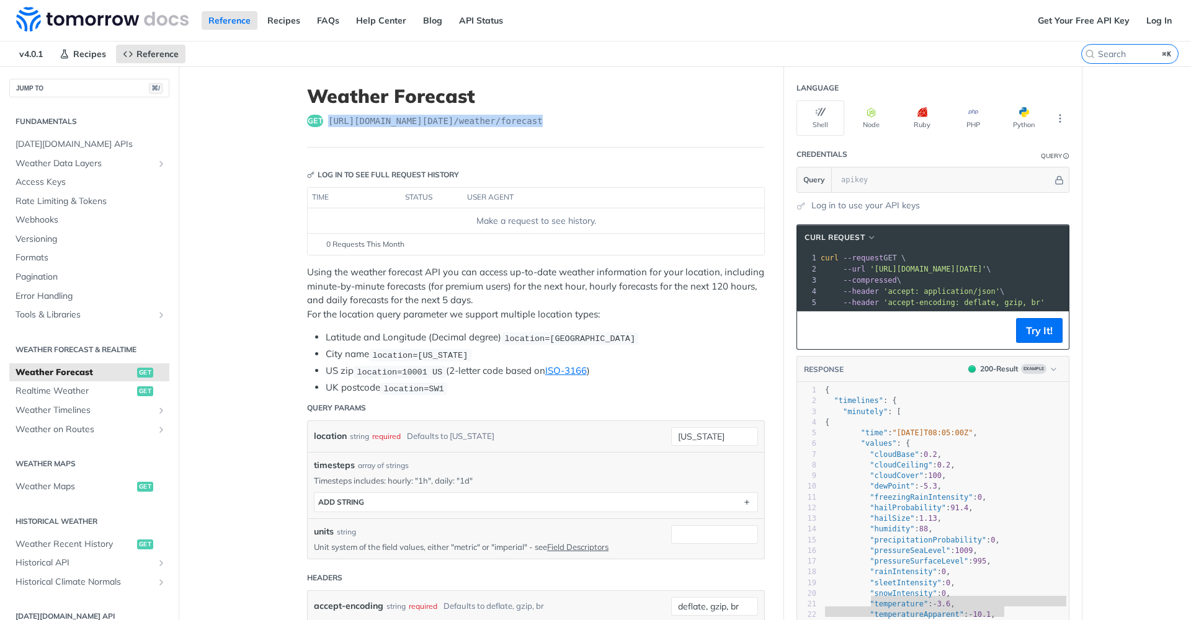
drag, startPoint x: 334, startPoint y: 120, endPoint x: 598, endPoint y: 118, distance: 263.7
click at [598, 118] on div "get [URL][DOMAIN_NAME][DATE] /weather/forecast" at bounding box center [536, 121] width 458 height 12
click at [408, 290] on p "Using the weather forecast API you can access up-to-date weather information fo…" at bounding box center [536, 294] width 458 height 56
drag, startPoint x: 516, startPoint y: 287, endPoint x: 579, endPoint y: 287, distance: 62.7
click at [579, 287] on p "Using the weather forecast API you can access up-to-date weather information fo…" at bounding box center [536, 294] width 458 height 56
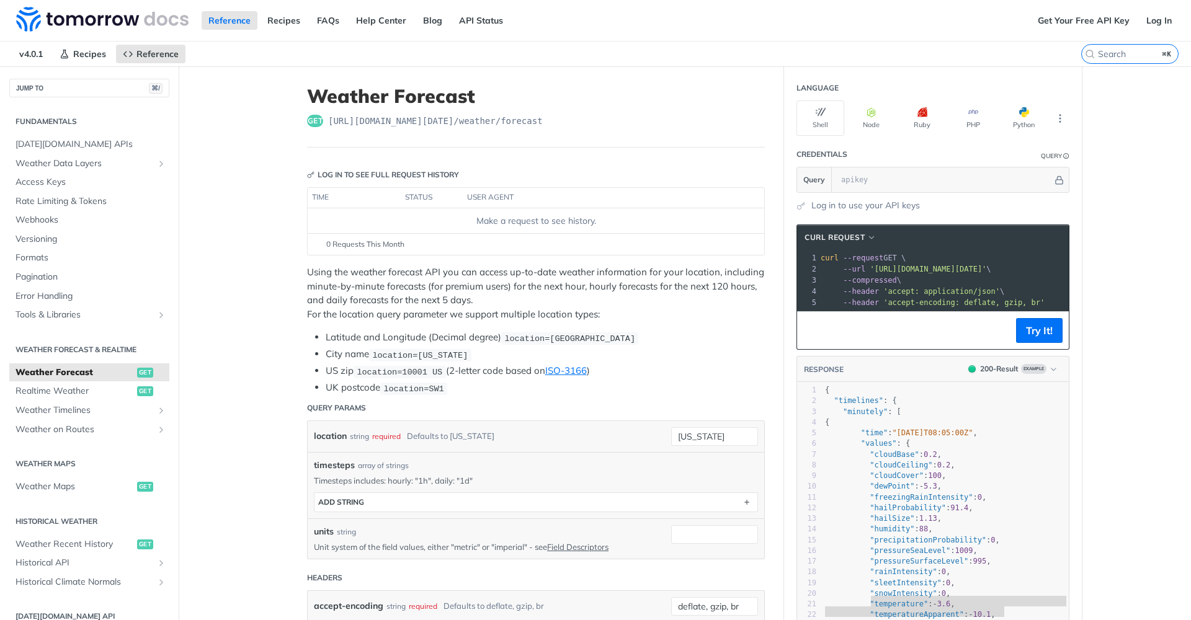
click at [594, 292] on p "Using the weather forecast API you can access up-to-date weather information fo…" at bounding box center [536, 294] width 458 height 56
drag, startPoint x: 591, startPoint y: 287, endPoint x: 720, endPoint y: 289, distance: 129.7
click at [754, 285] on p "Using the weather forecast API you can access up-to-date weather information fo…" at bounding box center [536, 294] width 458 height 56
drag, startPoint x: 308, startPoint y: 299, endPoint x: 489, endPoint y: 298, distance: 181.2
click at [489, 298] on p "Using the weather forecast API you can access up-to-date weather information fo…" at bounding box center [536, 294] width 458 height 56
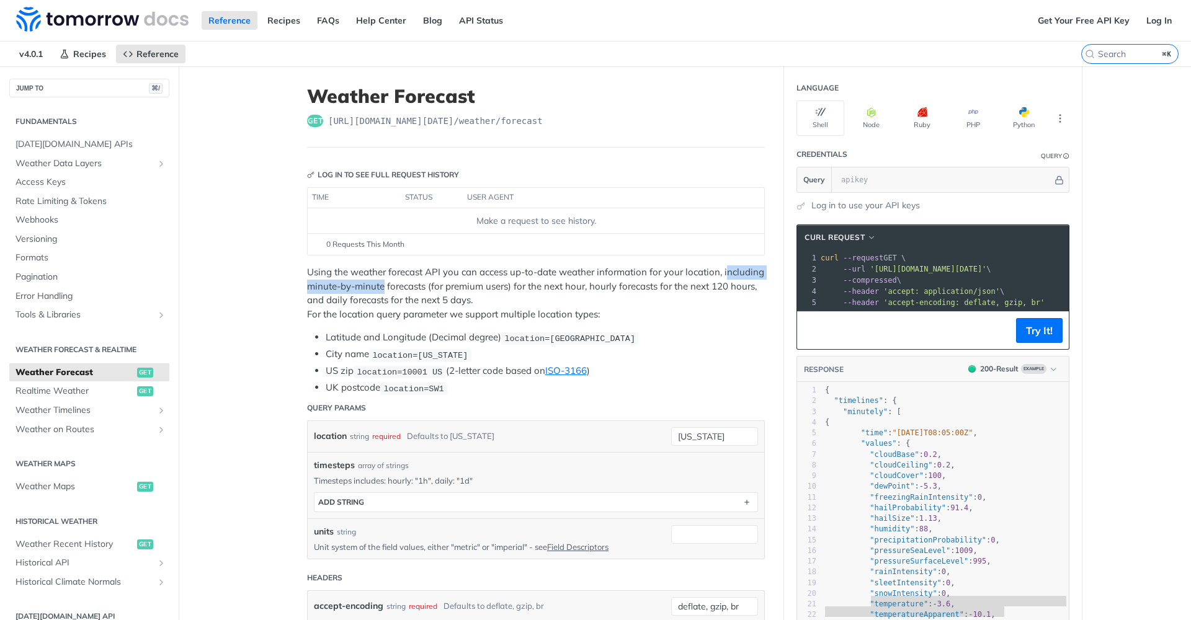
drag, startPoint x: 730, startPoint y: 271, endPoint x: 383, endPoint y: 287, distance: 346.6
click at [383, 287] on p "Using the weather forecast API you can access up-to-date weather information fo…" at bounding box center [536, 294] width 458 height 56
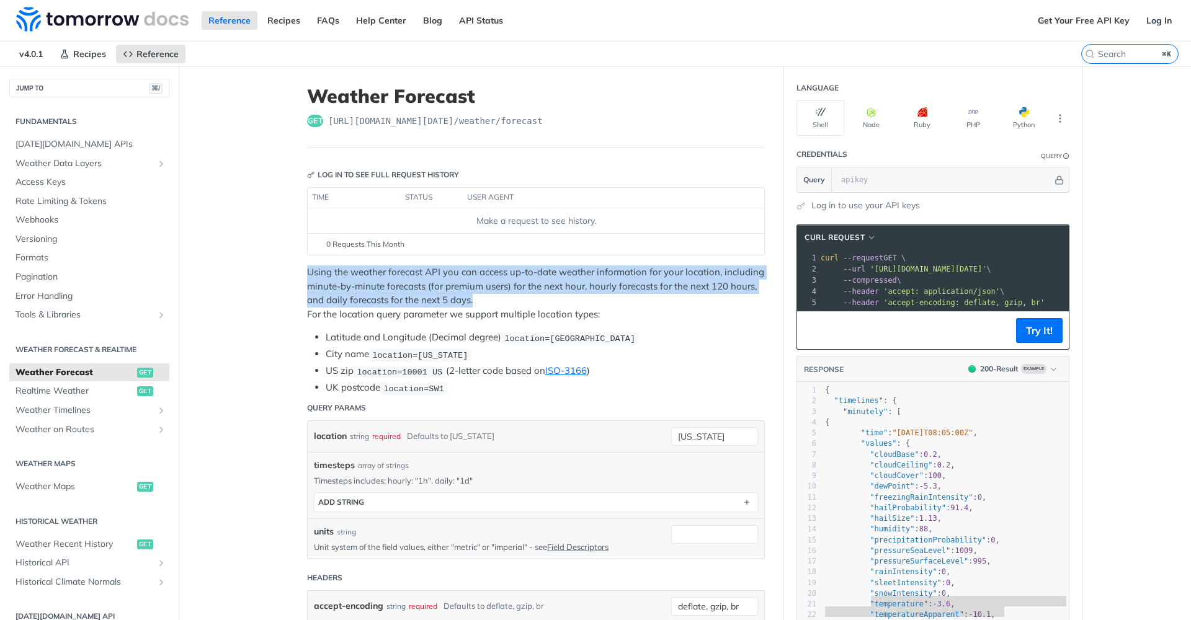
drag, startPoint x: 473, startPoint y: 297, endPoint x: 307, endPoint y: 275, distance: 167.2
click at [307, 275] on p "Using the weather forecast API you can access up-to-date weather information fo…" at bounding box center [536, 294] width 458 height 56
copy p "Using the weather forecast API you can access up-to-date weather information fo…"
click at [597, 323] on div "Using the weather forecast API you can access up-to-date weather information fo…" at bounding box center [536, 331] width 458 height 130
drag, startPoint x: 475, startPoint y: 297, endPoint x: 298, endPoint y: 272, distance: 178.0
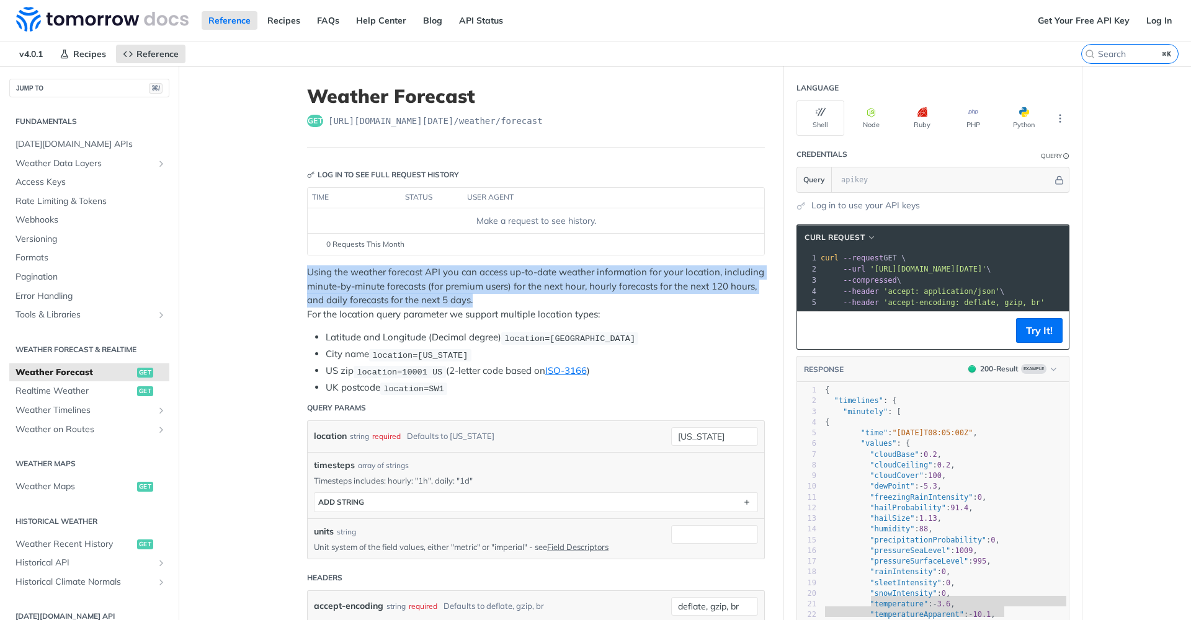
copy p "Using the weather forecast API you can access up-to-date weather information fo…"
click at [630, 321] on div "Using the weather forecast API you can access up-to-date weather information fo…" at bounding box center [536, 331] width 458 height 130
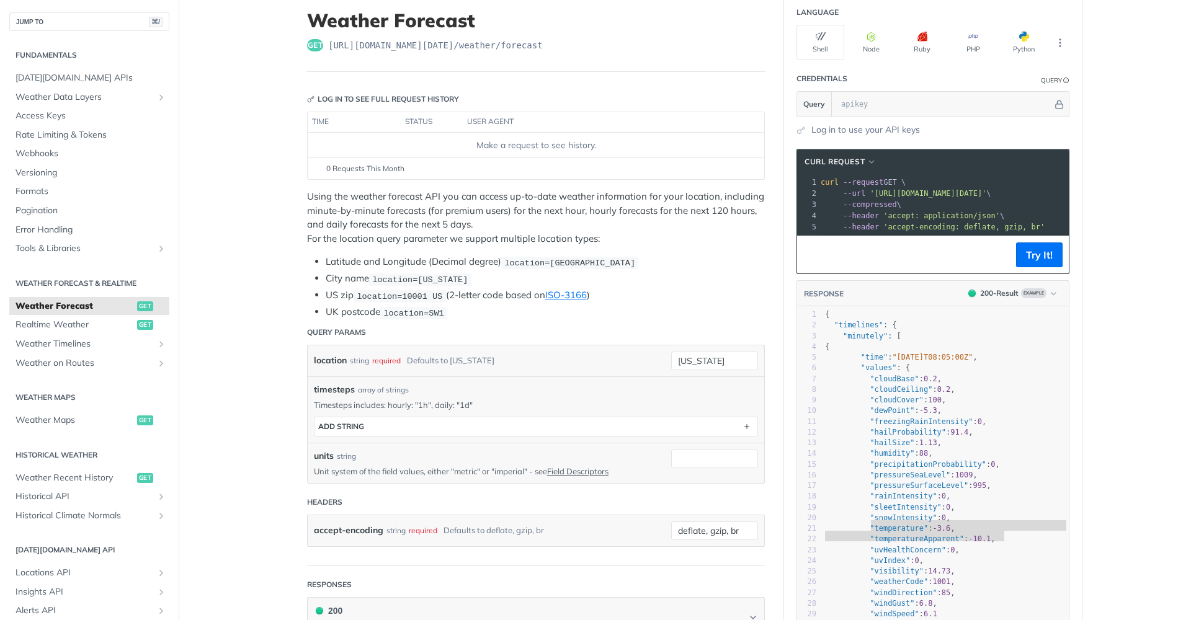
scroll to position [78, 0]
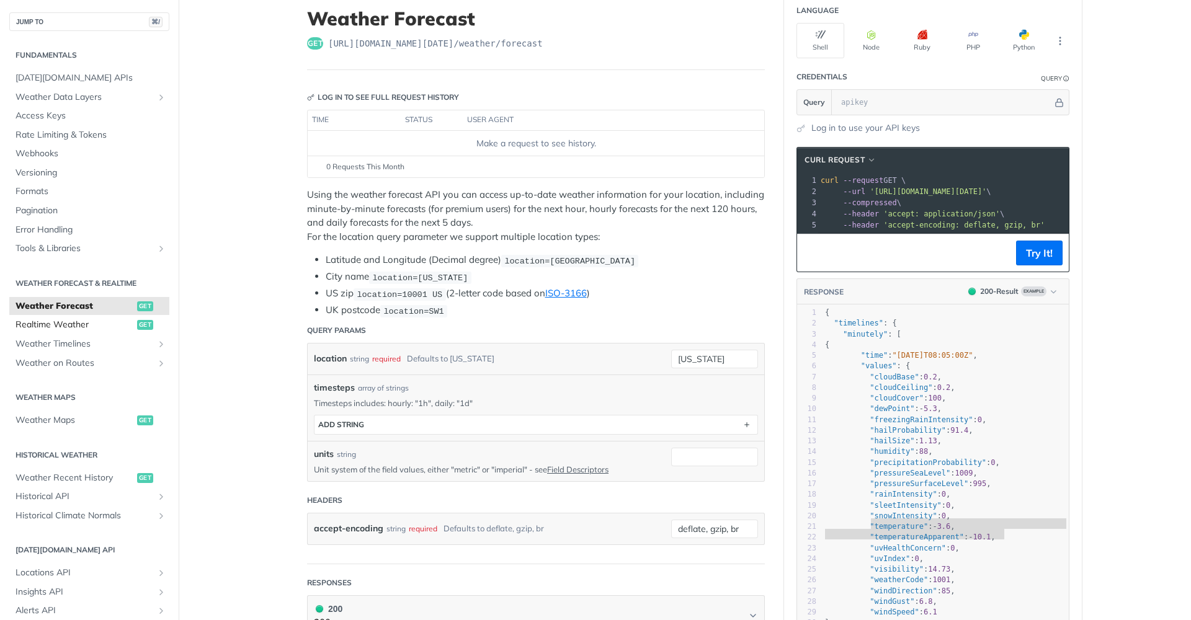
click at [67, 323] on span "Realtime Weather" at bounding box center [75, 325] width 119 height 12
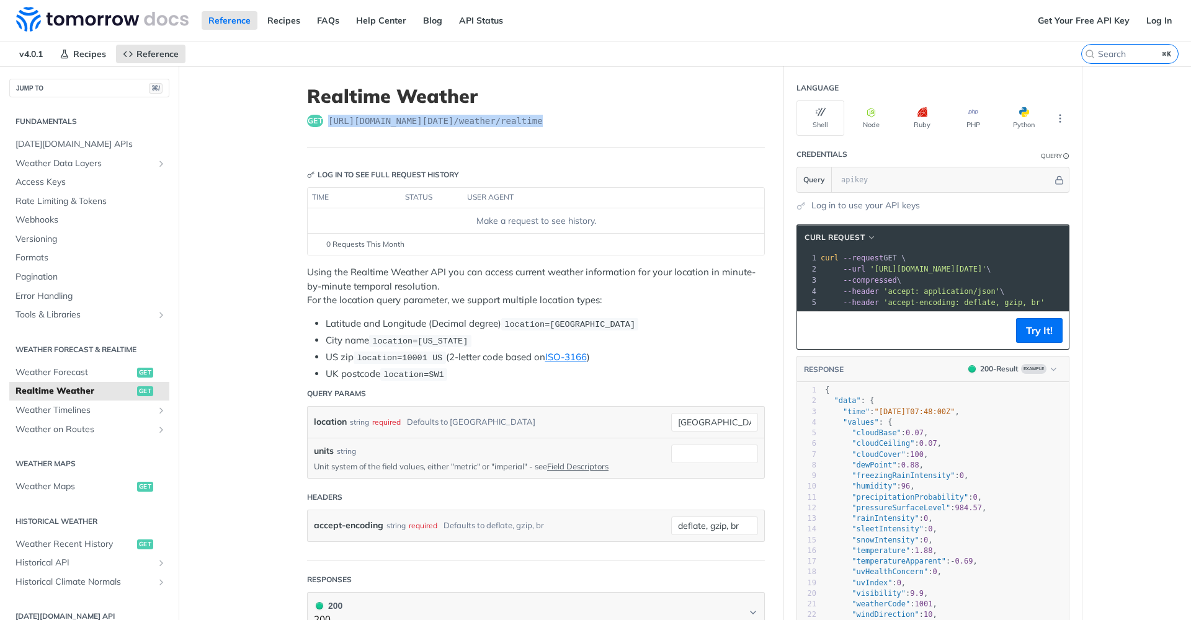
drag, startPoint x: 556, startPoint y: 117, endPoint x: 329, endPoint y: 119, distance: 227.1
click at [329, 119] on div "get [URL][DOMAIN_NAME][DATE] /weather/realtime" at bounding box center [536, 121] width 458 height 12
click at [71, 372] on span "Weather Forecast" at bounding box center [75, 373] width 119 height 12
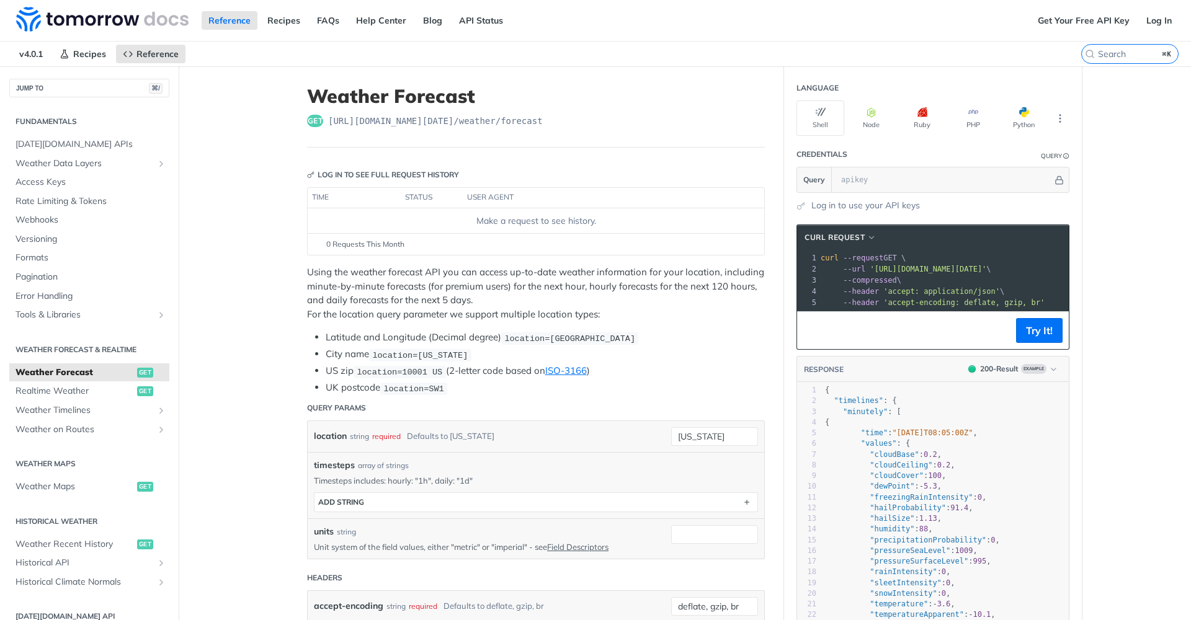
click at [594, 132] on header "Weather Forecast get [URL][DOMAIN_NAME][DATE] /weather/forecast" at bounding box center [536, 116] width 458 height 63
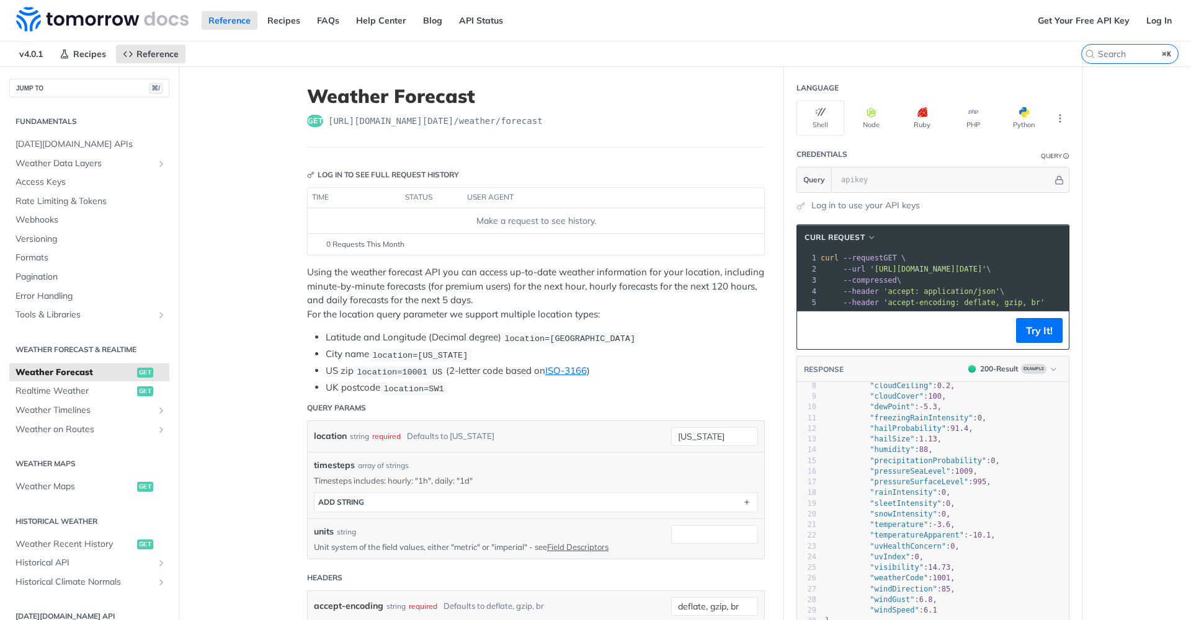
scroll to position [81, 0]
click at [892, 448] on span ""humidity"" at bounding box center [892, 448] width 45 height 9
type textarea "humidity"
click at [892, 448] on span ""humidity"" at bounding box center [892, 448] width 45 height 9
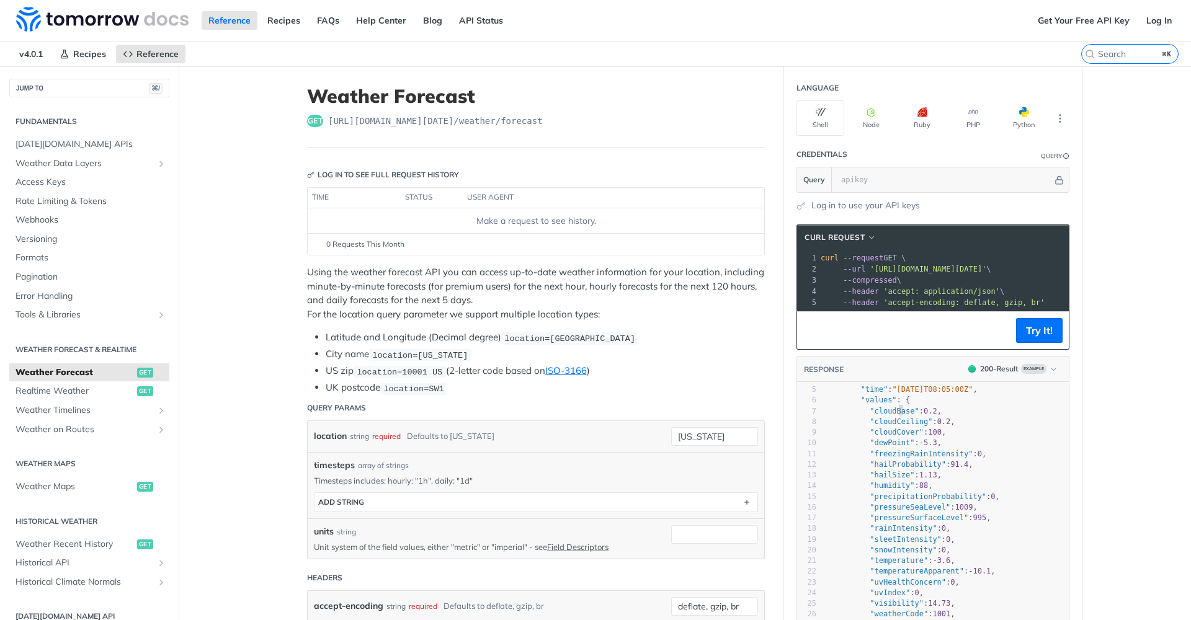
click at [897, 408] on span ""cloudBase"" at bounding box center [894, 411] width 49 height 9
click at [897, 411] on span ""cloudBase"" at bounding box center [894, 411] width 49 height 9
type textarea "cloudBase"
click at [897, 411] on span ""cloudBase"" at bounding box center [894, 411] width 49 height 9
